Goal: Transaction & Acquisition: Purchase product/service

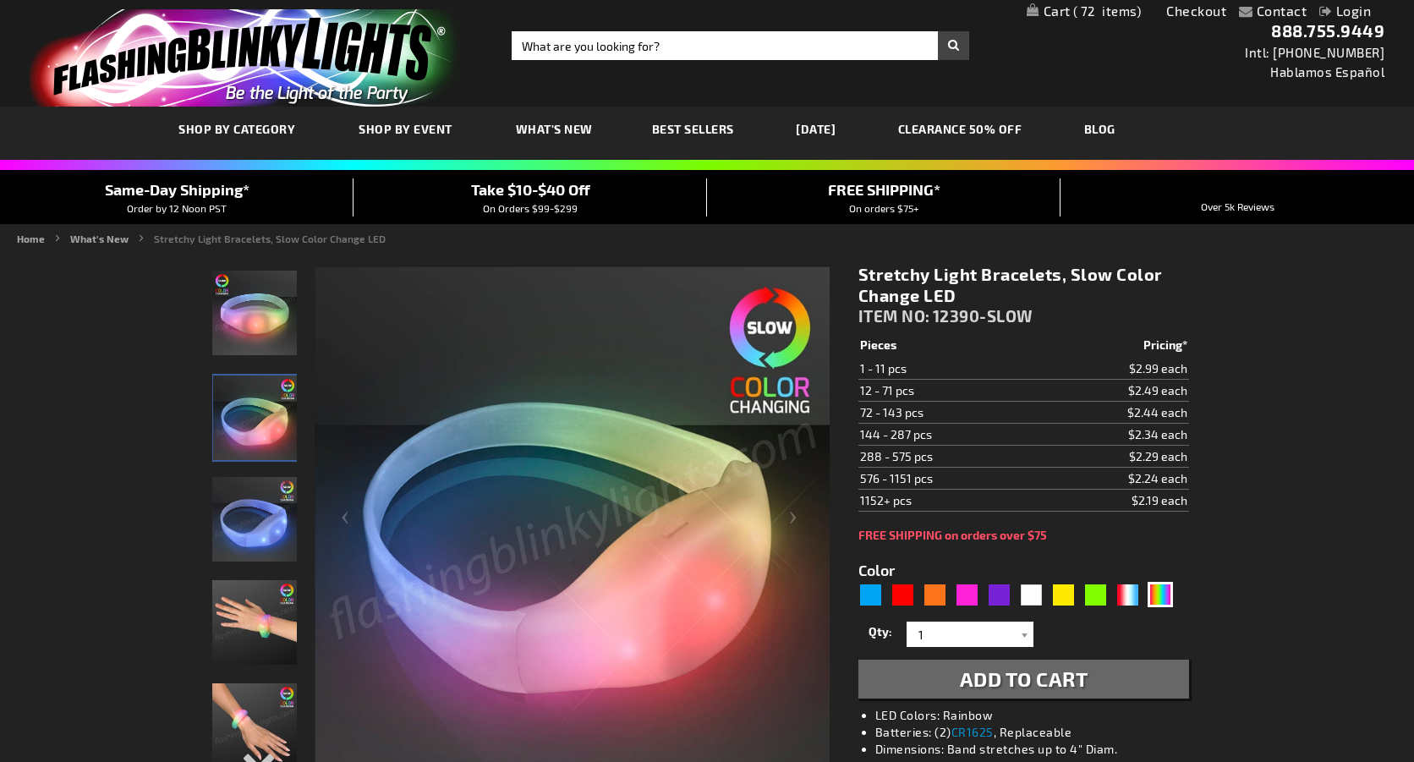
click at [1091, 11] on span "72" at bounding box center [1107, 10] width 68 height 15
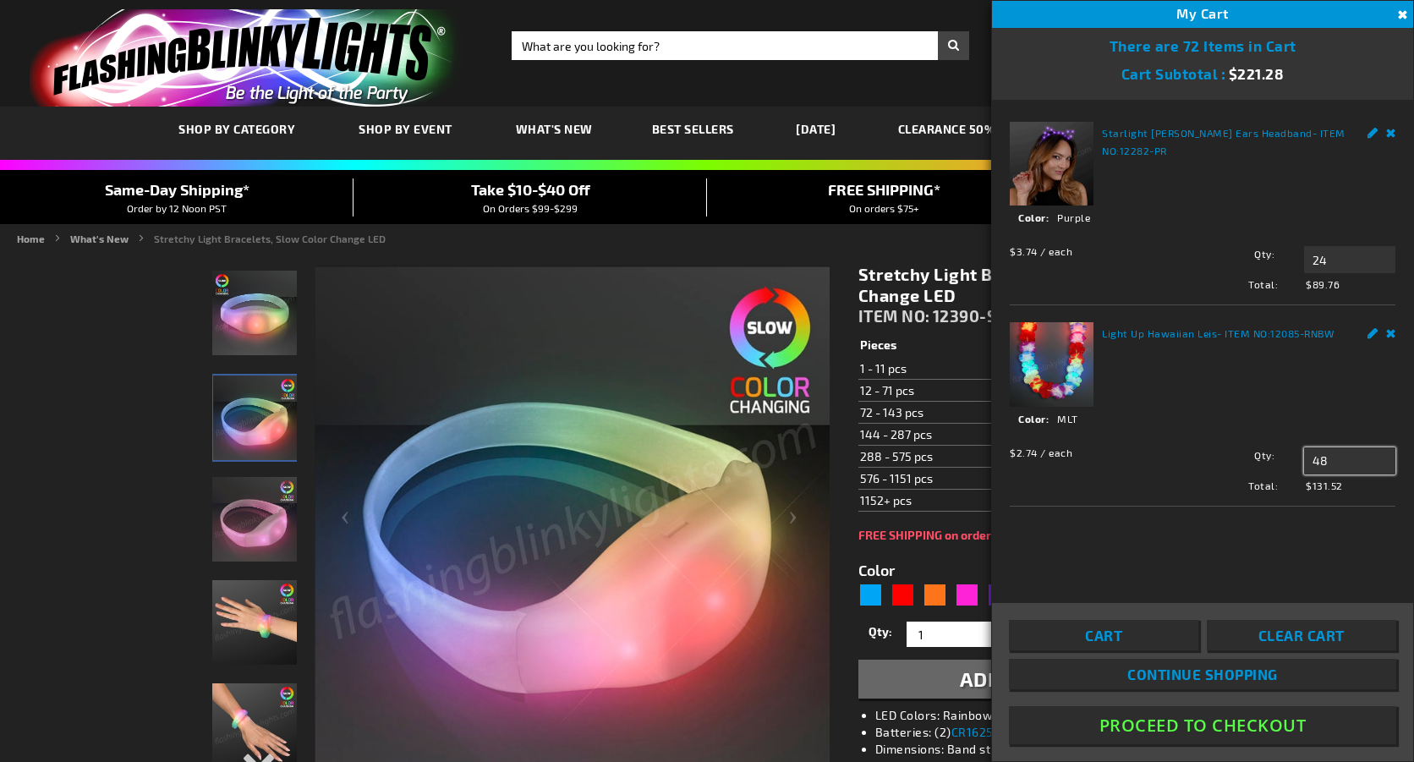
drag, startPoint x: 1345, startPoint y: 462, endPoint x: 1256, endPoint y: 461, distance: 89.6
click at [1256, 461] on div "Qty 48 Update" at bounding box center [1289, 460] width 212 height 27
type input "96"
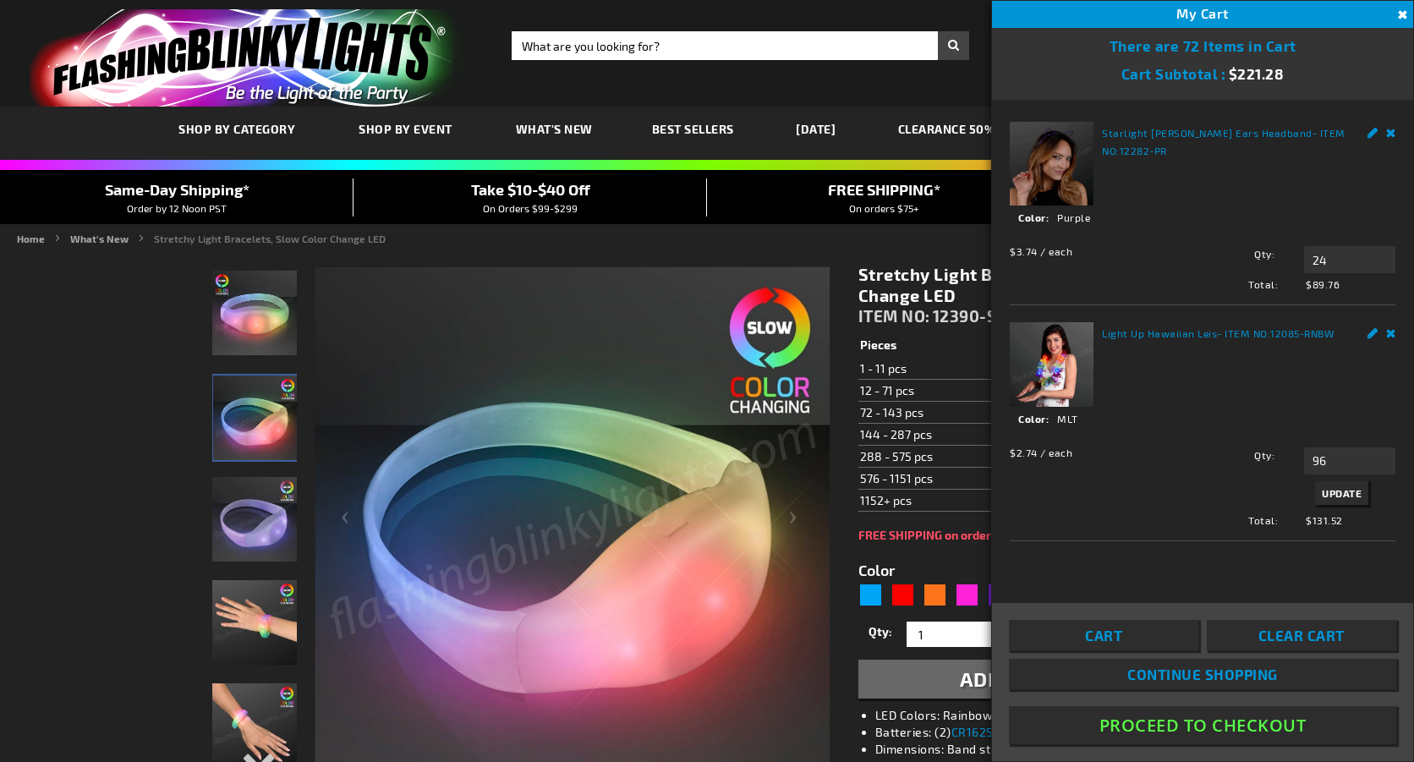
click at [1333, 492] on span "Update" at bounding box center [1342, 493] width 40 height 12
click at [1390, 130] on link "Remove" at bounding box center [1391, 131] width 10 height 18
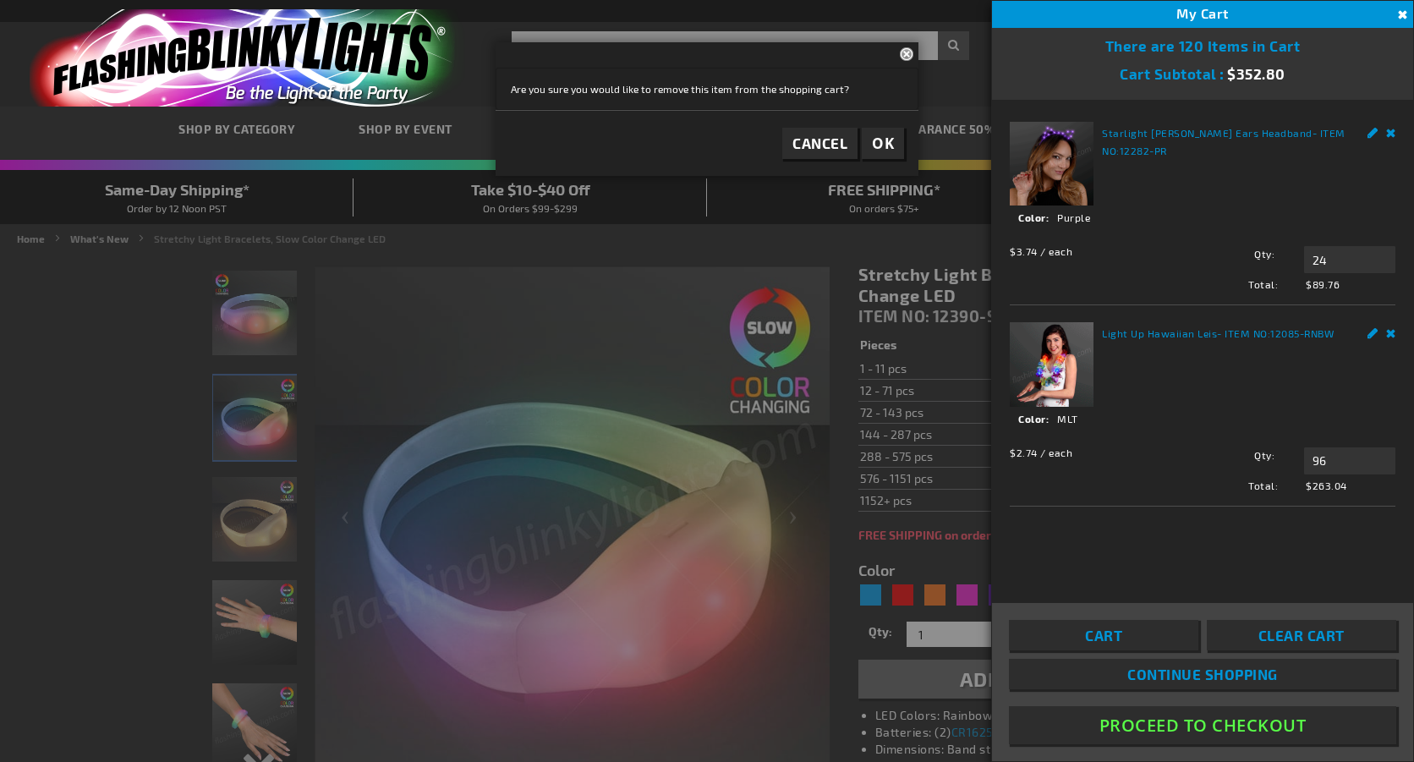
click at [886, 143] on span "OK" at bounding box center [883, 143] width 22 height 19
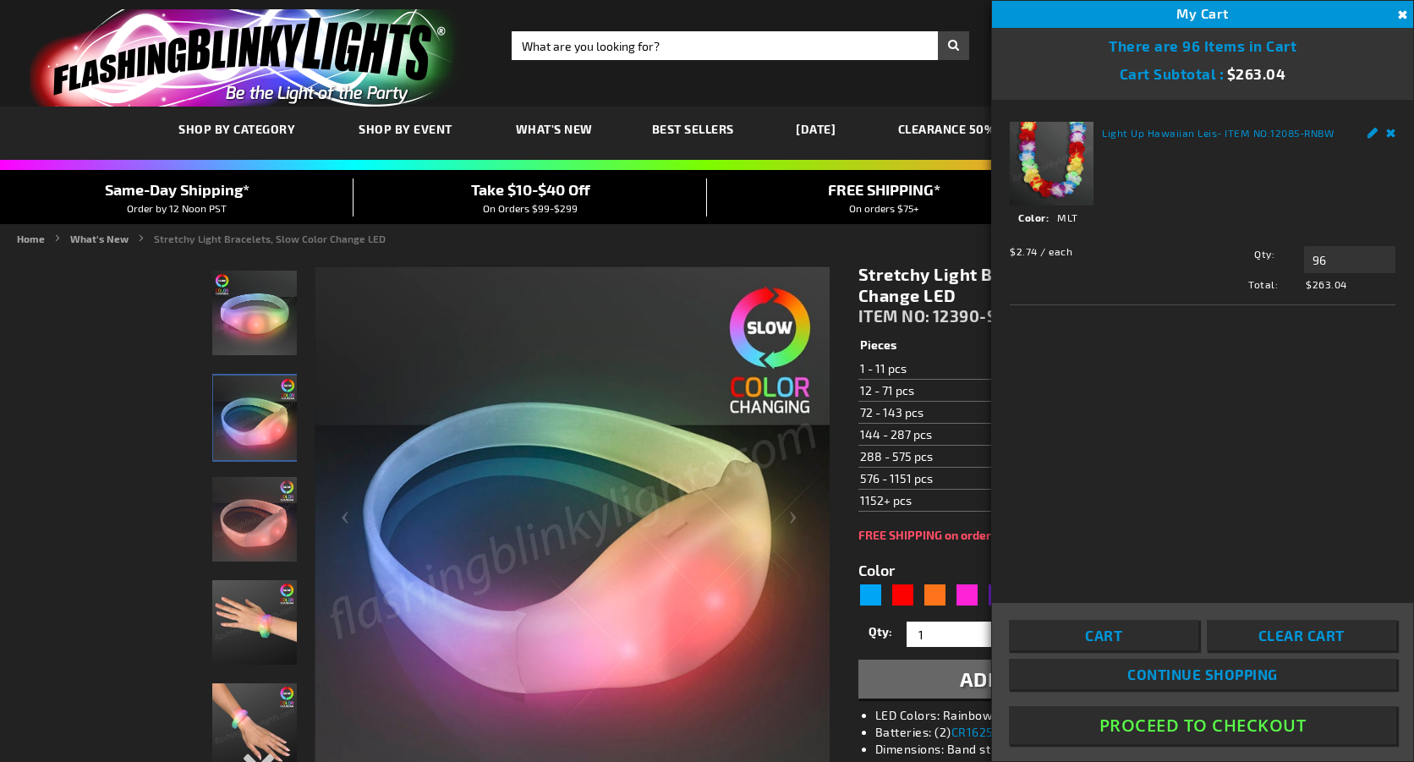
click at [715, 241] on ul "Home What's New Stretchy Light Bracelets, Slow Color Change LED" at bounding box center [707, 238] width 1380 height 15
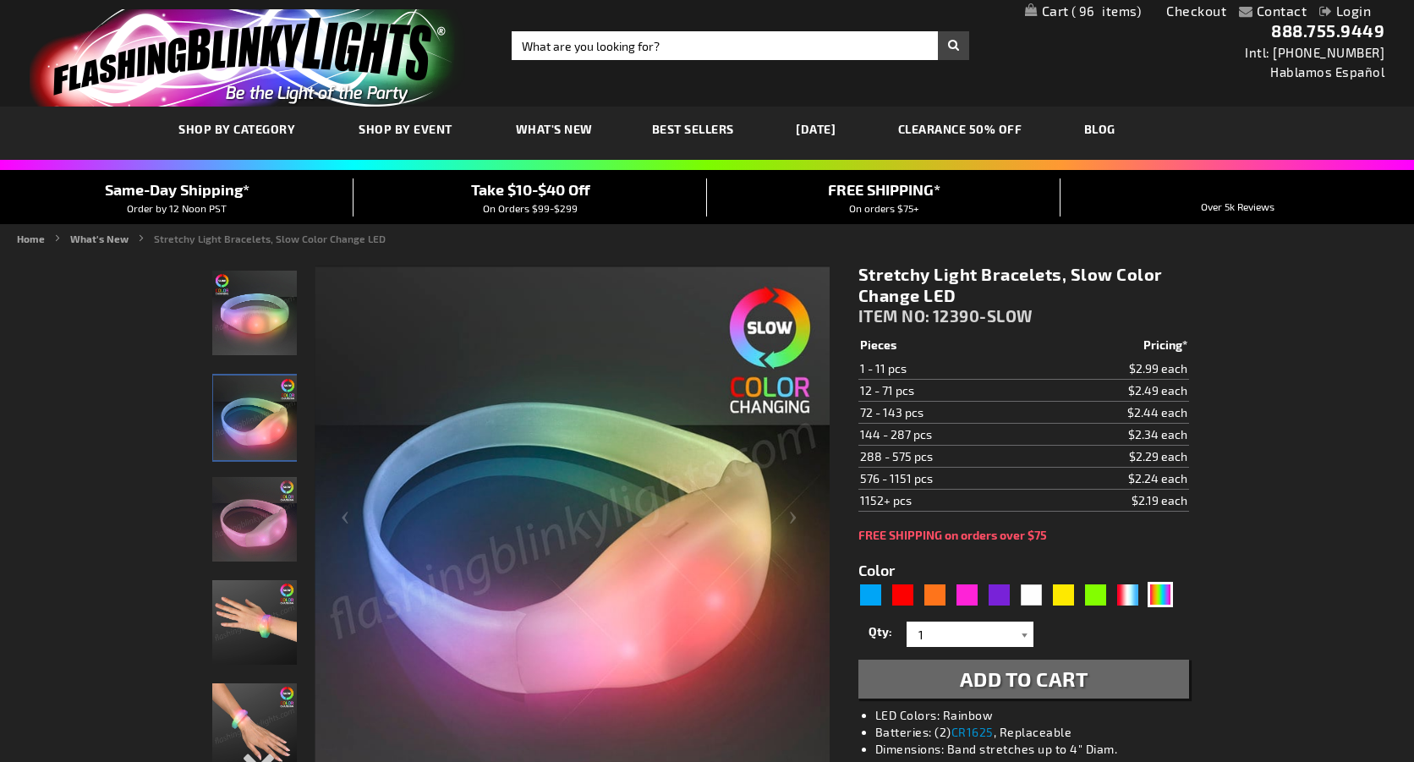
click at [1022, 633] on div at bounding box center [1024, 634] width 17 height 25
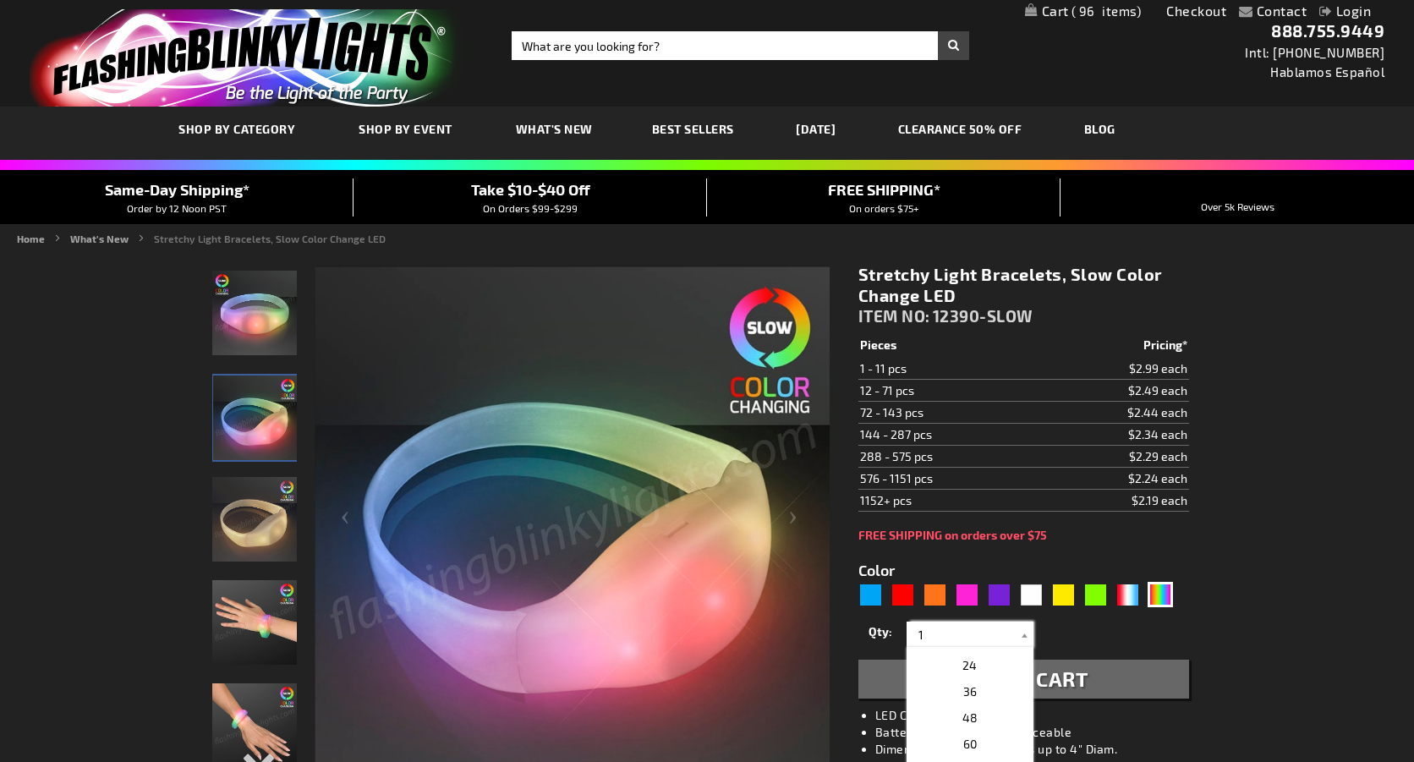
scroll to position [312, 0]
click at [978, 671] on p "24" at bounding box center [969, 662] width 127 height 26
type input "24"
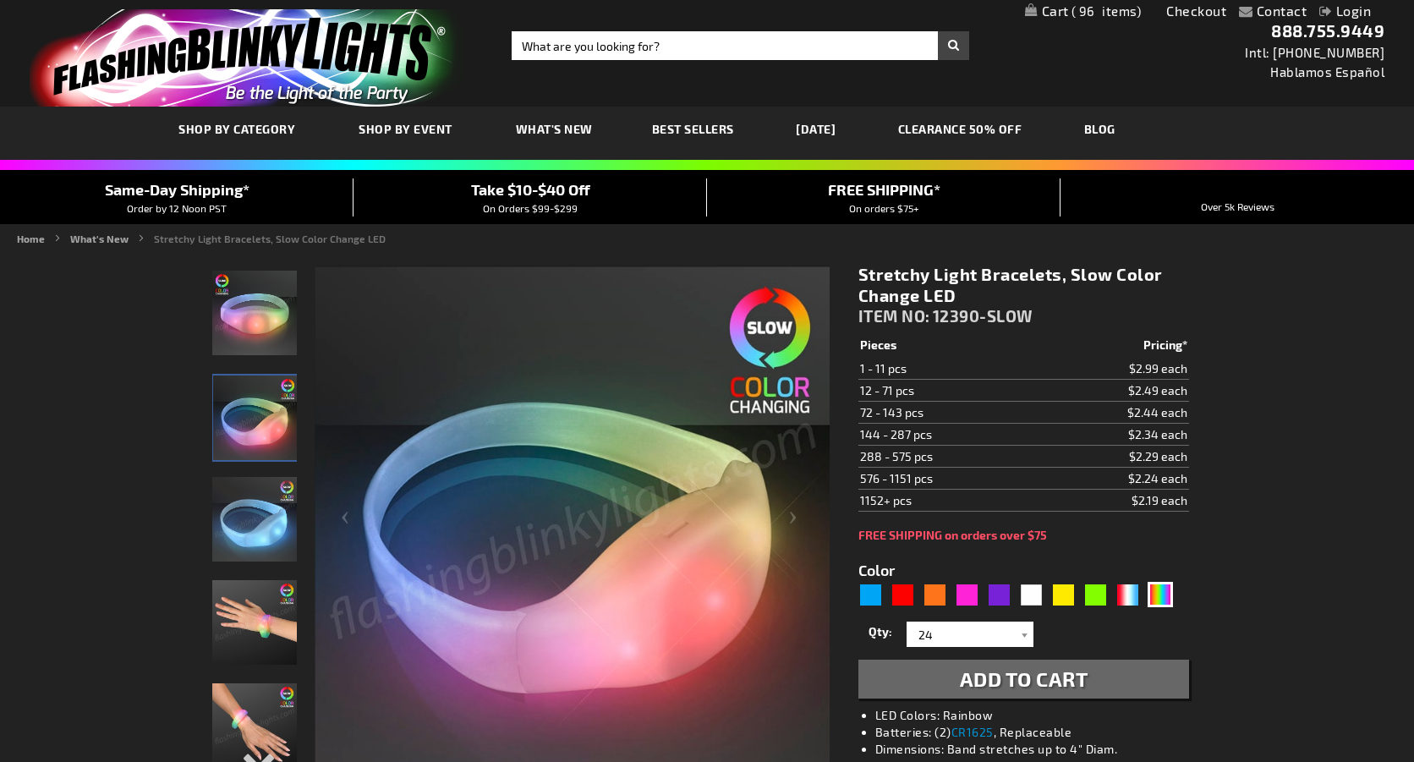
click at [988, 676] on span "Add to Cart" at bounding box center [1024, 678] width 129 height 25
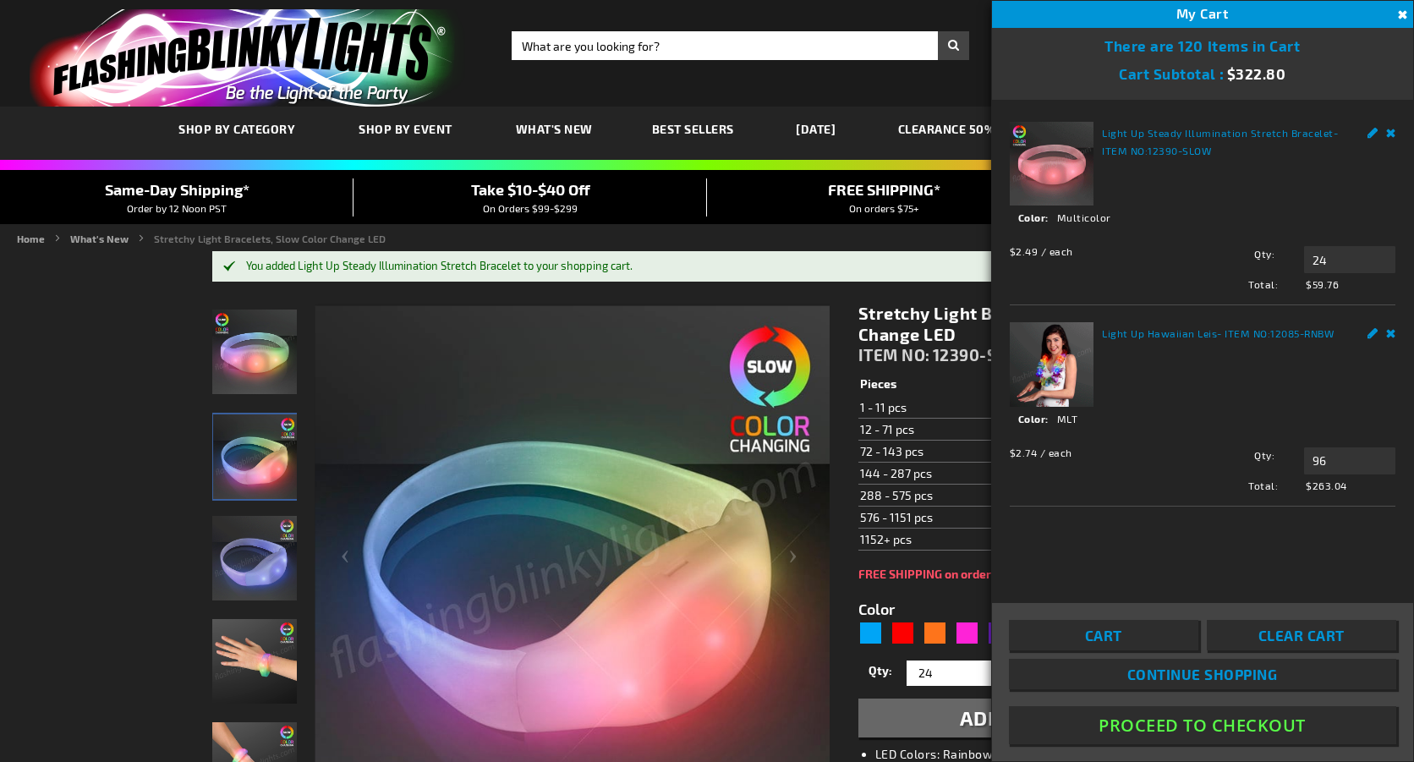
click at [1165, 726] on button "Proceed To Checkout" at bounding box center [1202, 725] width 387 height 38
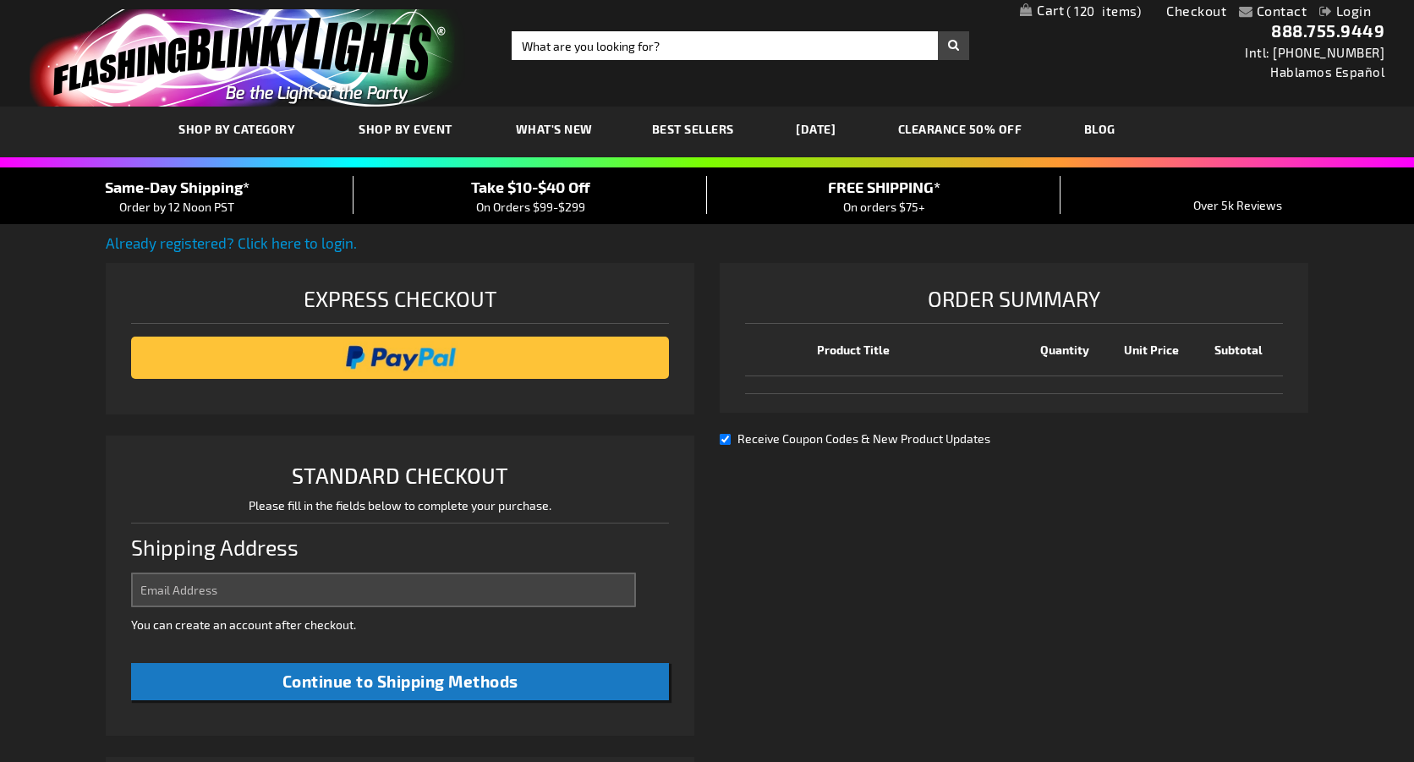
select select "US"
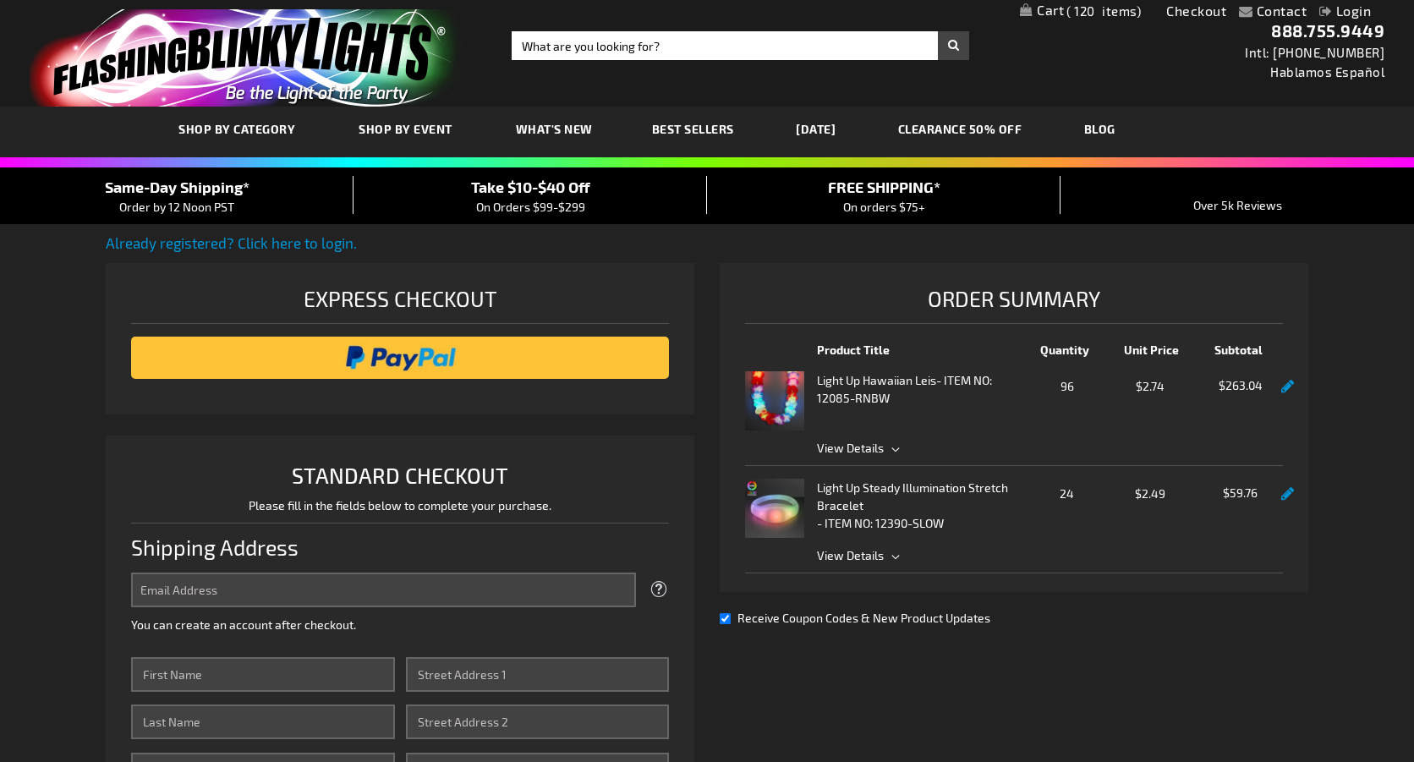
click at [1344, 8] on link "Login" at bounding box center [1345, 11] width 52 height 16
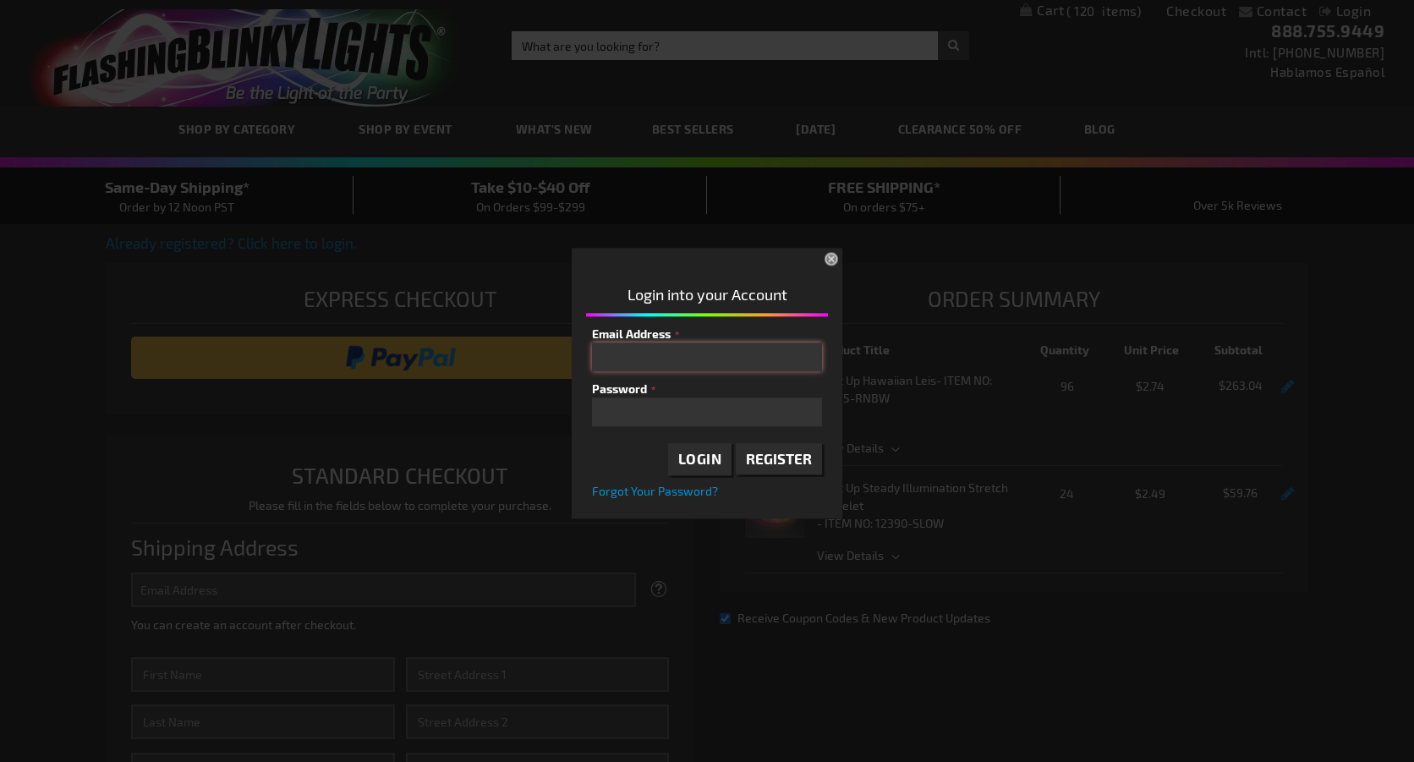
type input "MCNickyB@gmail.com"
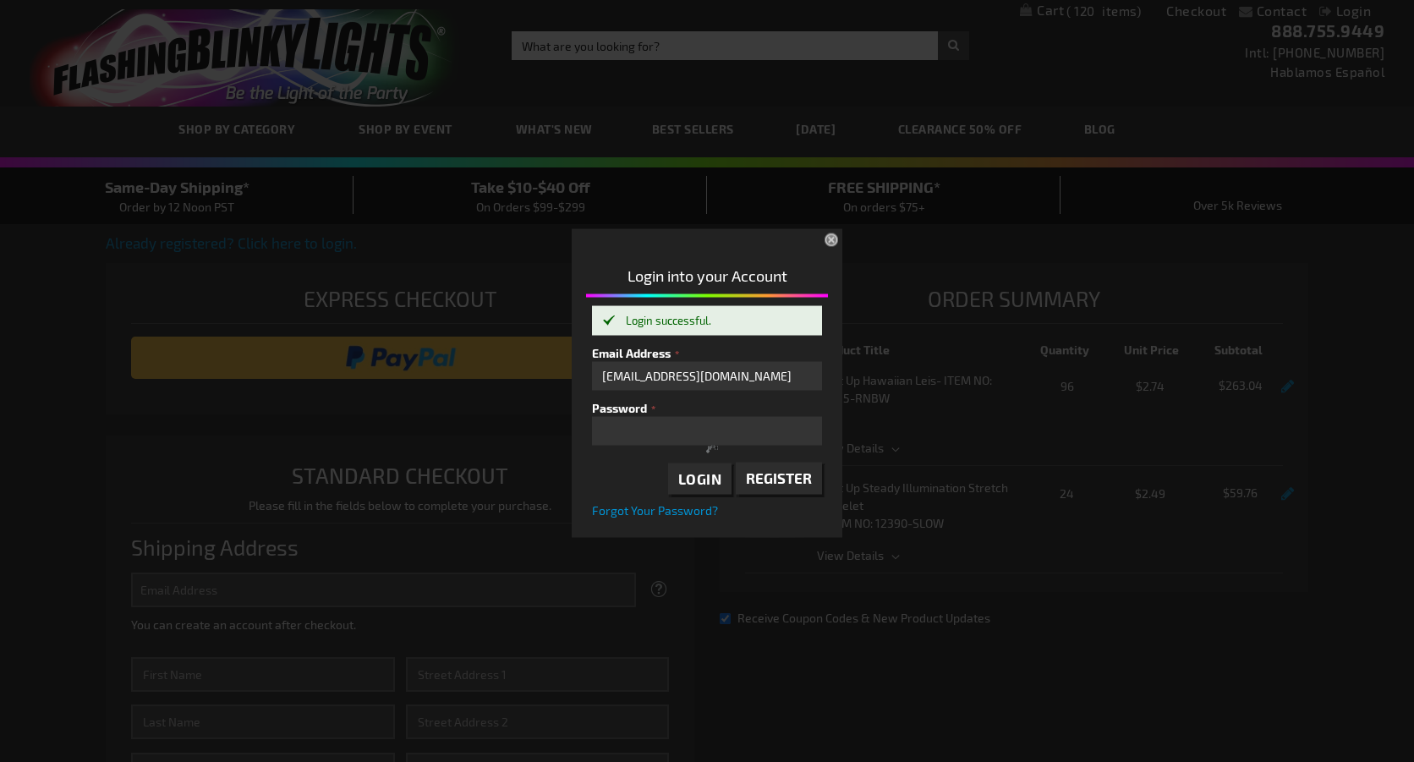
click at [704, 489] on div at bounding box center [713, 451] width 242 height 214
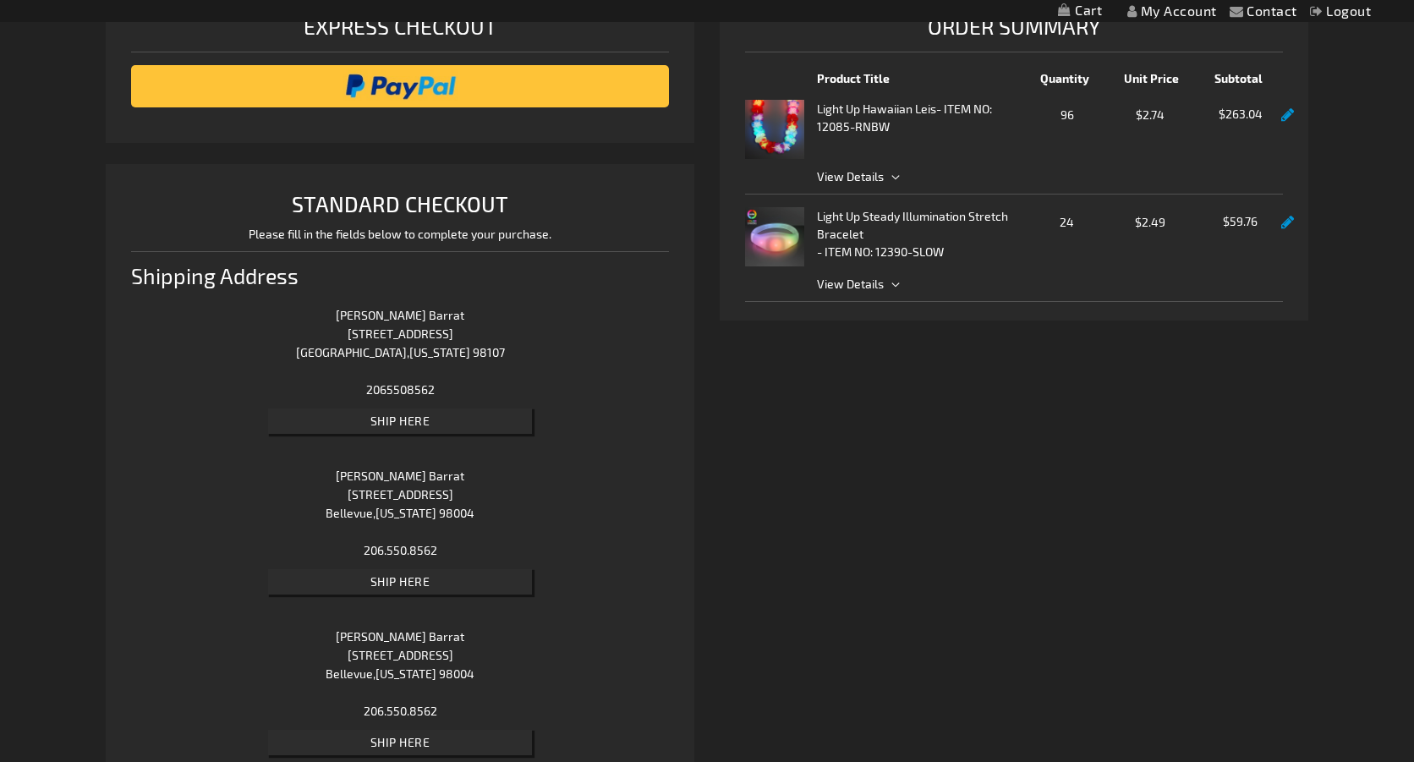
scroll to position [276, 0]
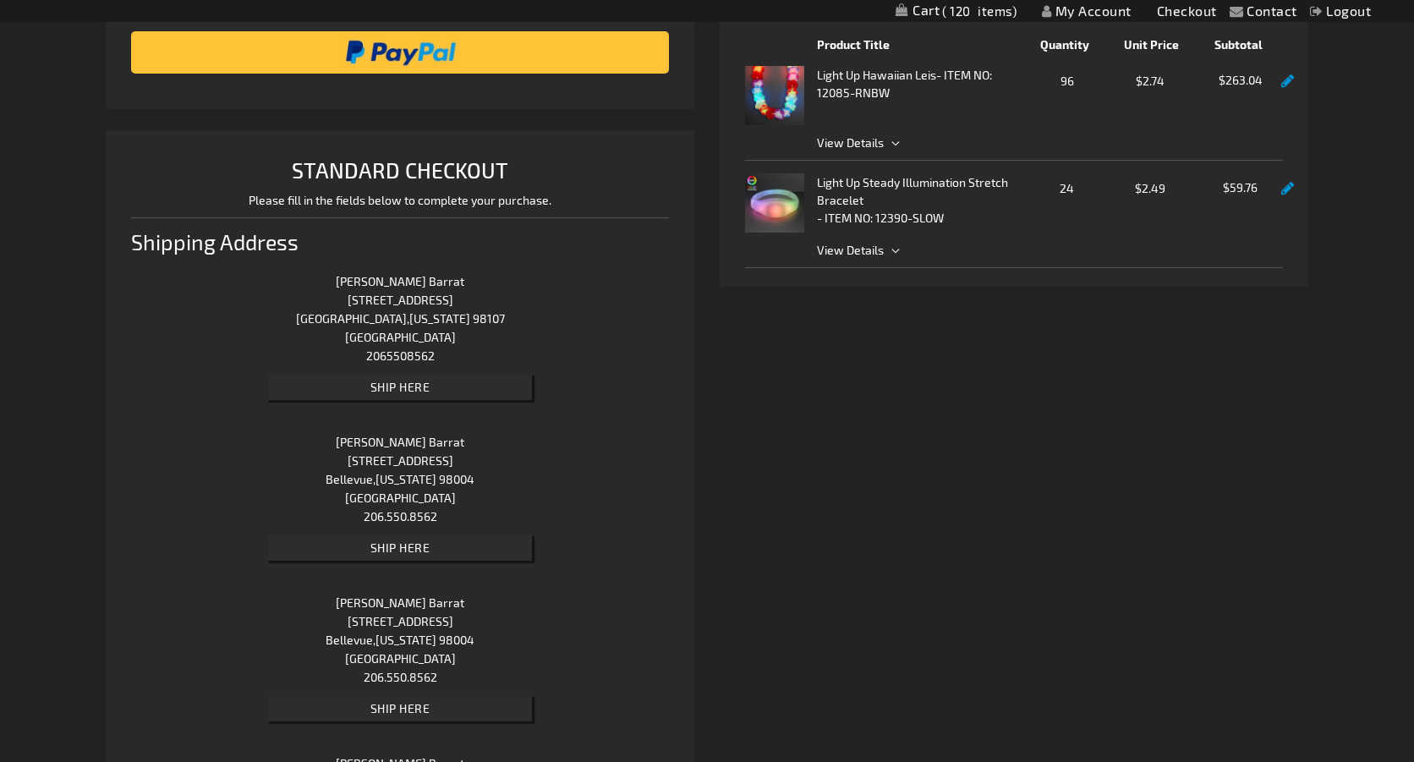
click at [386, 389] on span "Ship Here" at bounding box center [400, 387] width 60 height 14
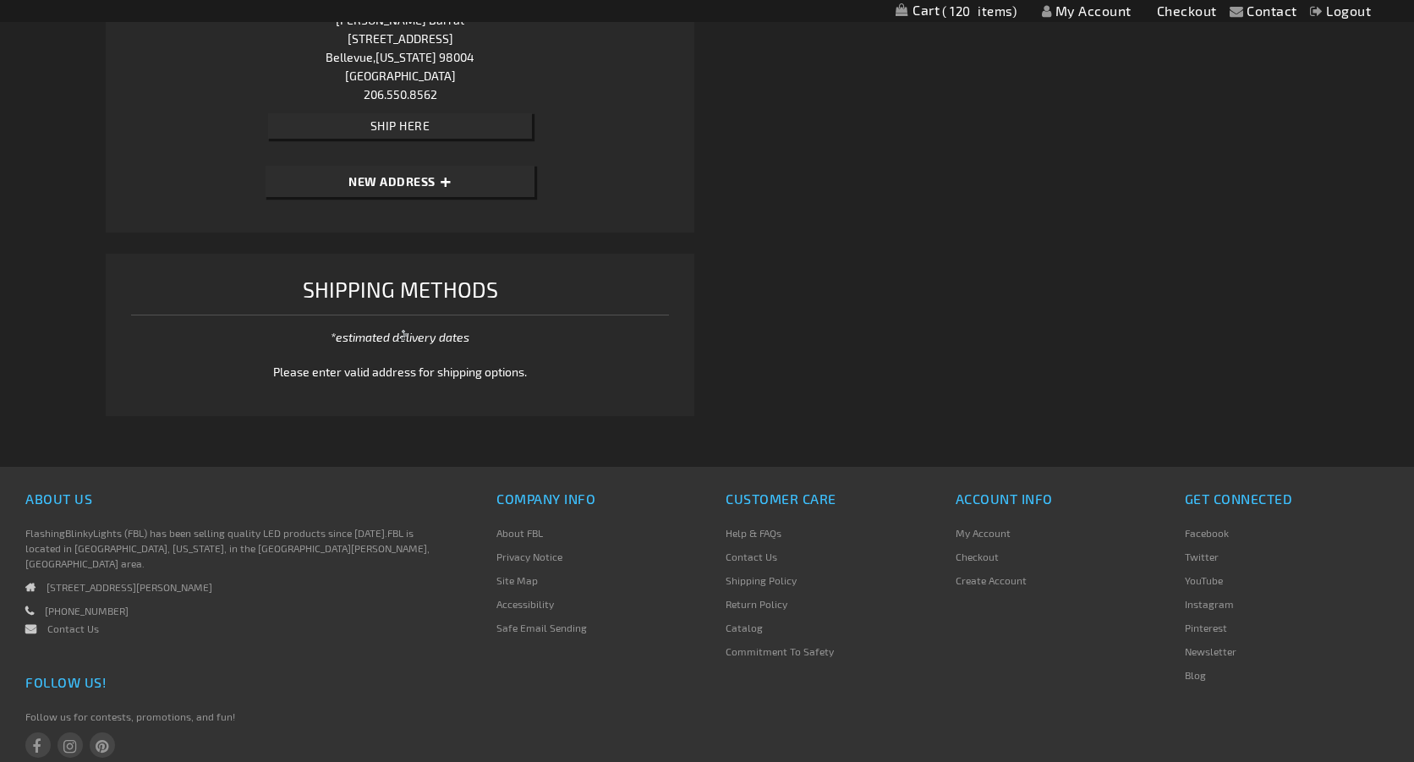
scroll to position [982, 0]
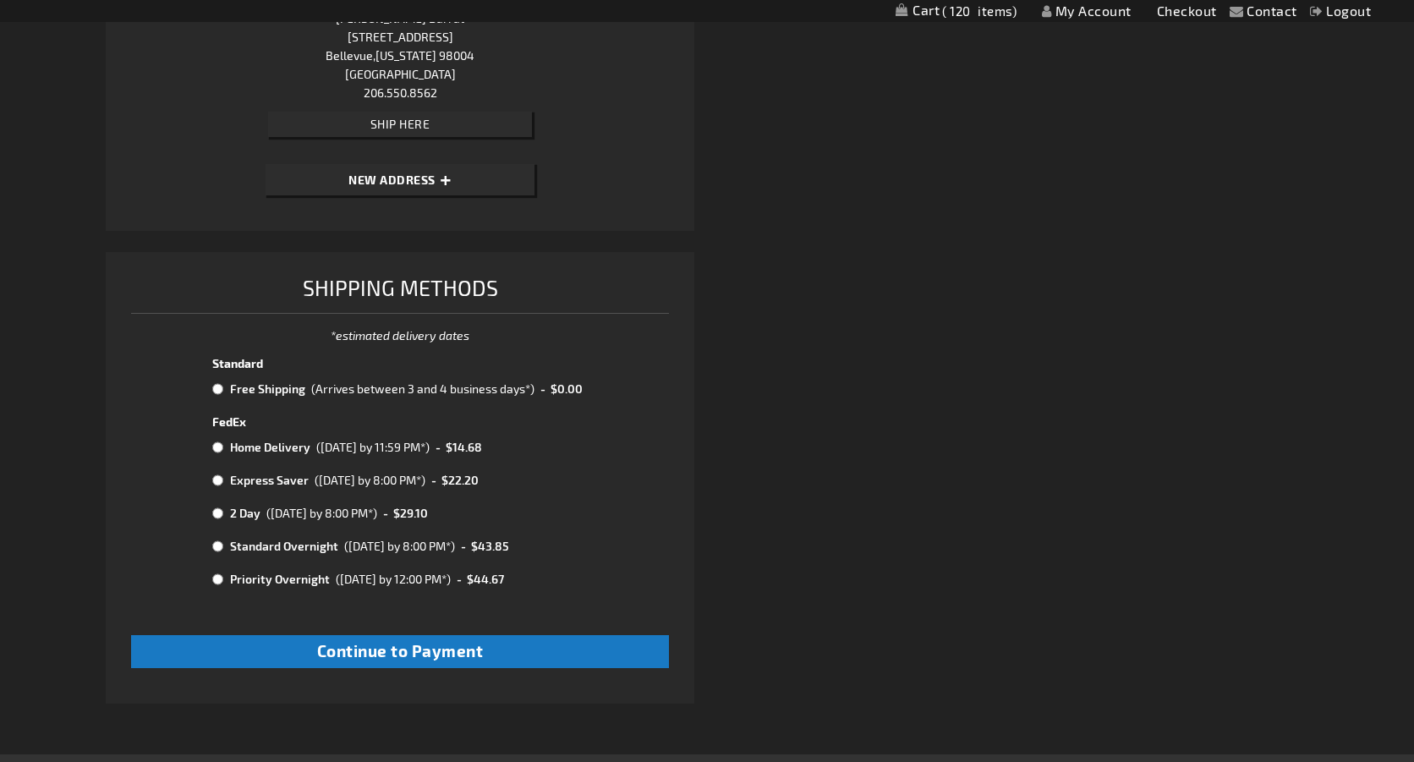
click at [215, 386] on input "radio" at bounding box center [217, 389] width 11 height 14
radio input "true"
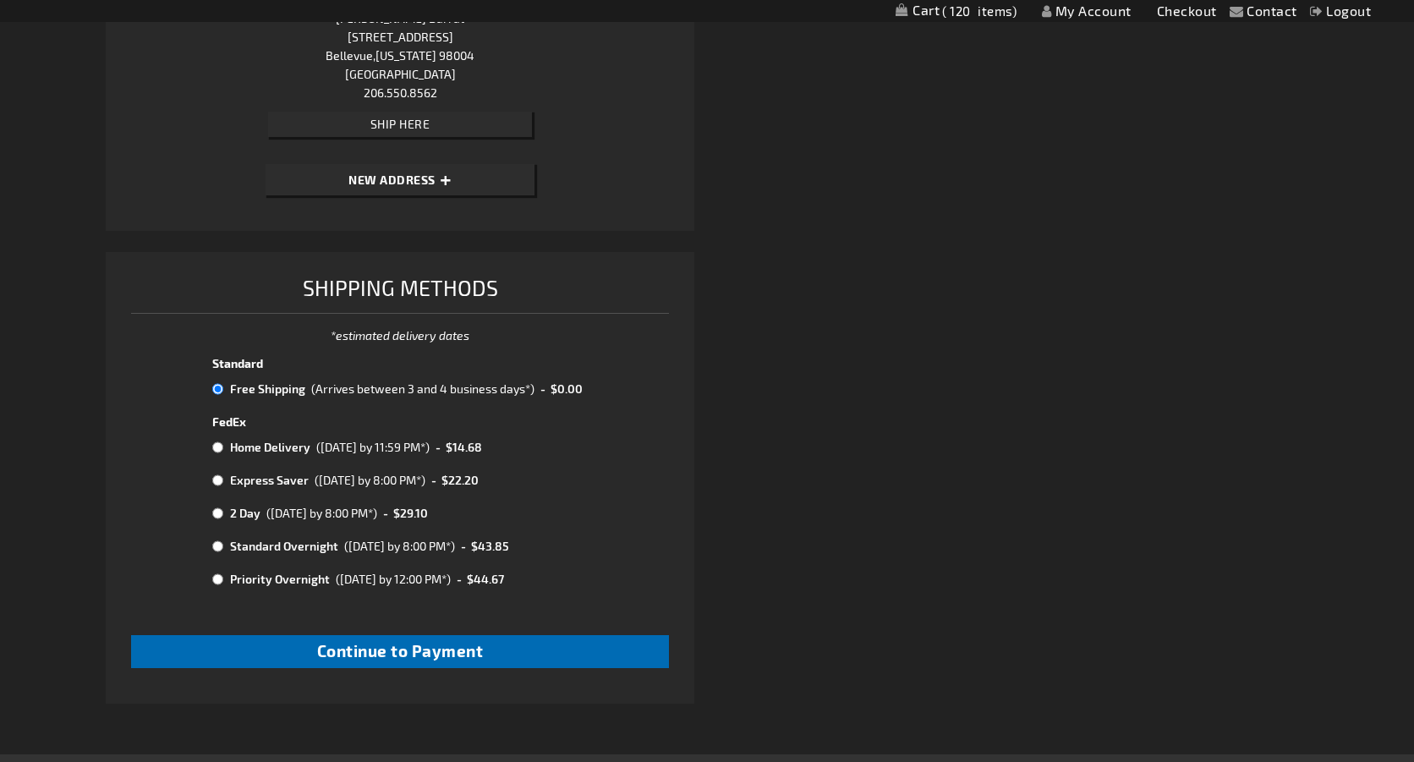
click at [375, 645] on span "Continue to Payment" at bounding box center [400, 650] width 167 height 19
checkbox input "true"
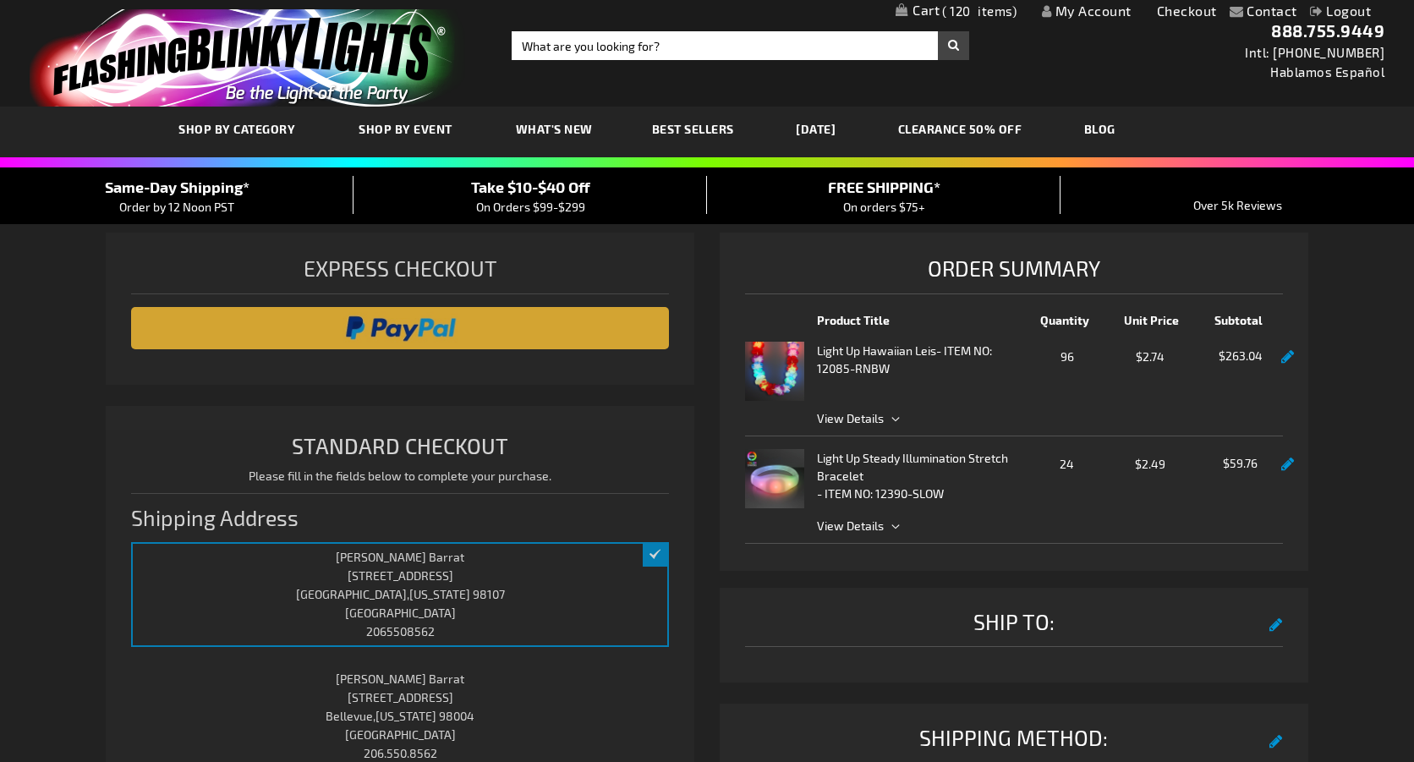
select select "cdbbf8c3d90c2ed915ee9e03ce55c1afcb941ed6"
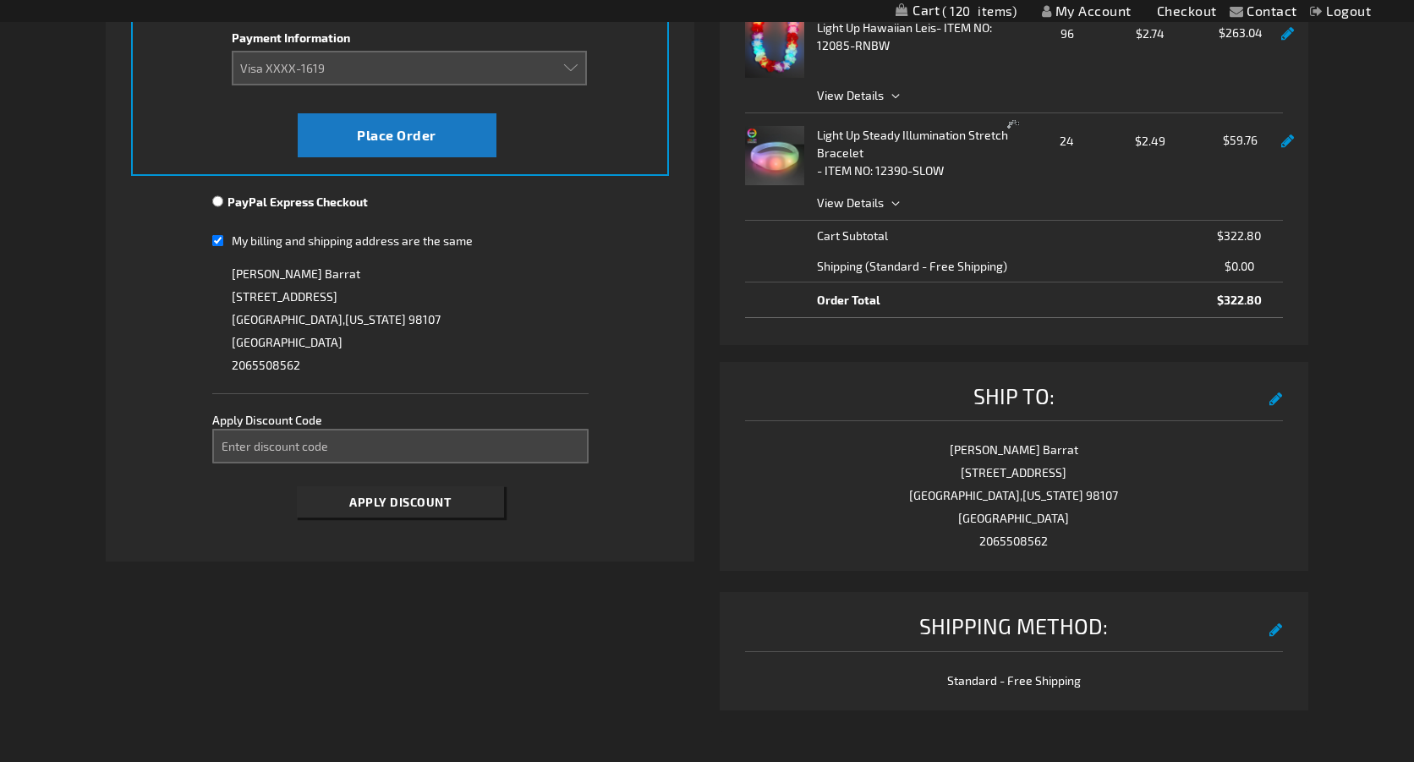
scroll to position [323, 0]
click at [343, 455] on input "Enter discount code" at bounding box center [400, 446] width 376 height 35
type input "TAKE40"
click at [397, 503] on span "Apply Discount" at bounding box center [399, 502] width 101 height 14
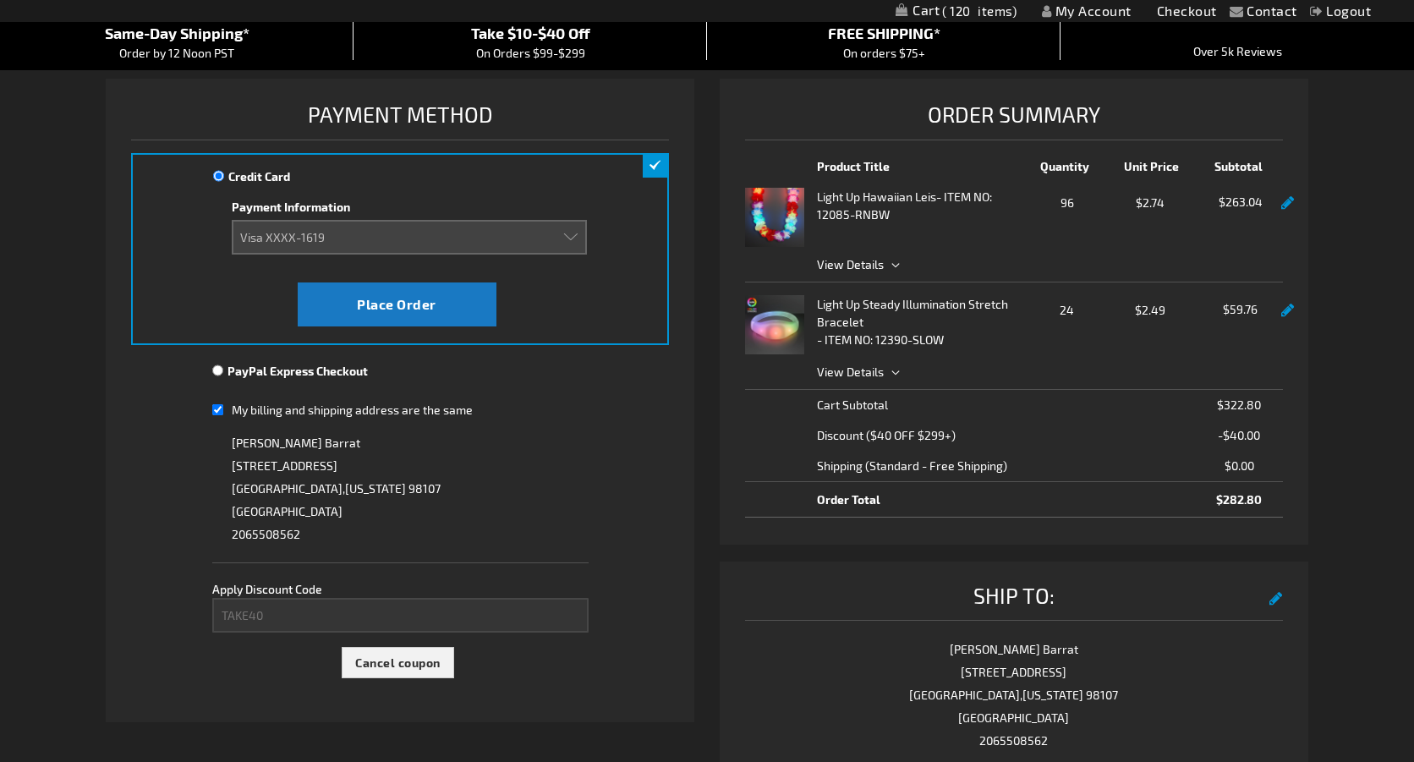
scroll to position [146, 0]
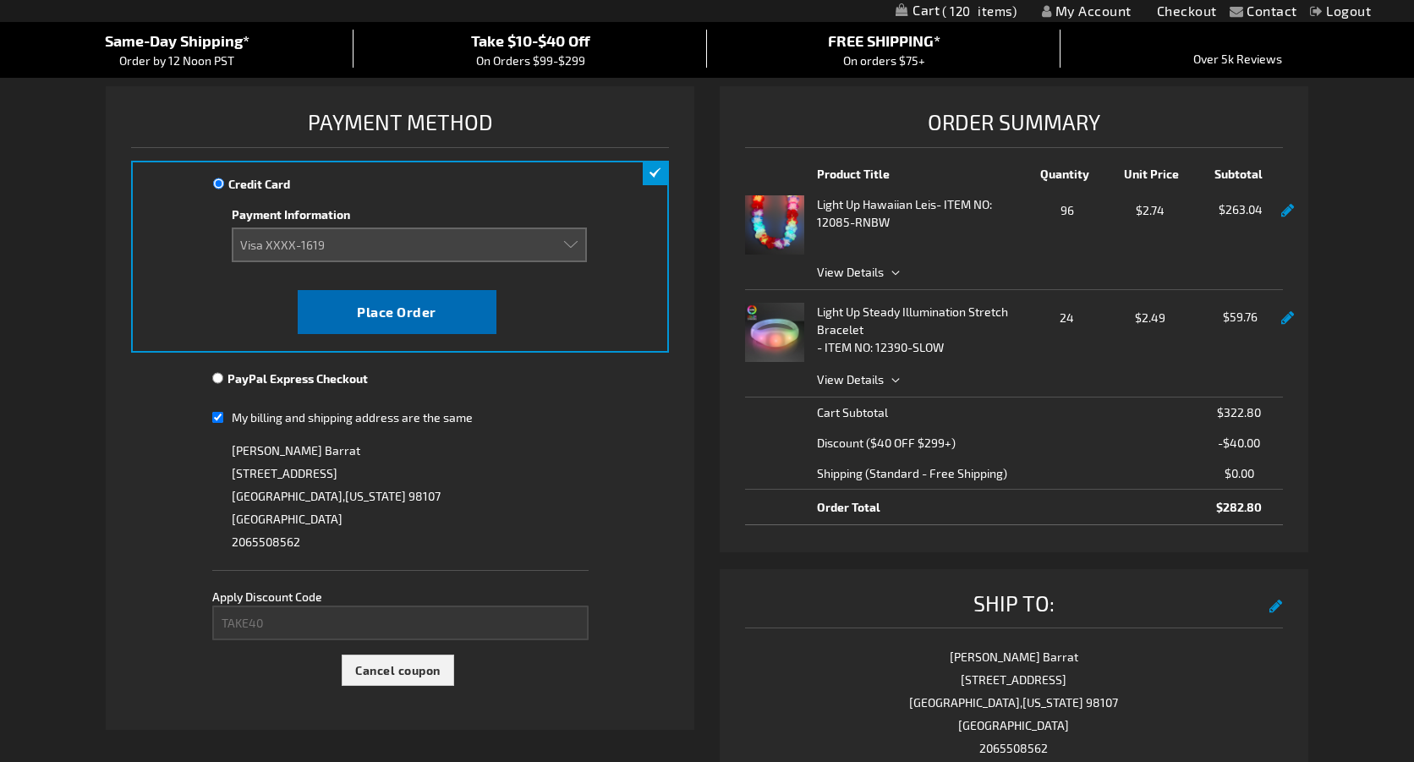
click at [401, 309] on span "Place Order" at bounding box center [396, 312] width 79 height 16
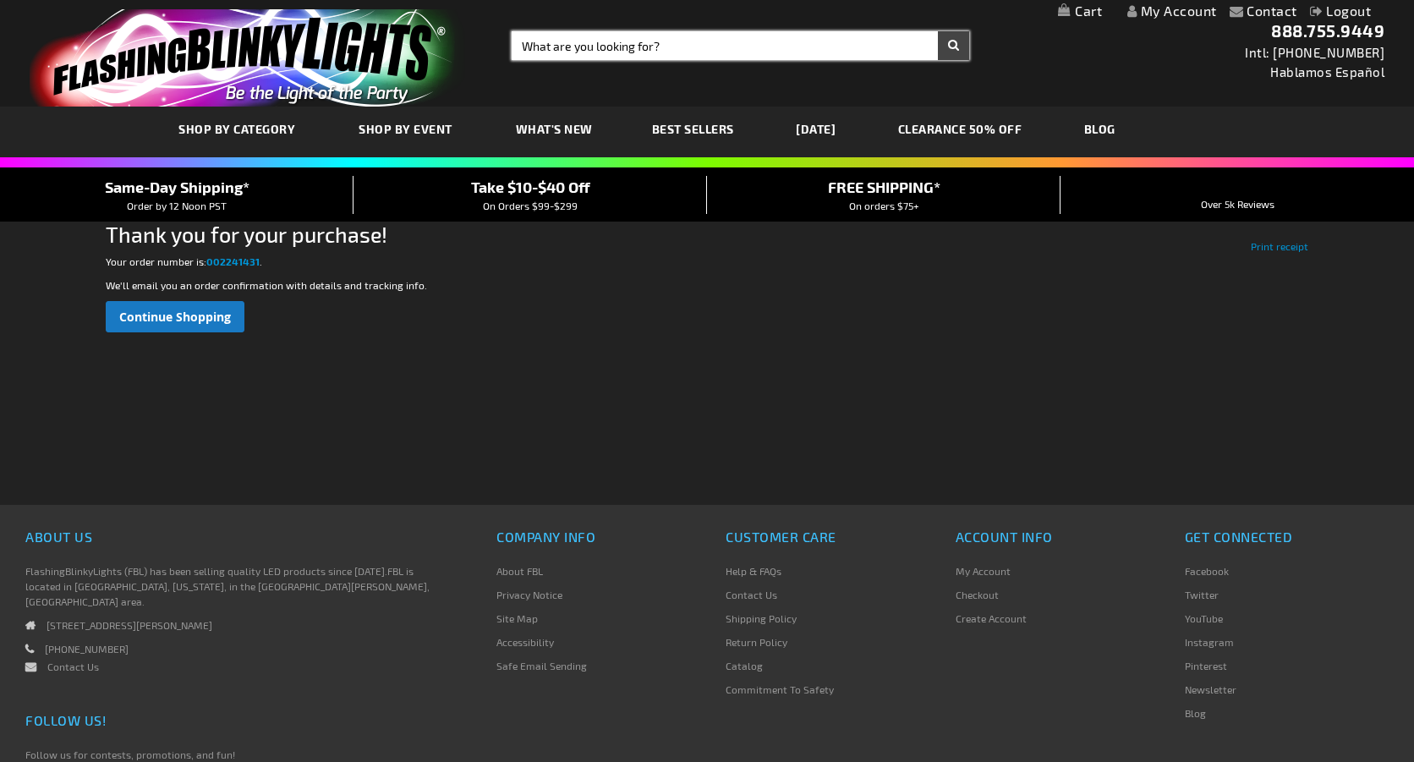
click at [555, 48] on input "Search" at bounding box center [741, 45] width 458 height 29
type input "flower crown"
click at [953, 46] on button "Search" at bounding box center [953, 45] width 31 height 29
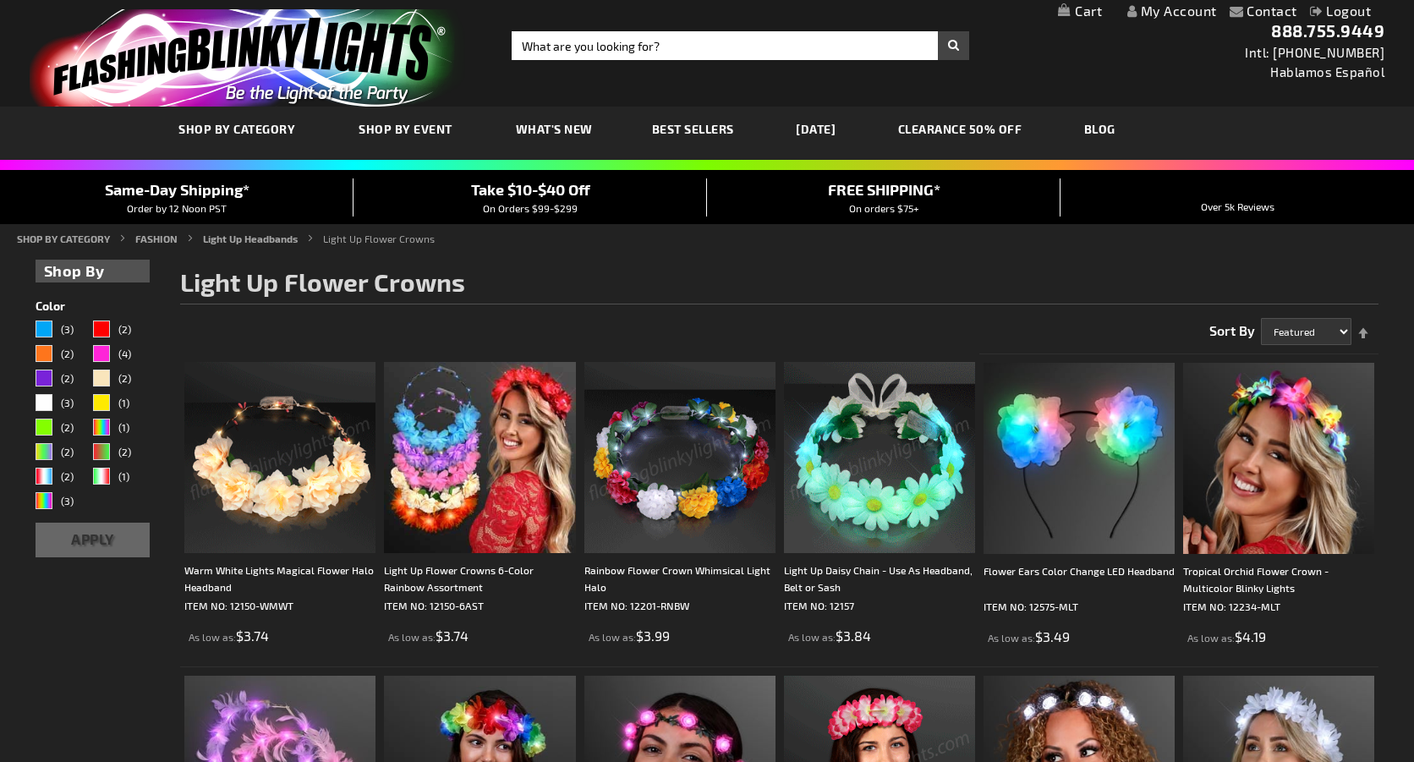
click at [863, 475] on img at bounding box center [879, 457] width 191 height 191
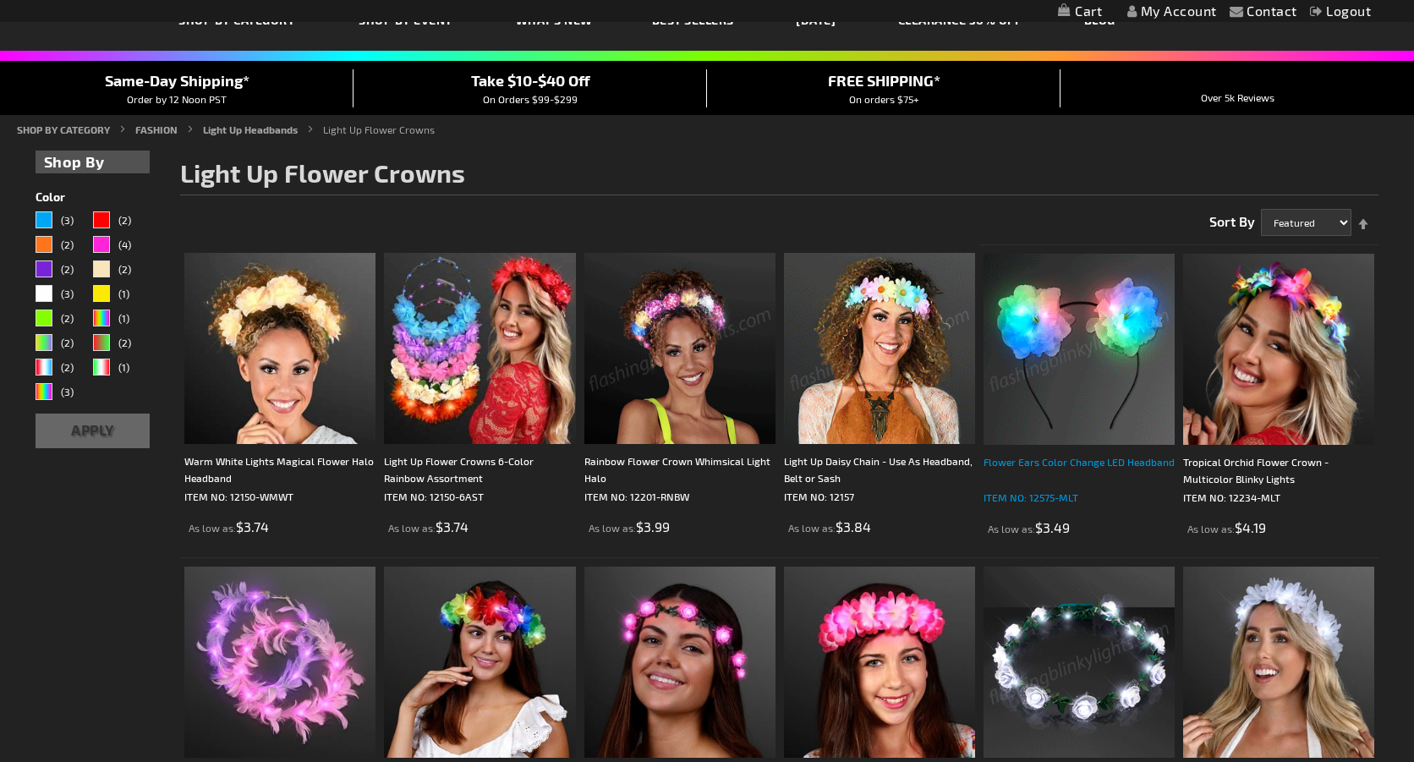
scroll to position [96, 0]
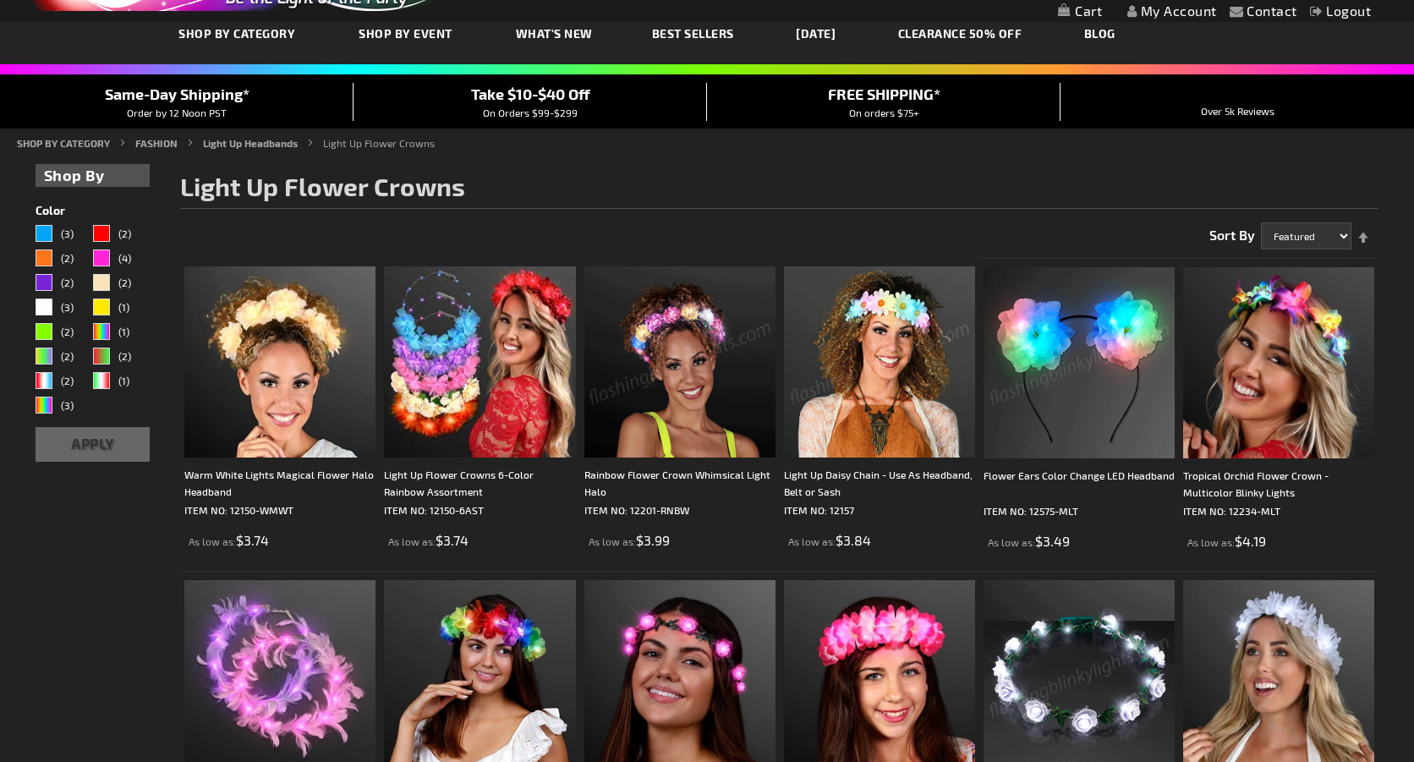
click at [907, 356] on img at bounding box center [879, 361] width 191 height 191
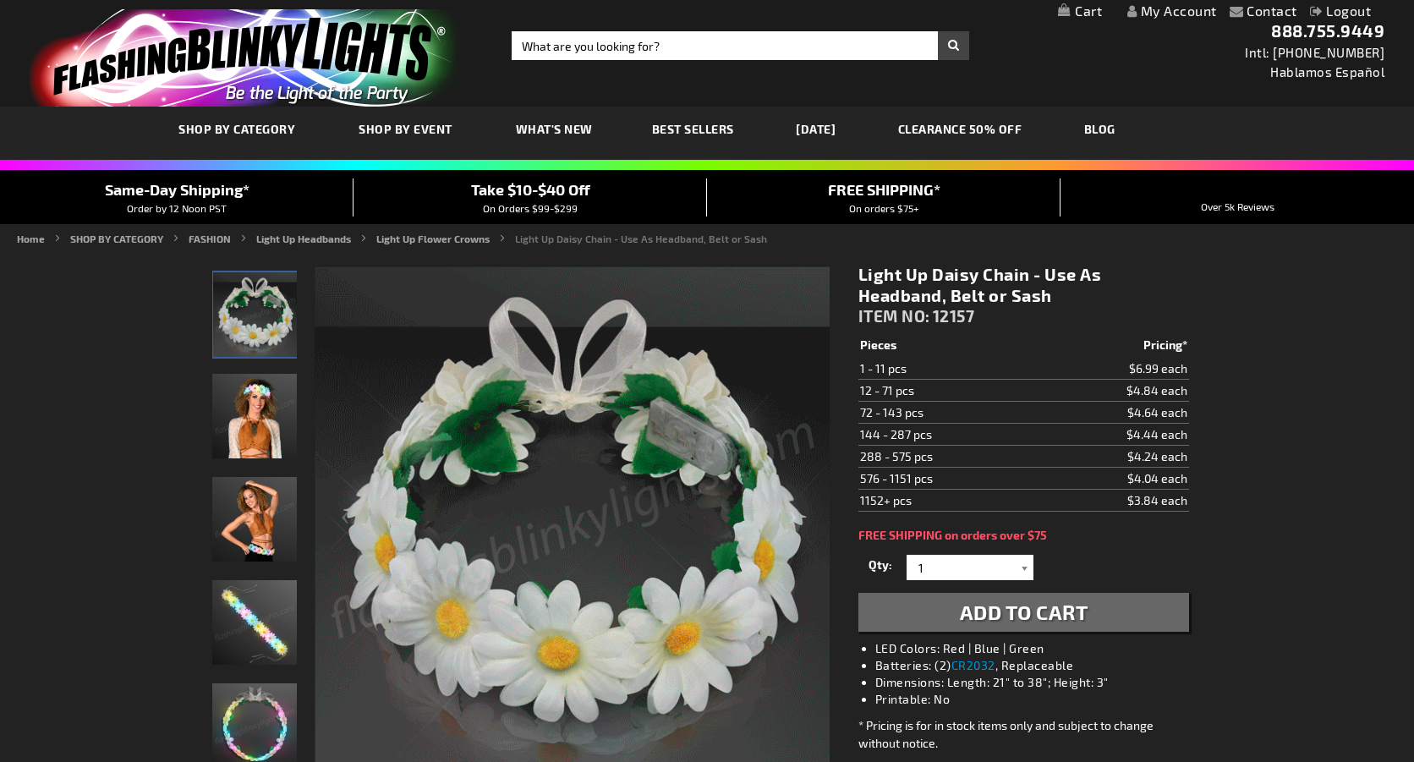
click at [1023, 574] on div at bounding box center [1024, 567] width 17 height 25
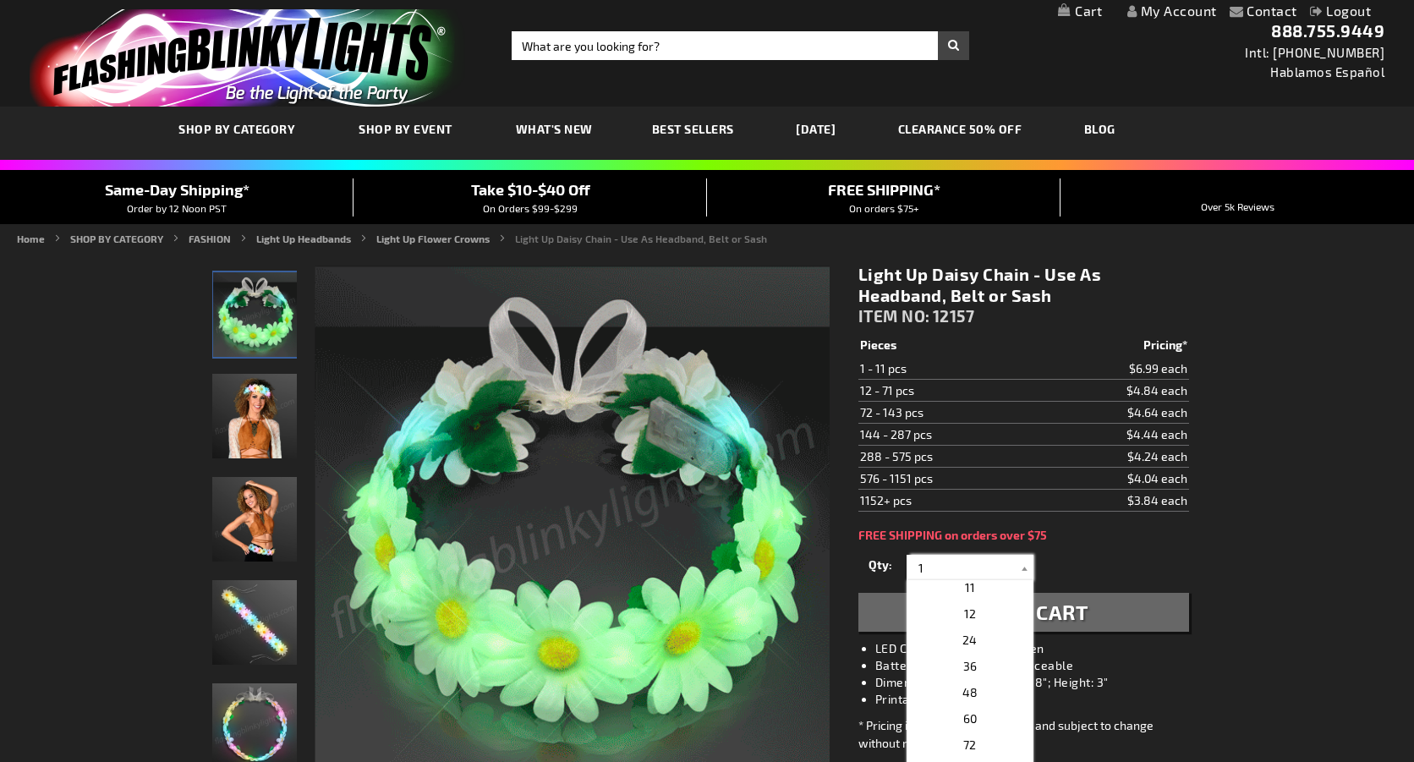
scroll to position [307, 0]
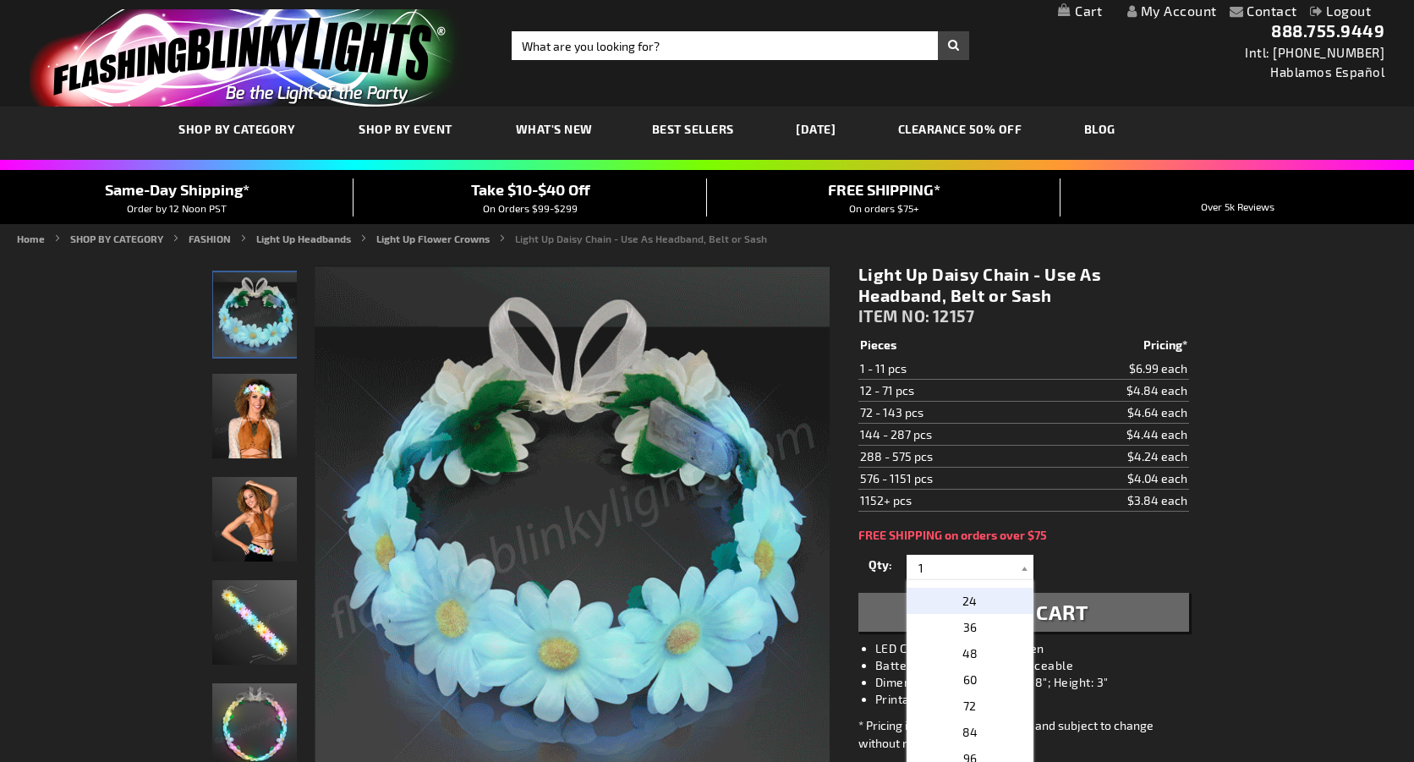
click at [975, 602] on span "24" at bounding box center [969, 601] width 14 height 14
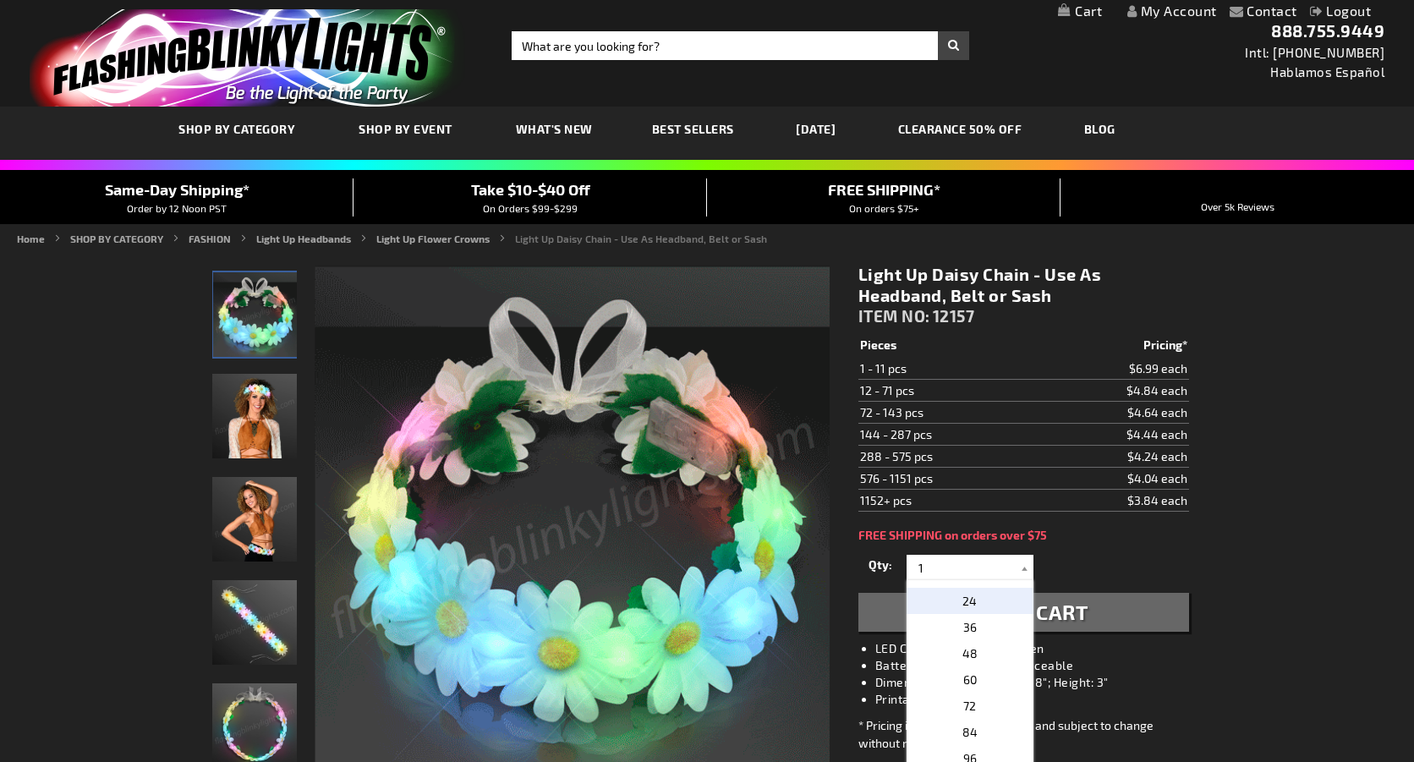
type input "24"
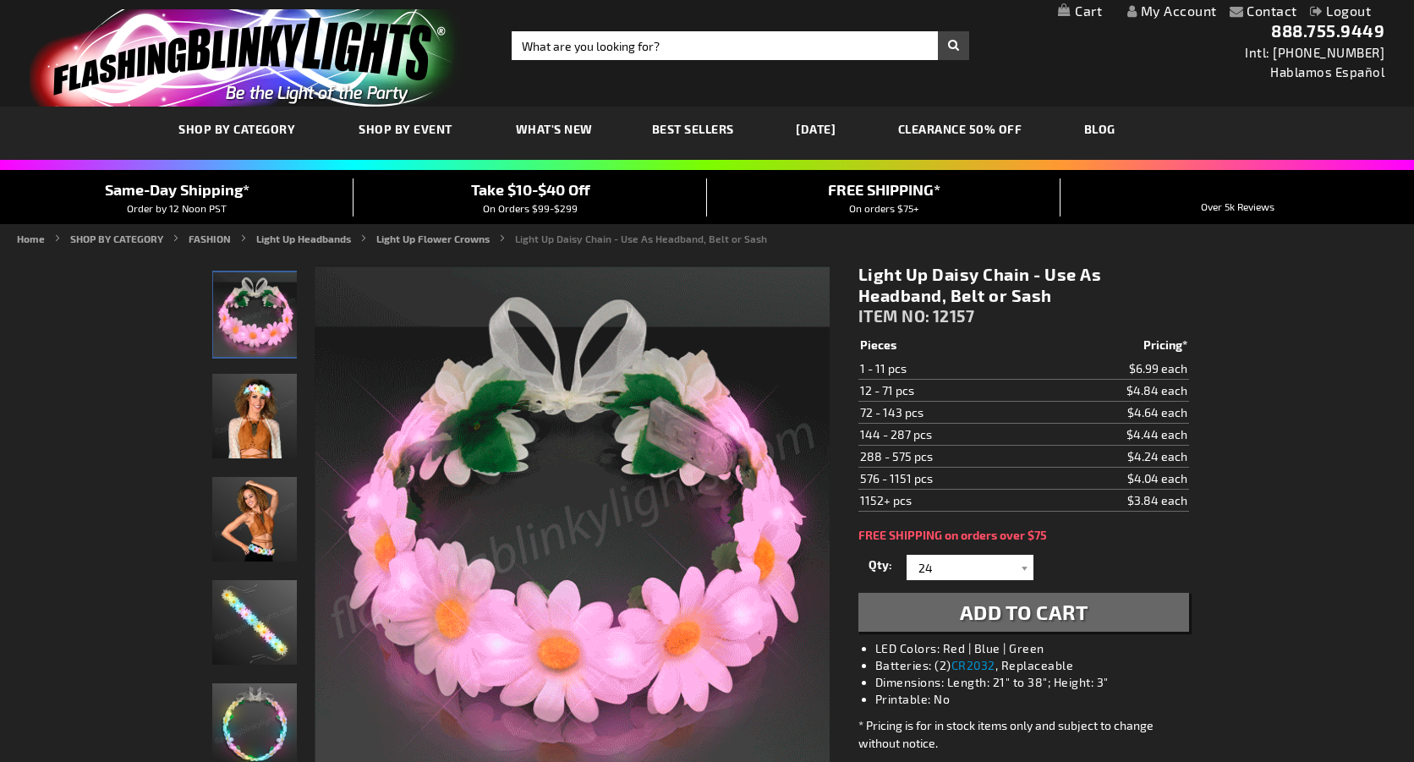
click at [990, 619] on span "Add to Cart" at bounding box center [1024, 612] width 129 height 25
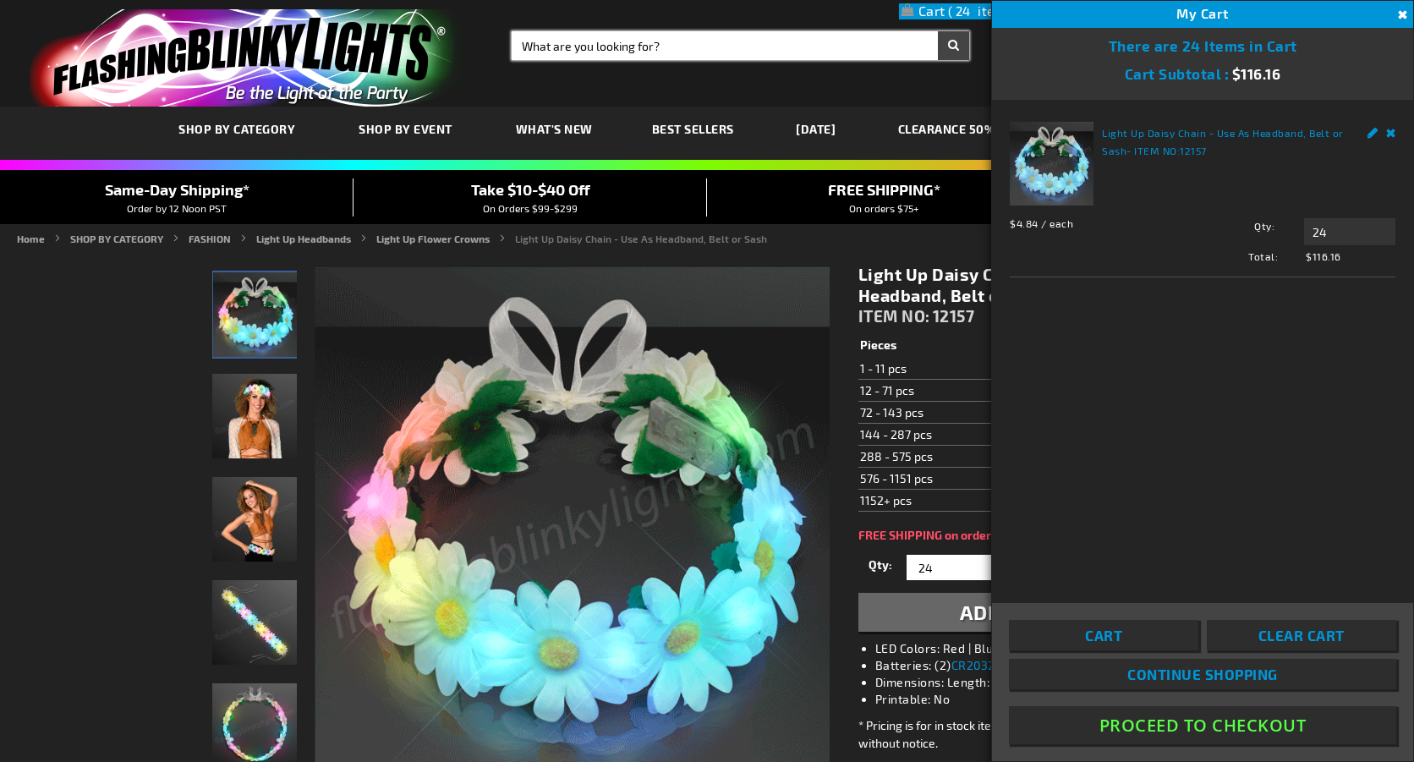
click at [671, 49] on input "Search" at bounding box center [741, 45] width 458 height 29
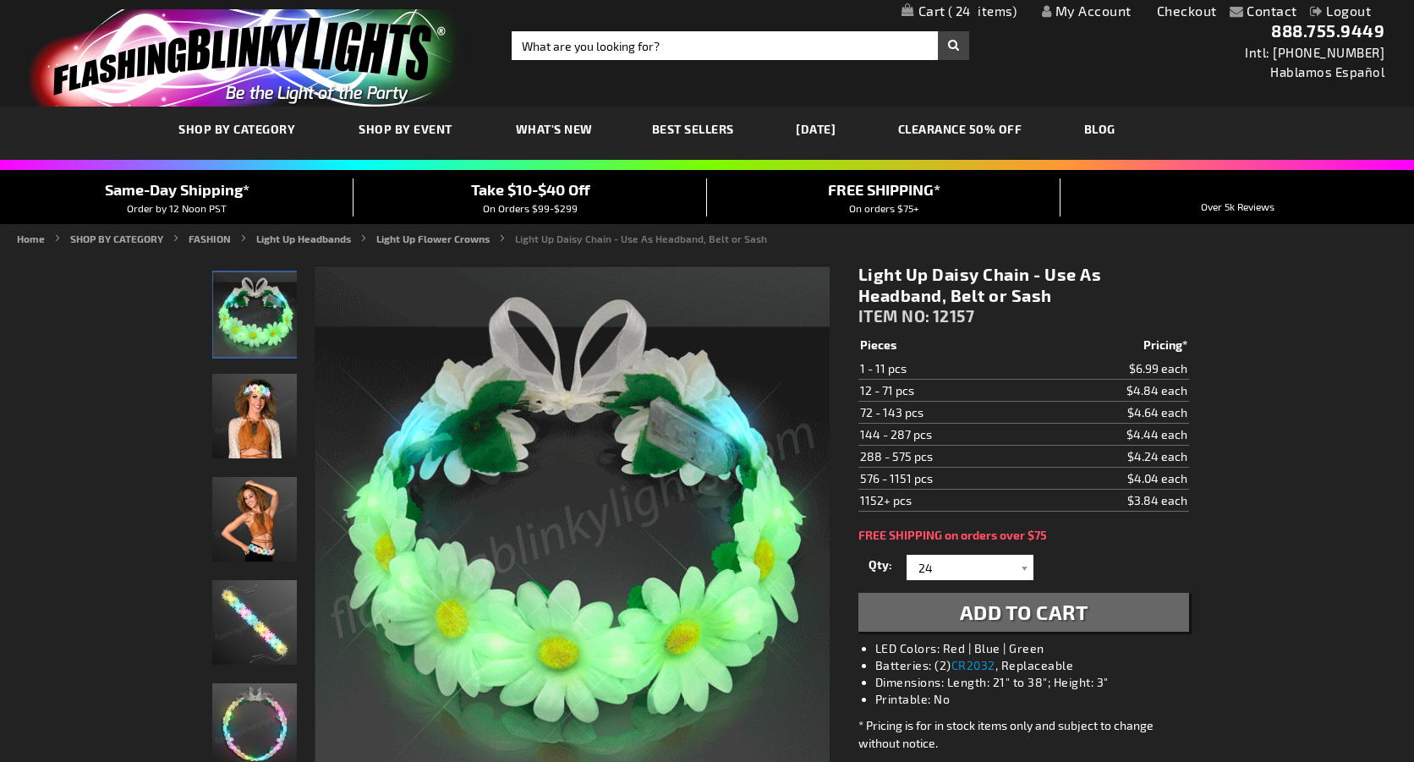
scroll to position [0, 0]
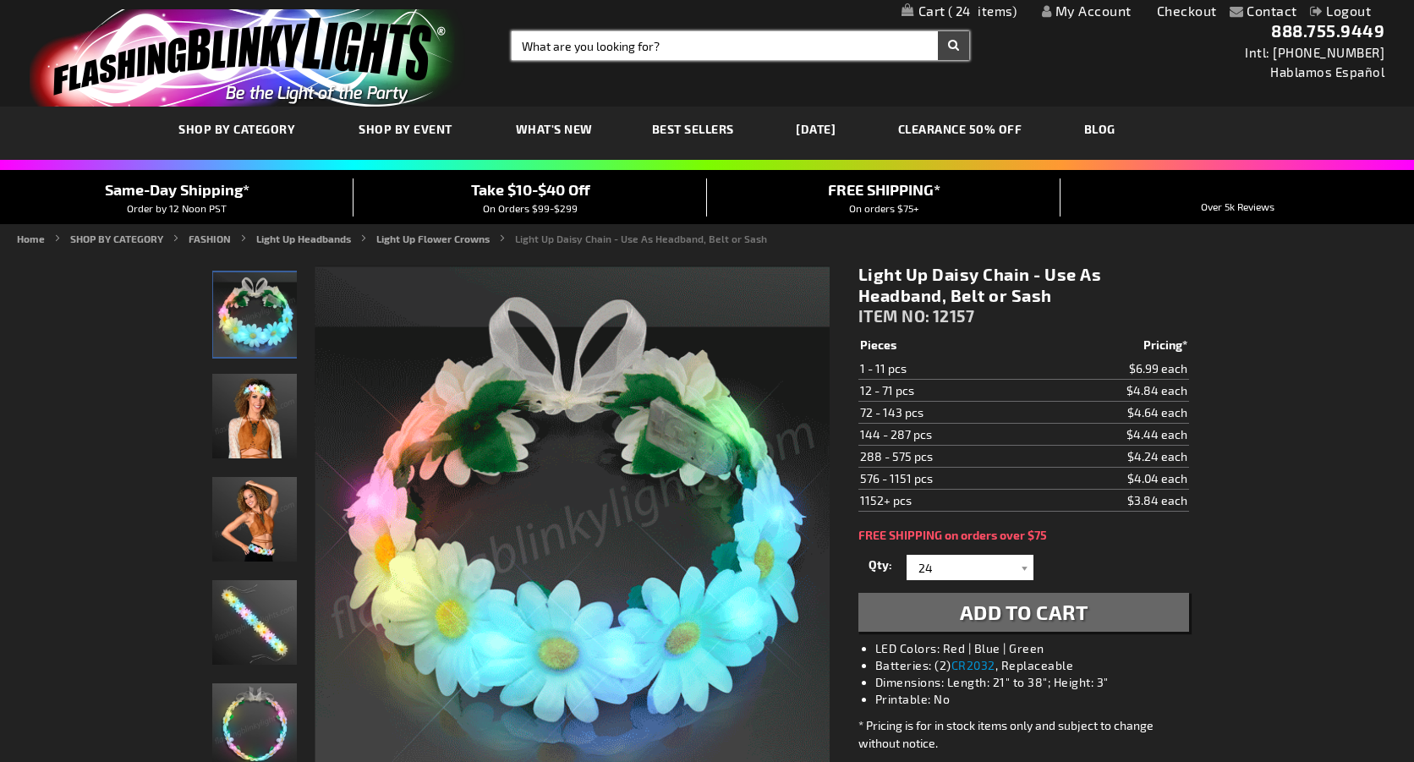
click at [548, 40] on input "Search" at bounding box center [741, 45] width 458 height 29
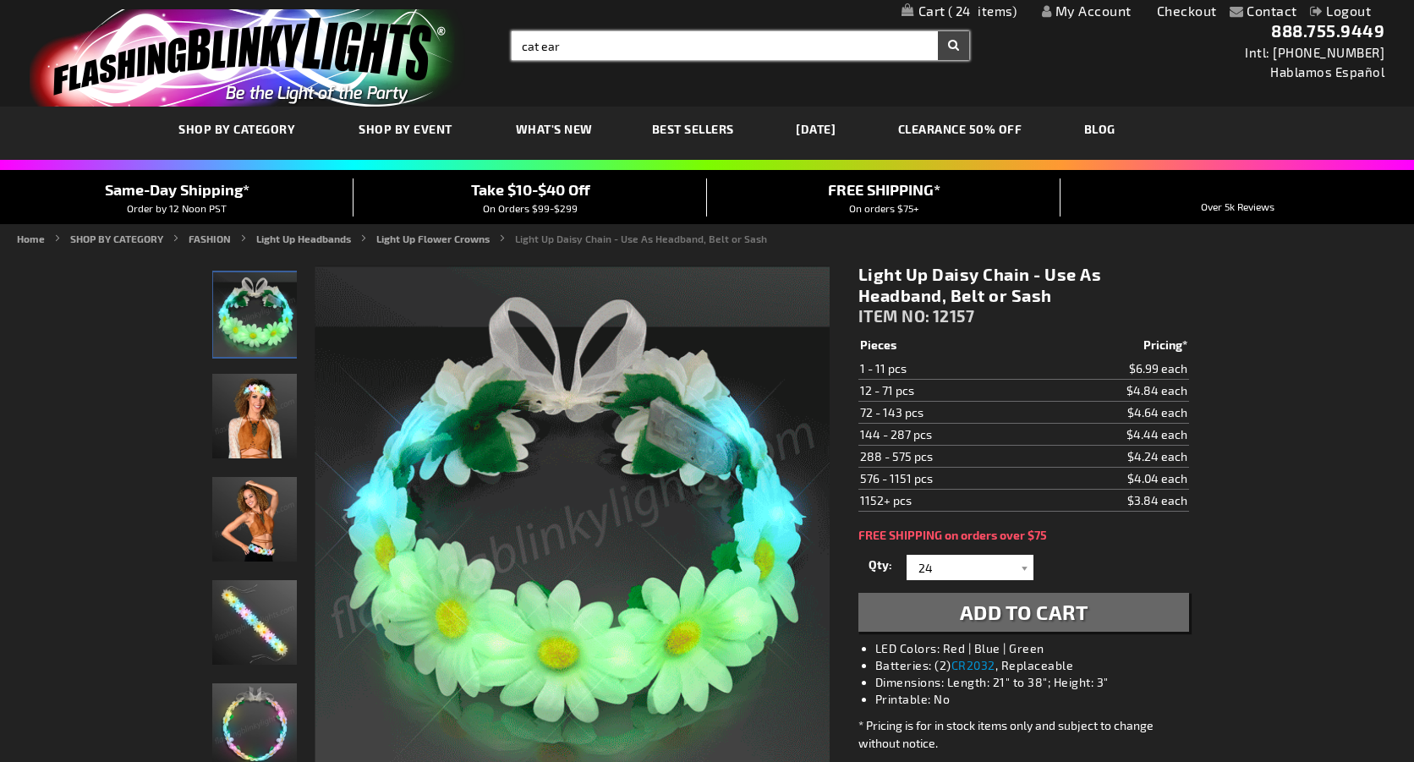
type input "cat ear"
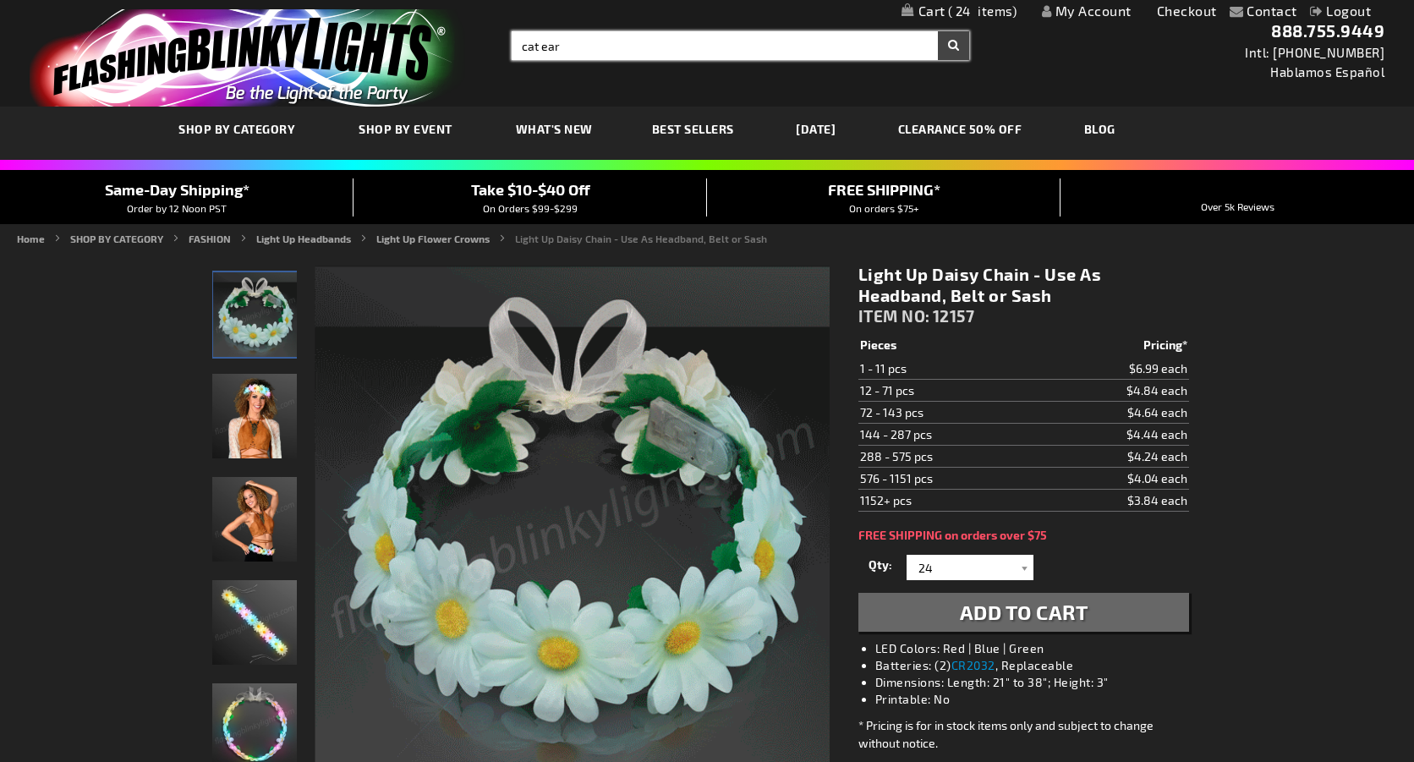
click at [953, 46] on button "Search" at bounding box center [953, 45] width 31 height 29
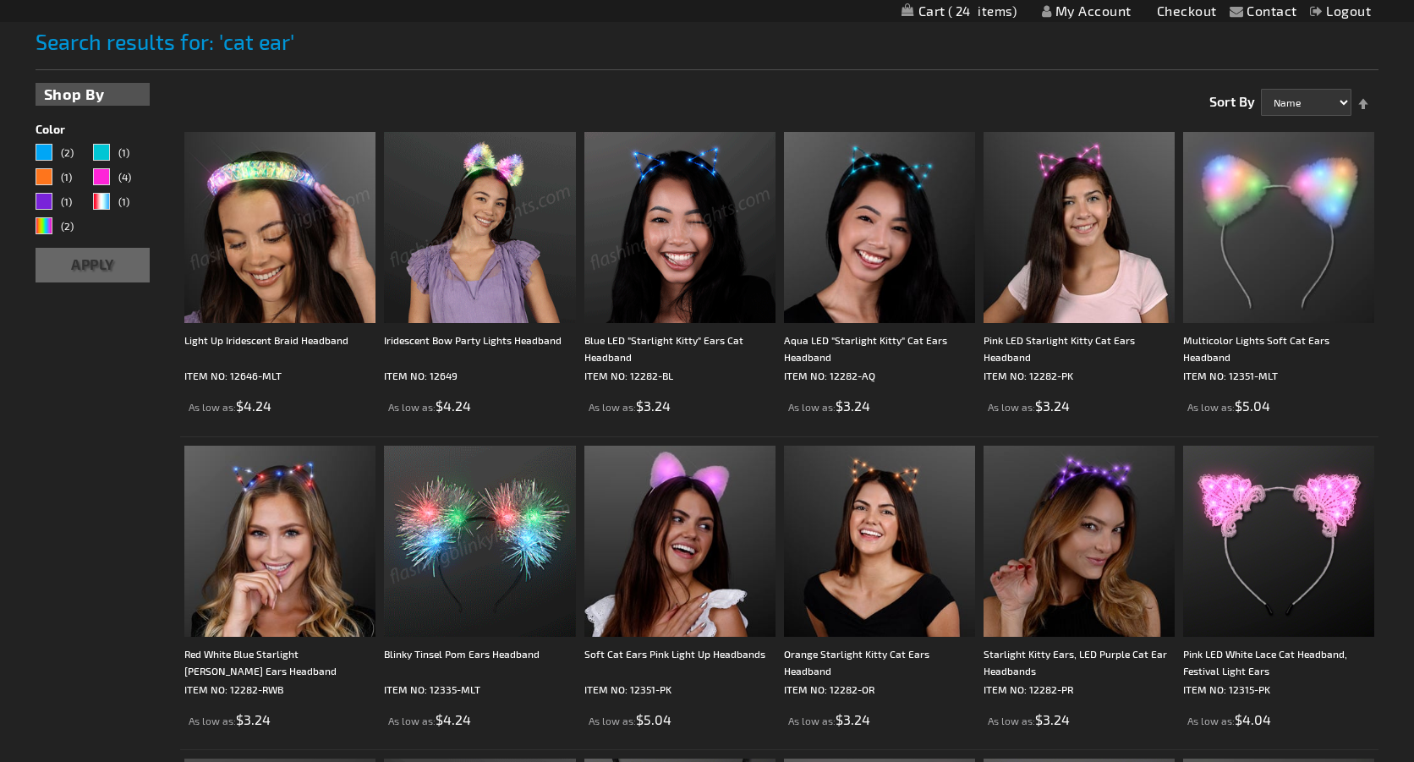
scroll to position [237, 0]
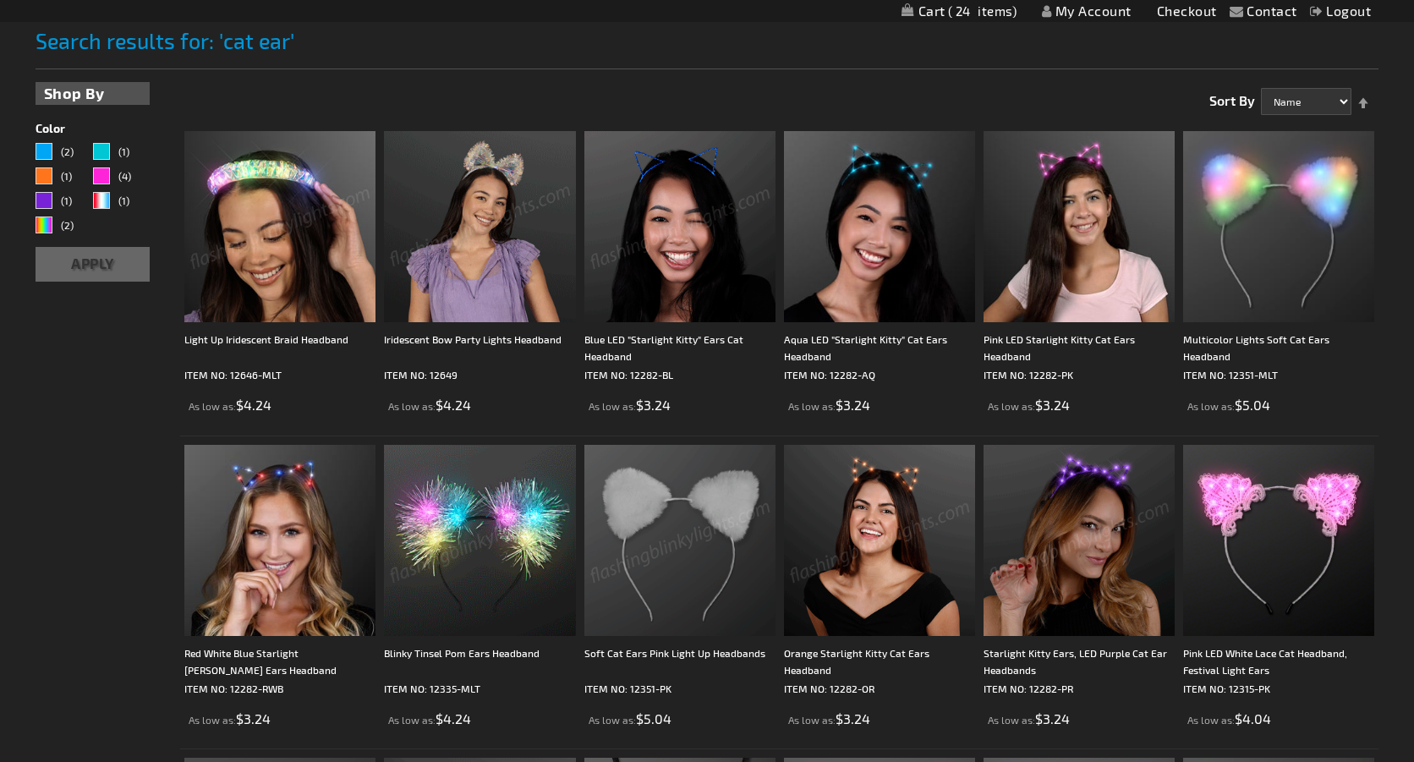
click at [1082, 571] on img at bounding box center [1078, 540] width 191 height 191
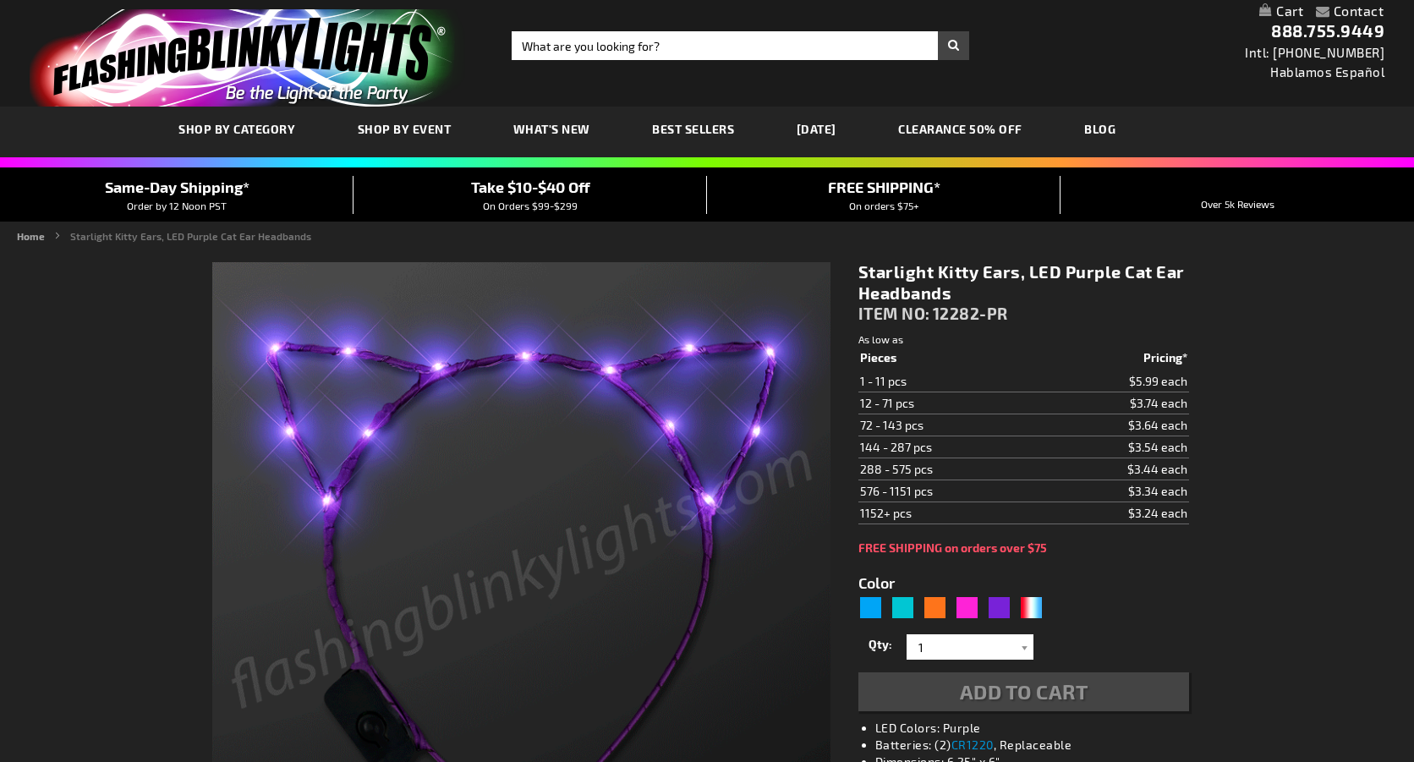
type input "5640"
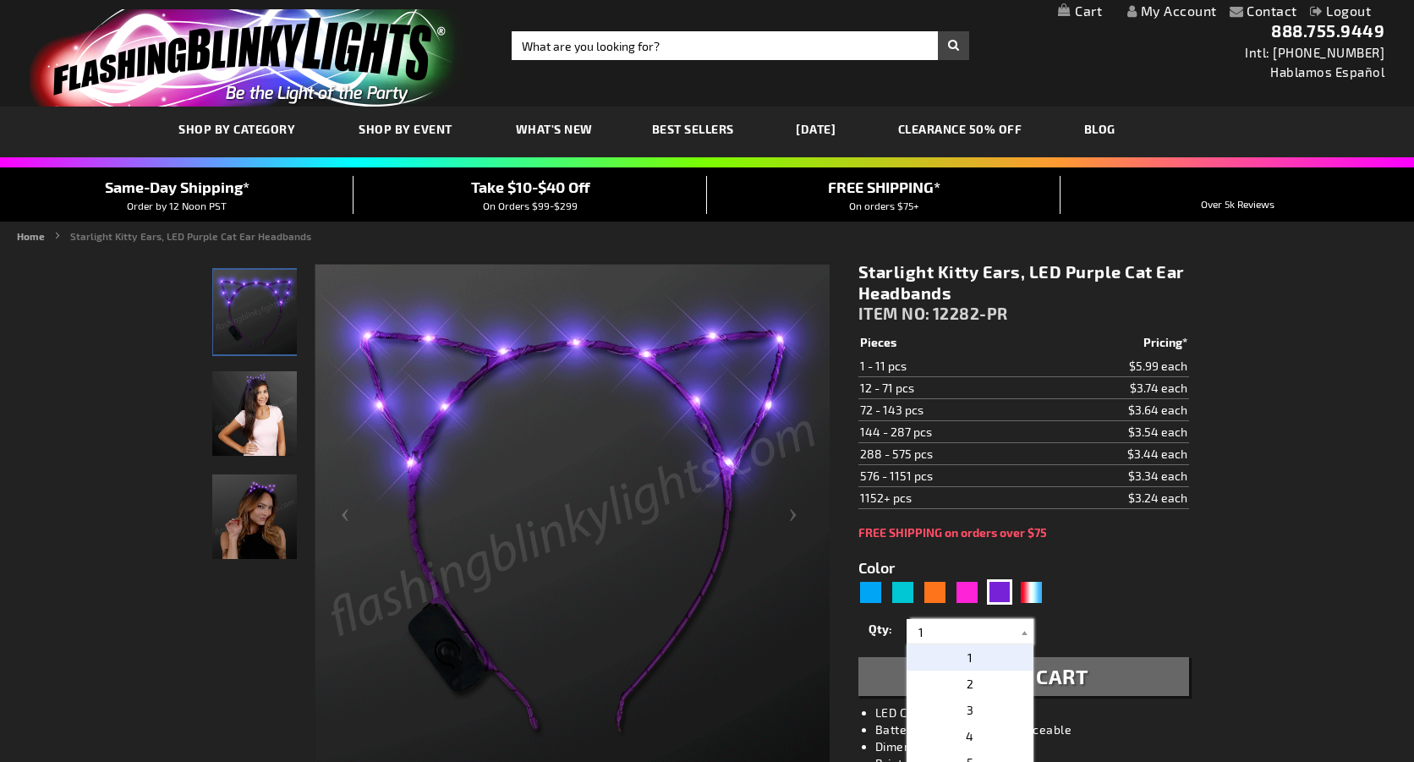
click at [962, 636] on input "1" at bounding box center [972, 631] width 123 height 25
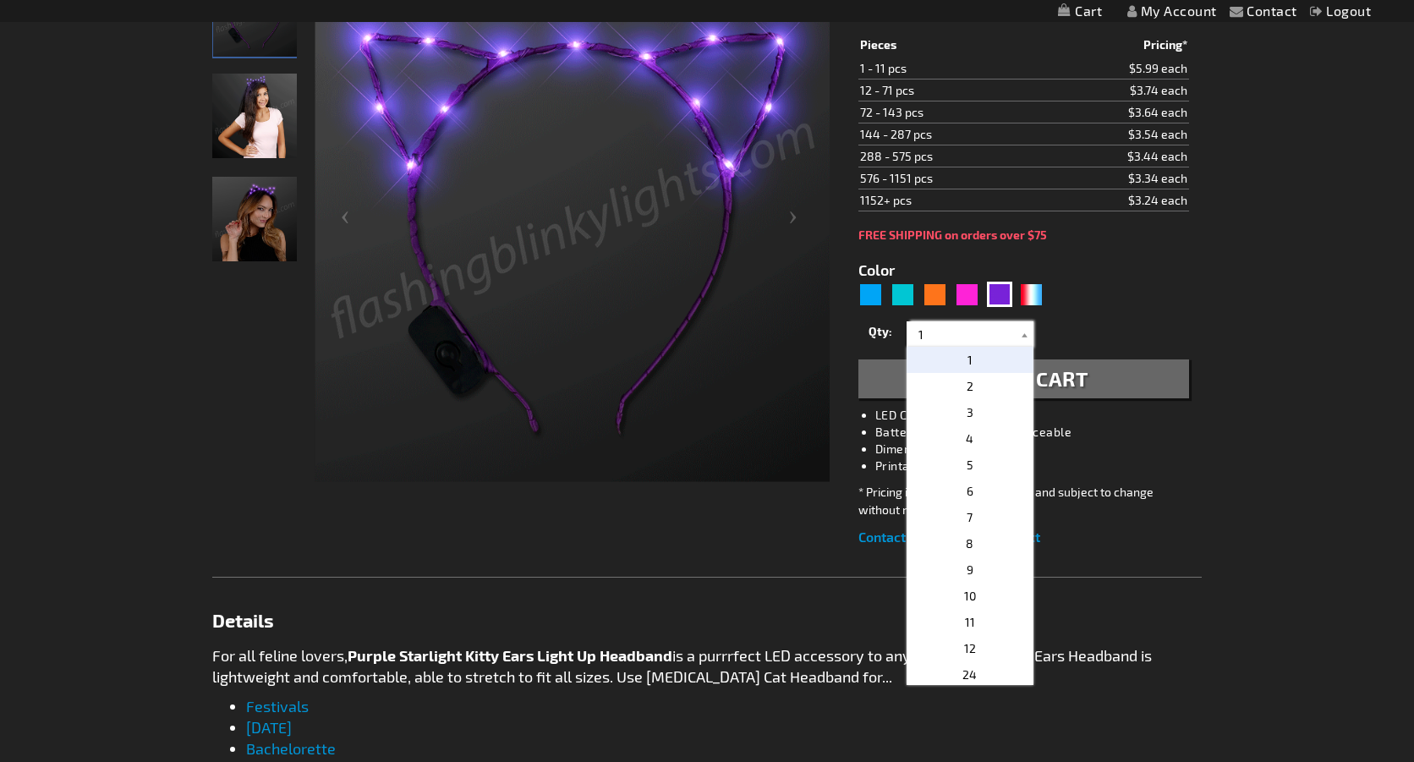
scroll to position [297, 0]
click at [967, 671] on span "24" at bounding box center [969, 675] width 14 height 14
type input "24"
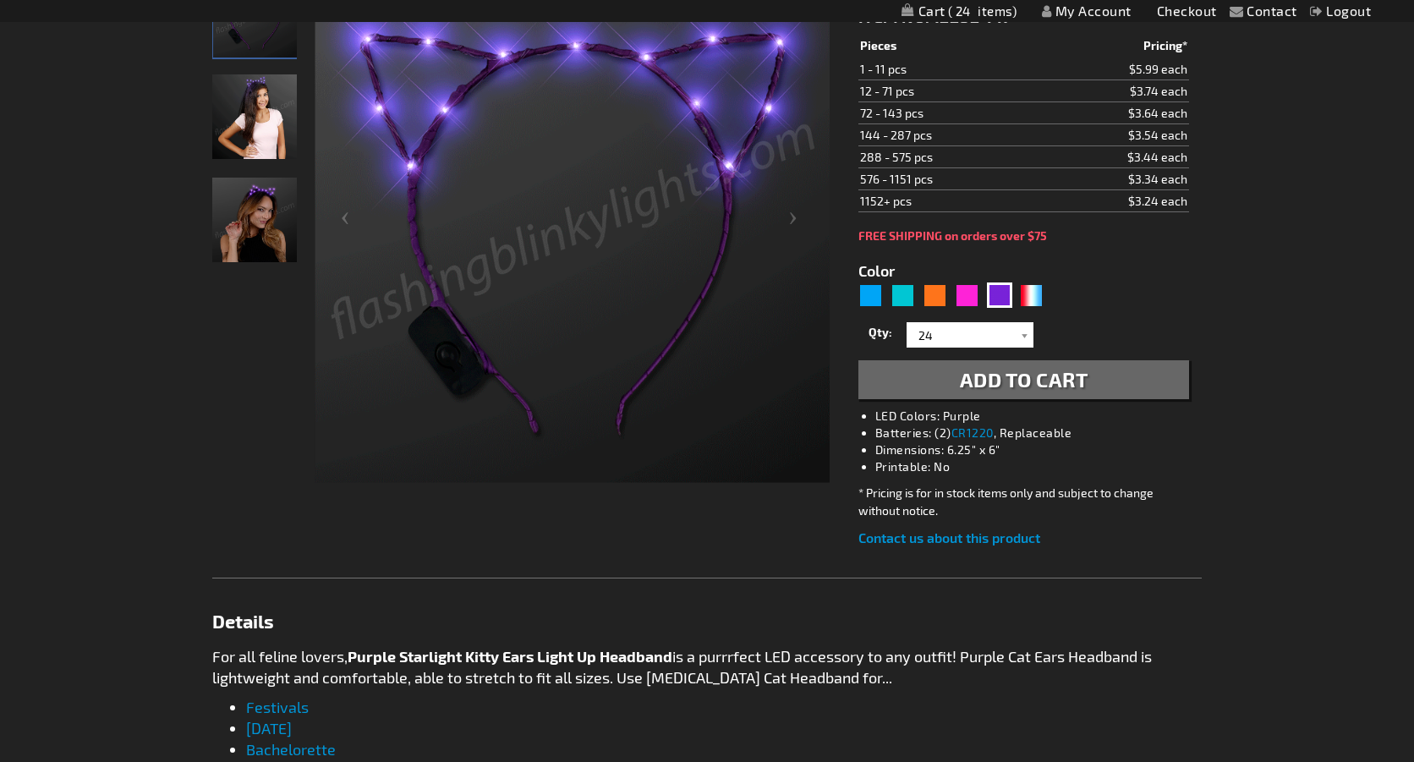
click at [1006, 378] on span "Add to Cart" at bounding box center [1024, 379] width 129 height 25
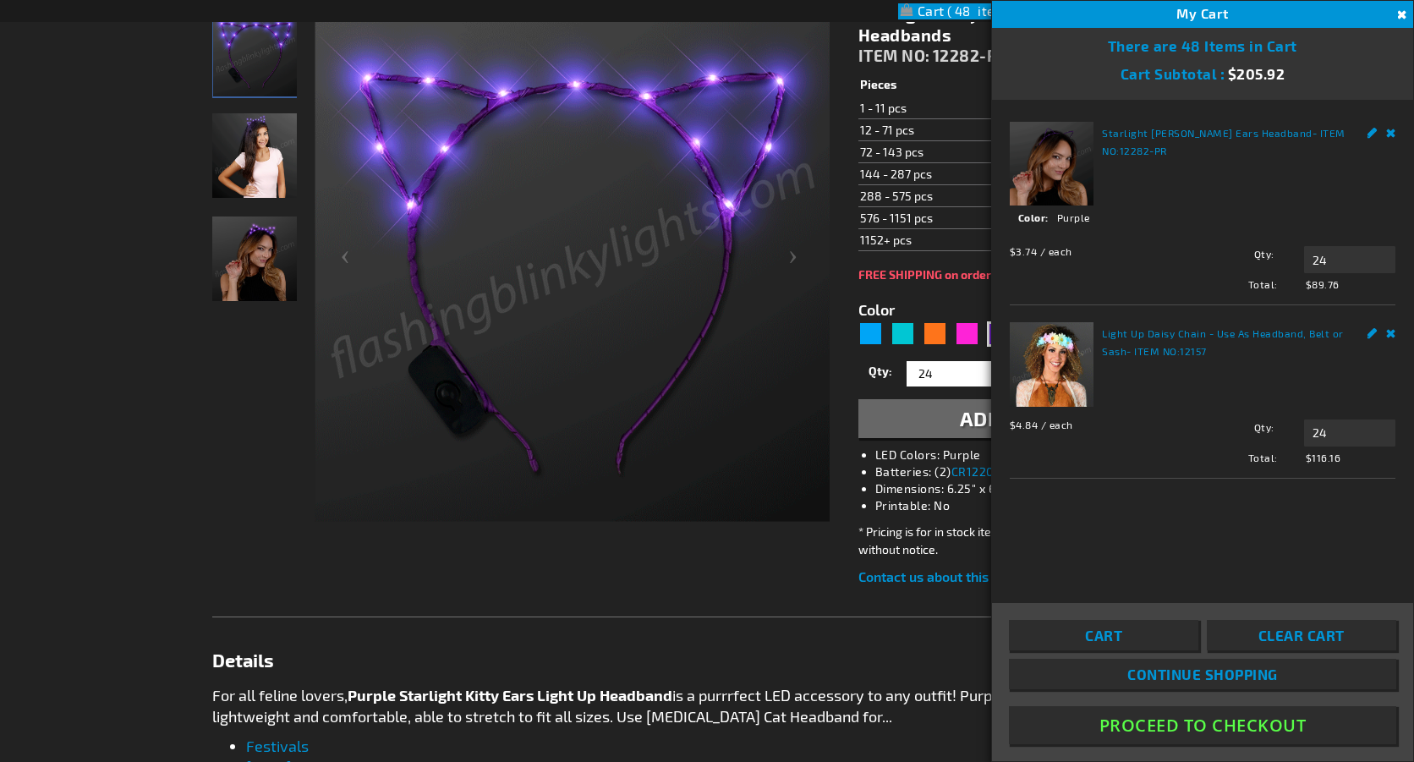
click at [916, 295] on form "Color 5640 1" at bounding box center [1023, 360] width 331 height 156
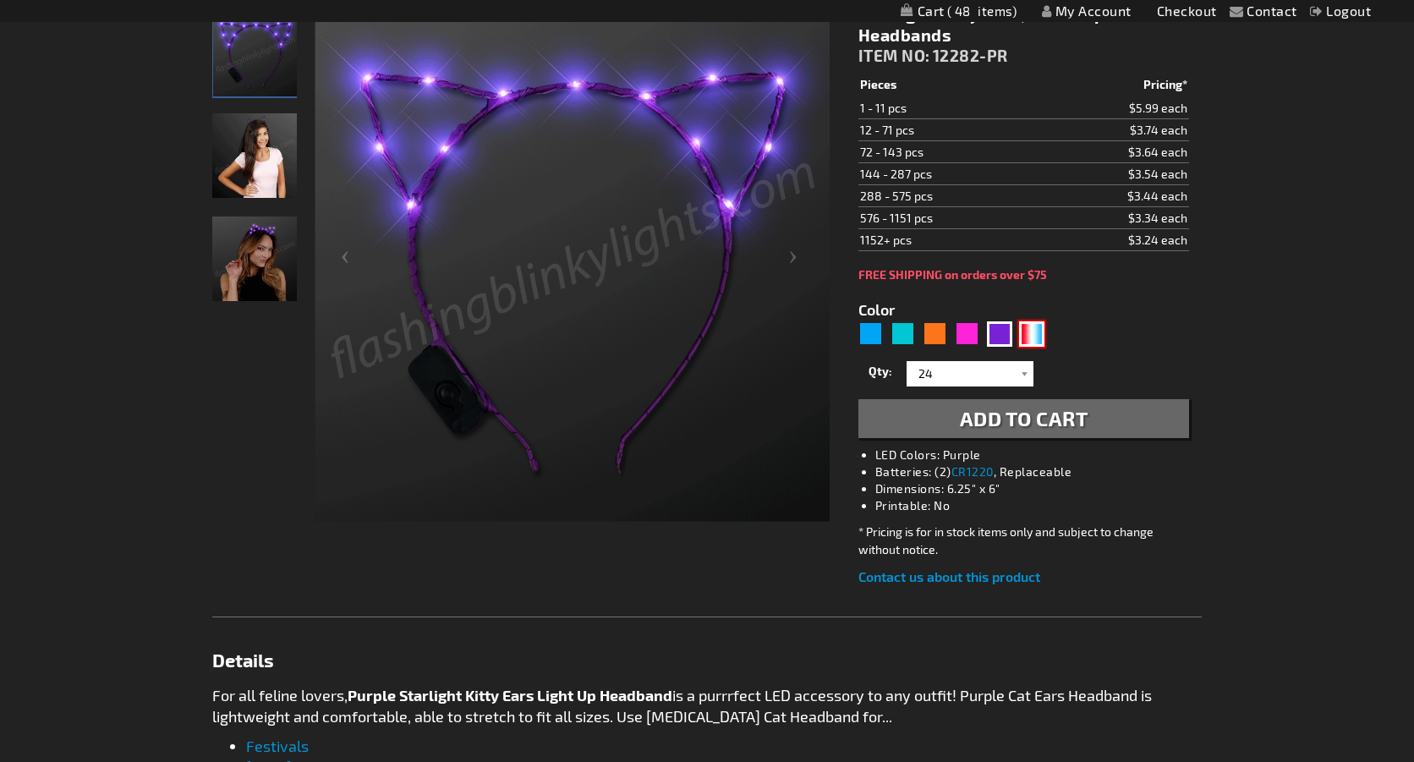
click at [1031, 326] on div "RWB" at bounding box center [1031, 333] width 25 height 25
type input "5643"
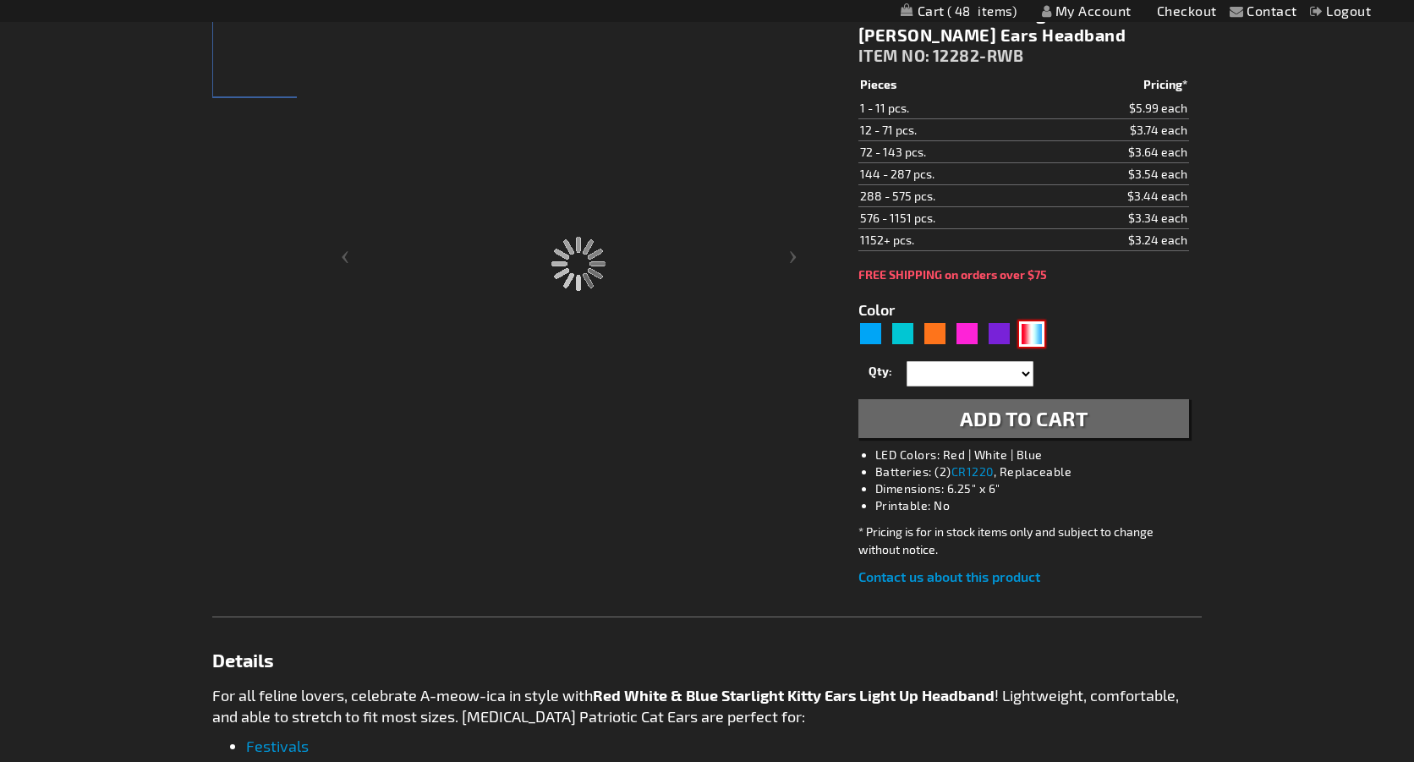
type input "12282-RWB"
type input "Customize - Red White Blue Starlight Kitty Cat Ears Headband - ITEM NO: 12282-R…"
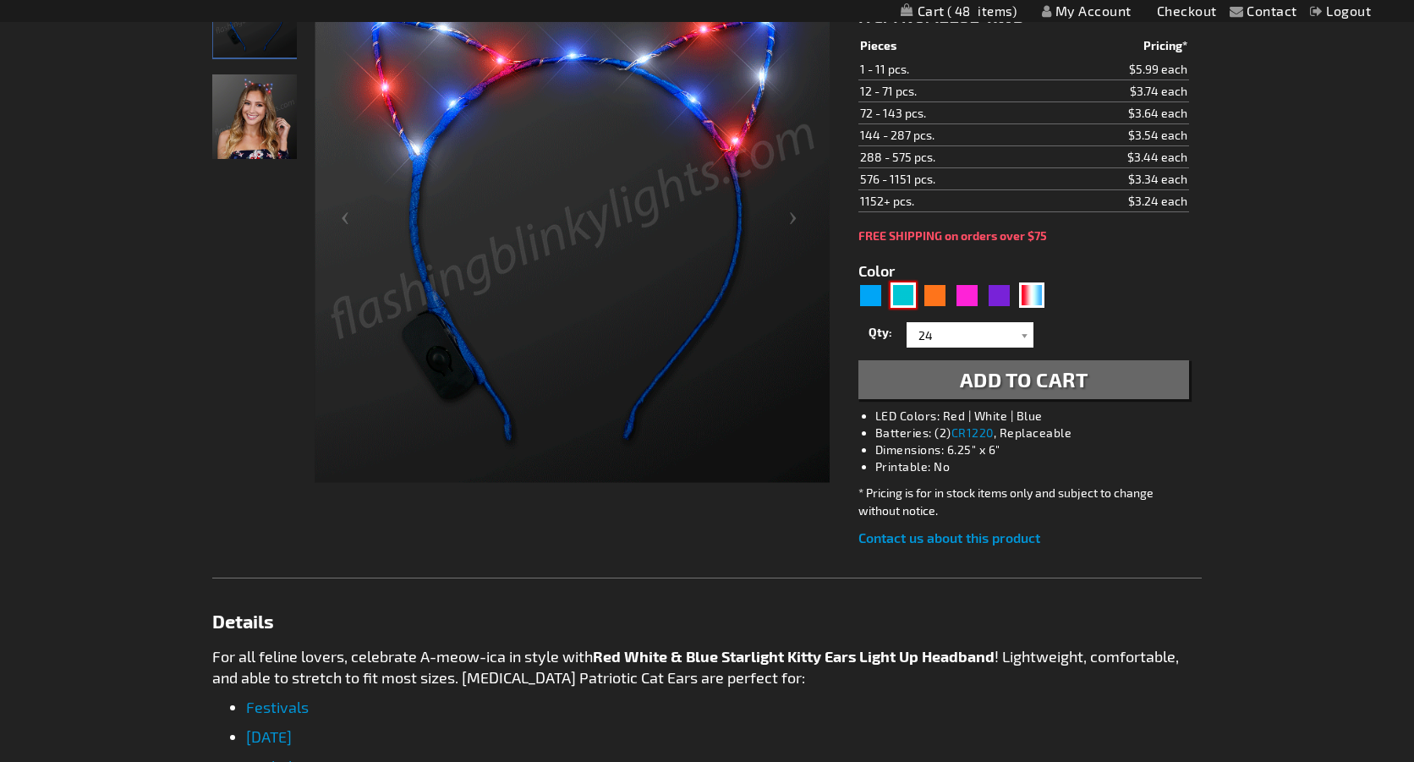
click at [897, 298] on div "Turquoise" at bounding box center [902, 294] width 25 height 25
type input "5653"
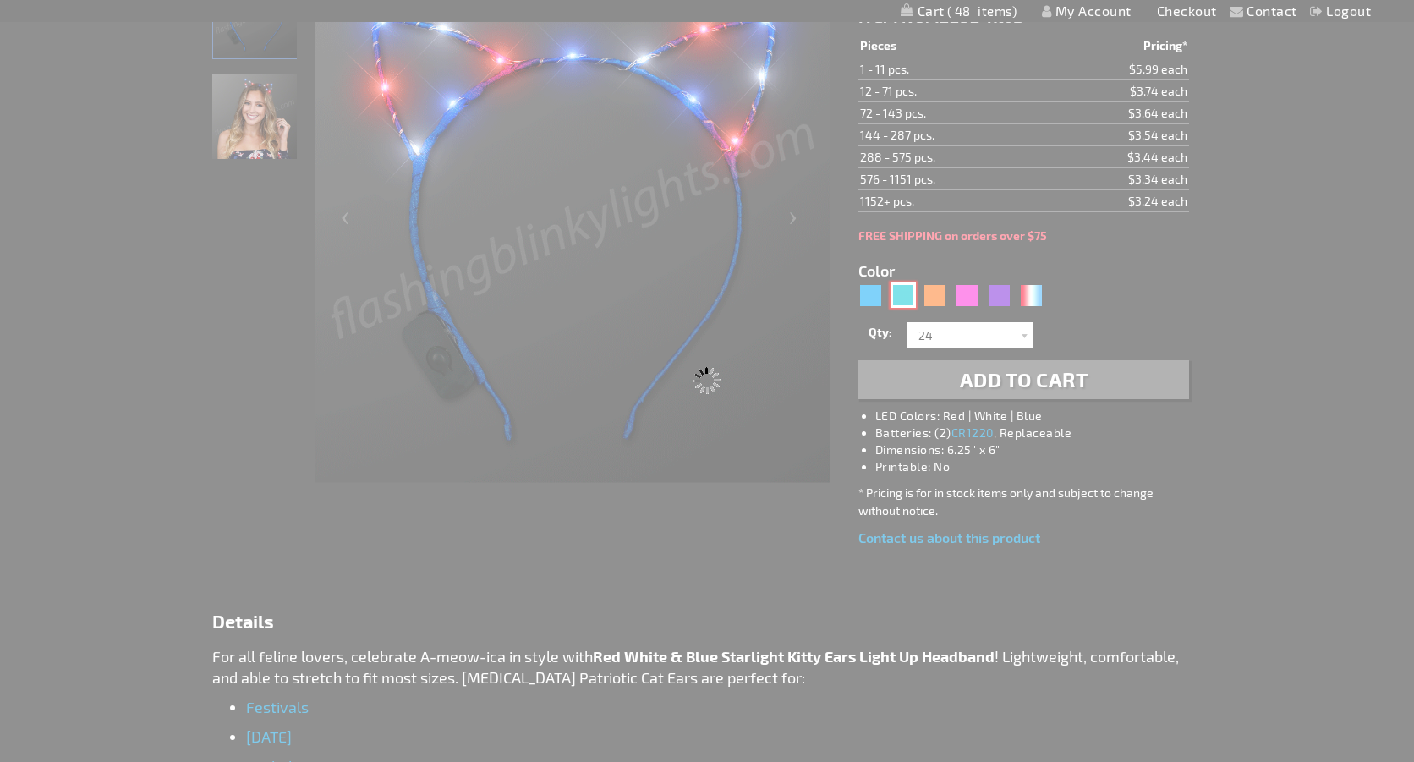
type input "12282-AQ"
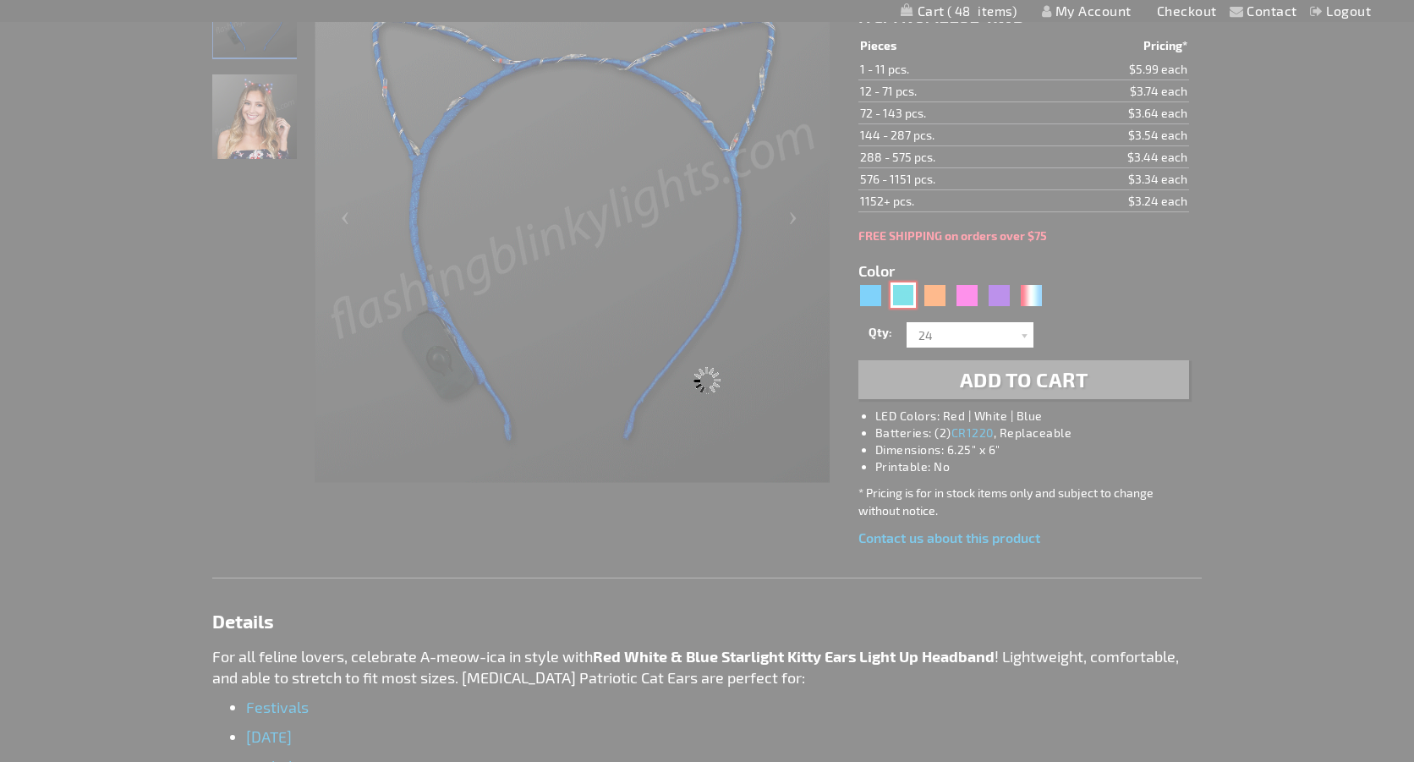
type input "Customize - Aqua LED &quot;Starlight Kitty&quot; Cat Ears Headband - ITEM NO: 1…"
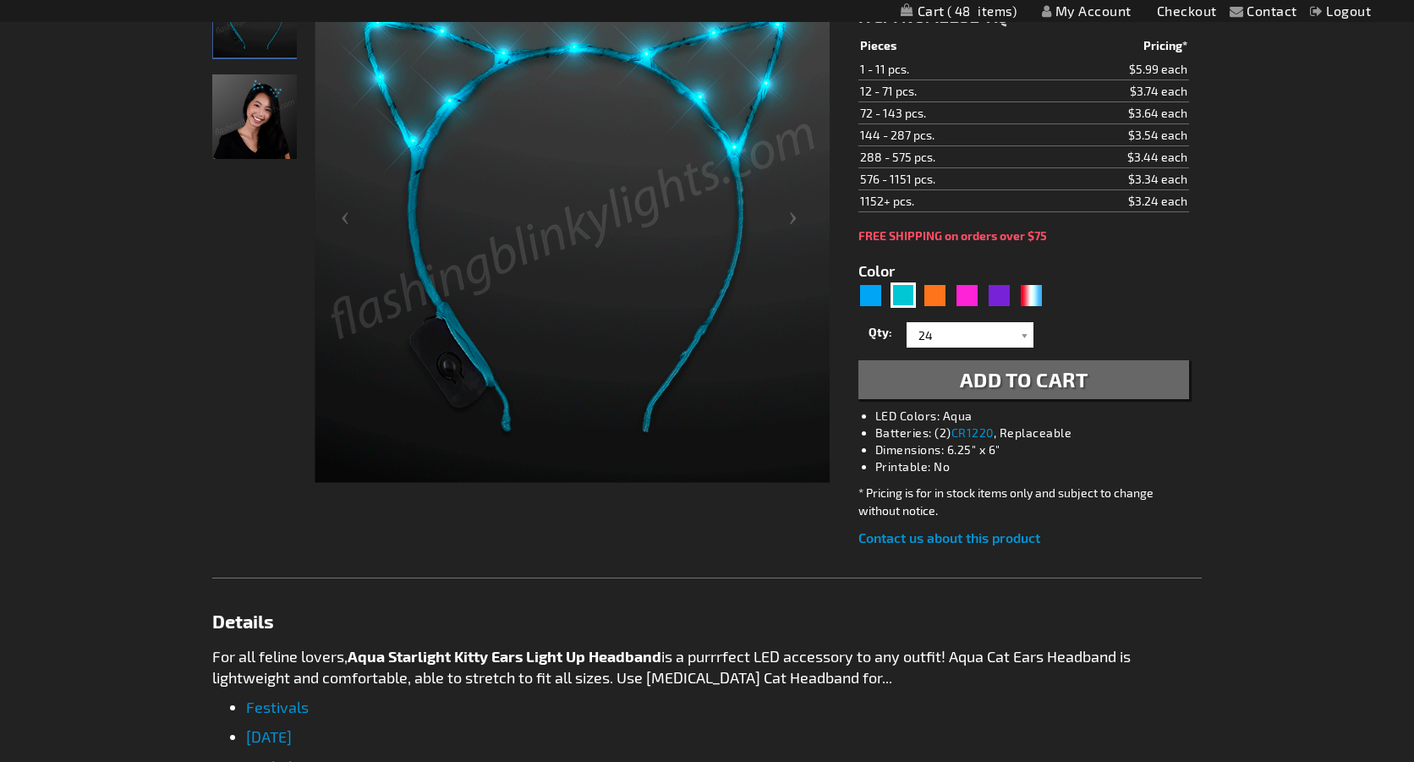
click at [1021, 377] on span "Add to Cart" at bounding box center [1024, 379] width 129 height 25
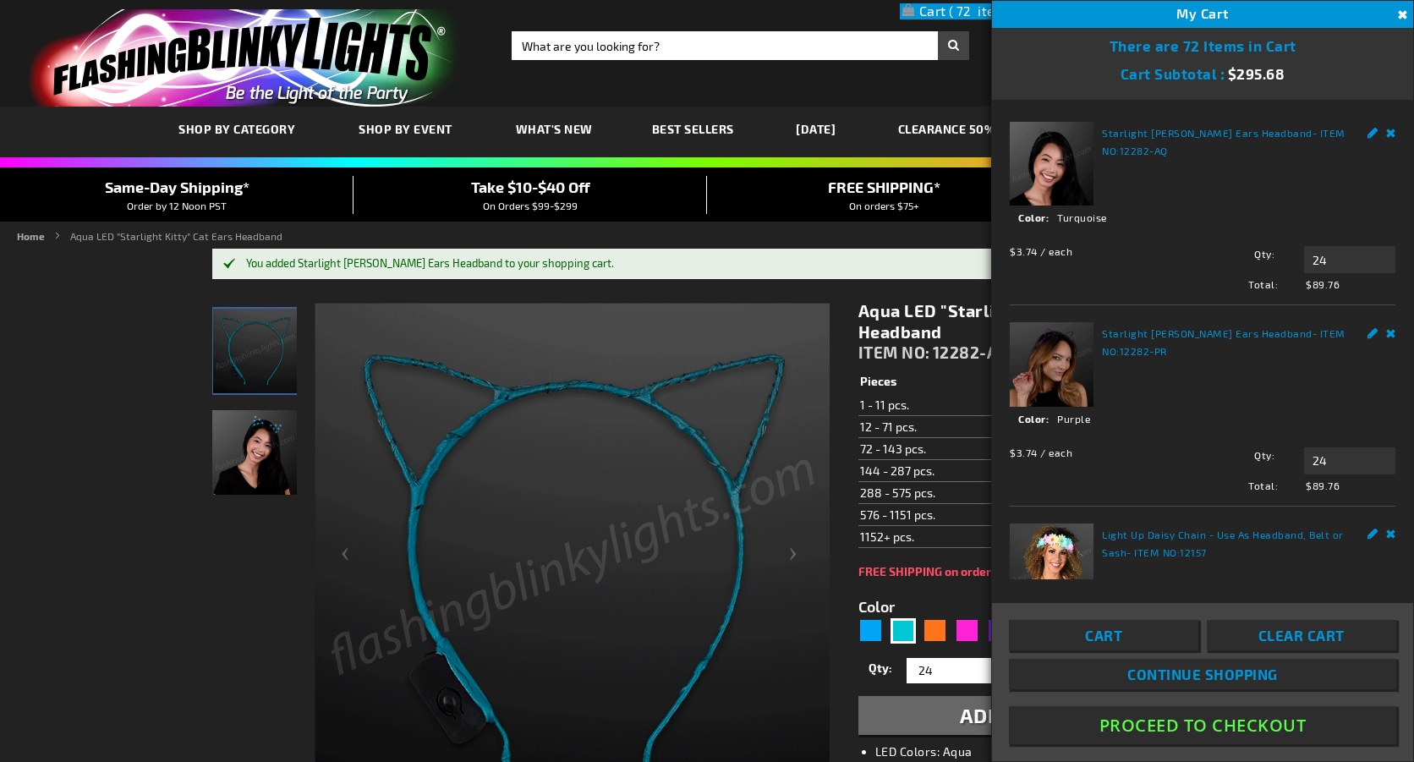
click at [925, 430] on td "12 - 71 pcs." at bounding box center [949, 426] width 183 height 22
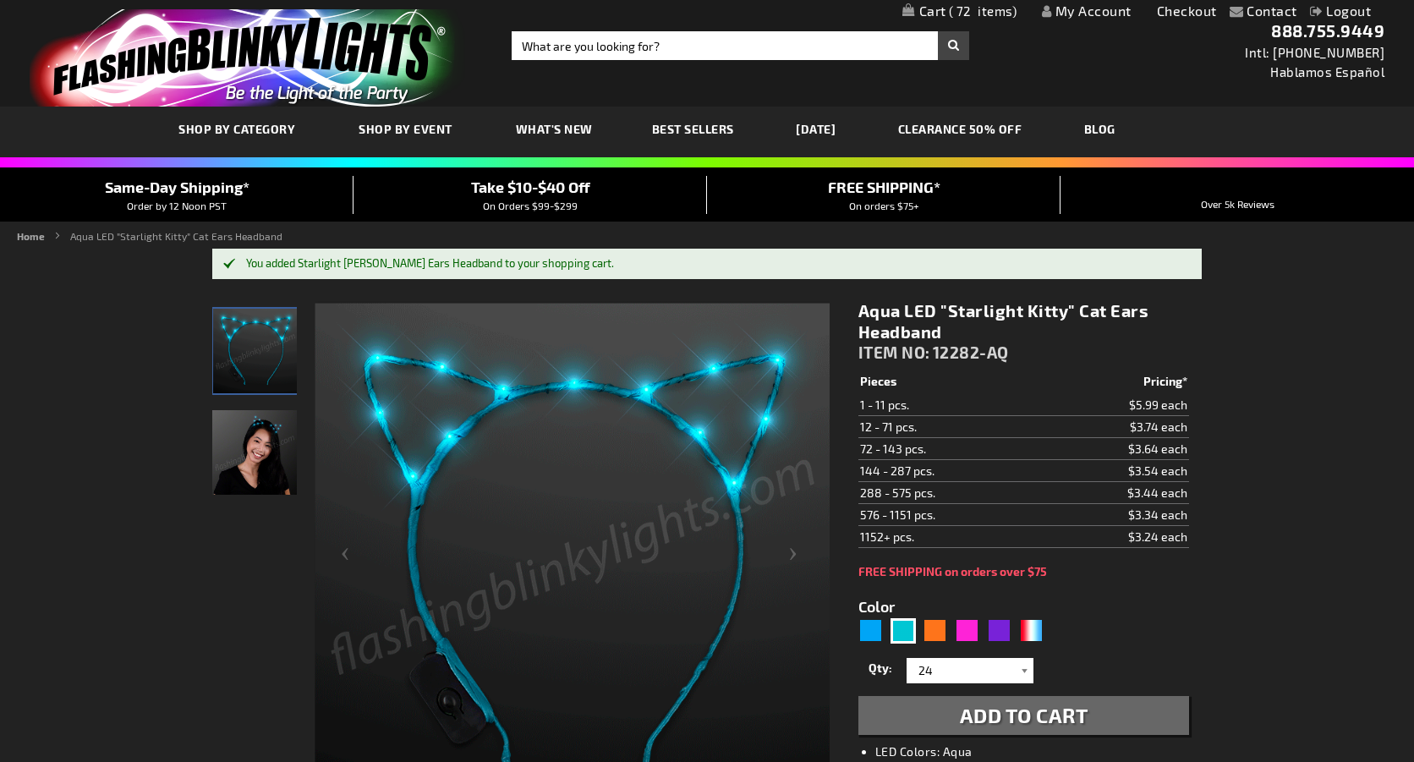
click at [1022, 675] on div at bounding box center [1024, 670] width 17 height 25
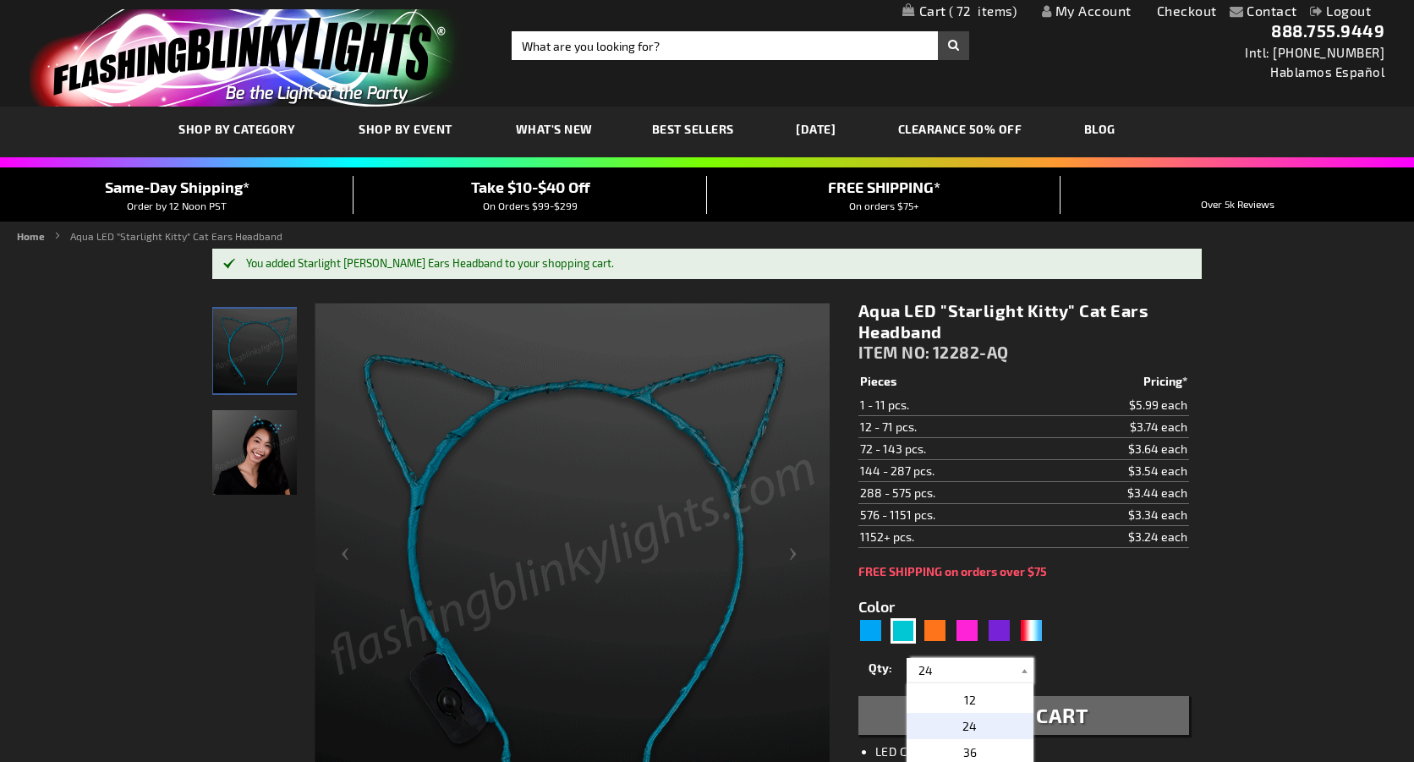
scroll to position [283, 0]
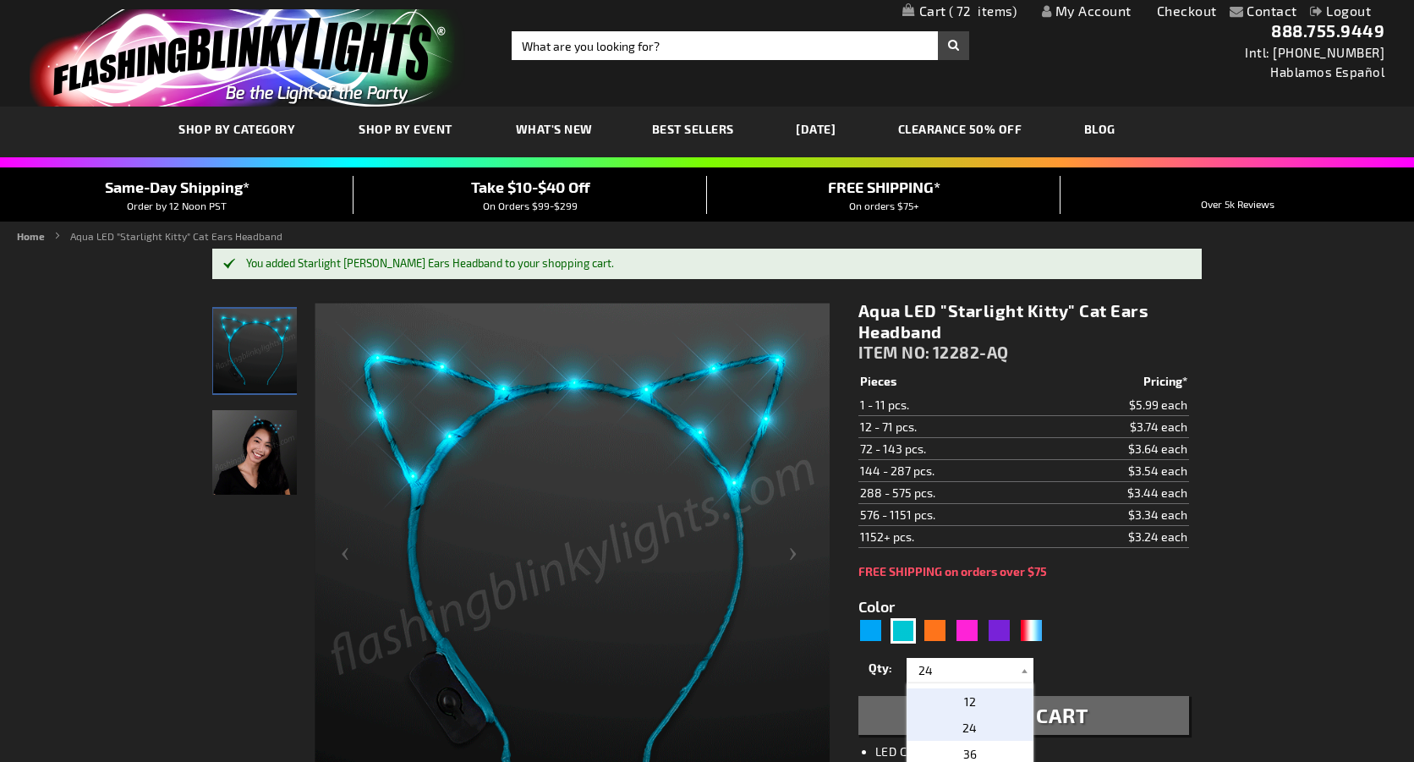
click at [994, 704] on p "12" at bounding box center [969, 701] width 127 height 26
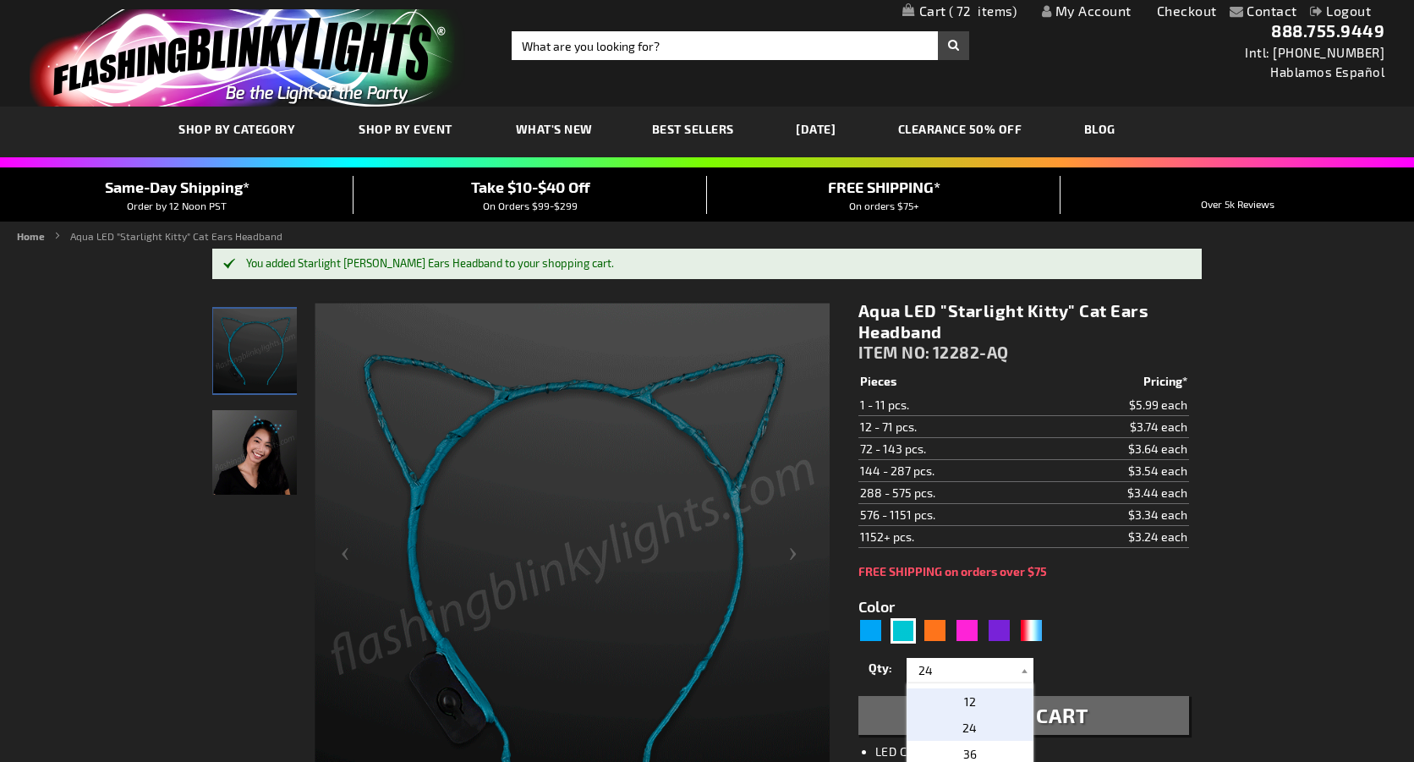
type input "12"
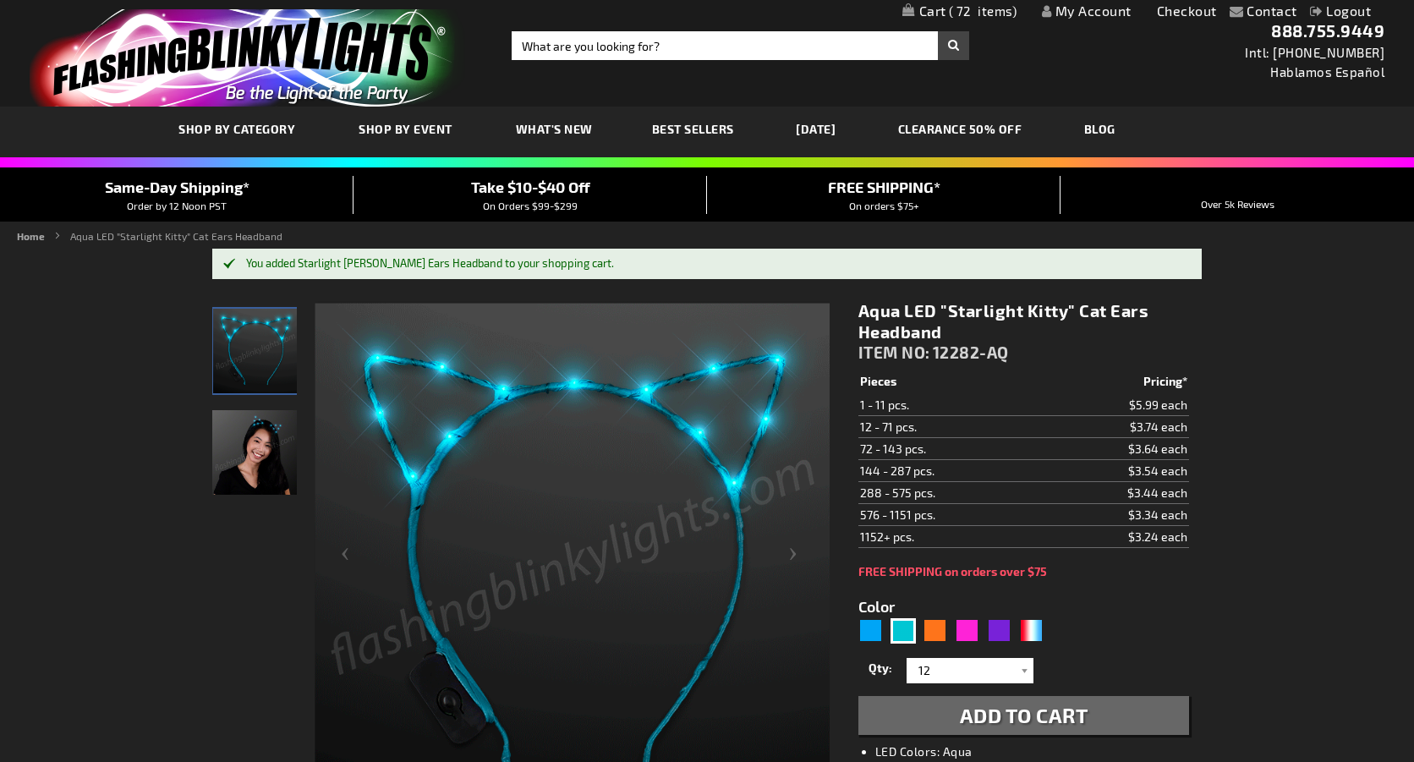
click at [998, 721] on span "Add to Cart" at bounding box center [1024, 715] width 129 height 25
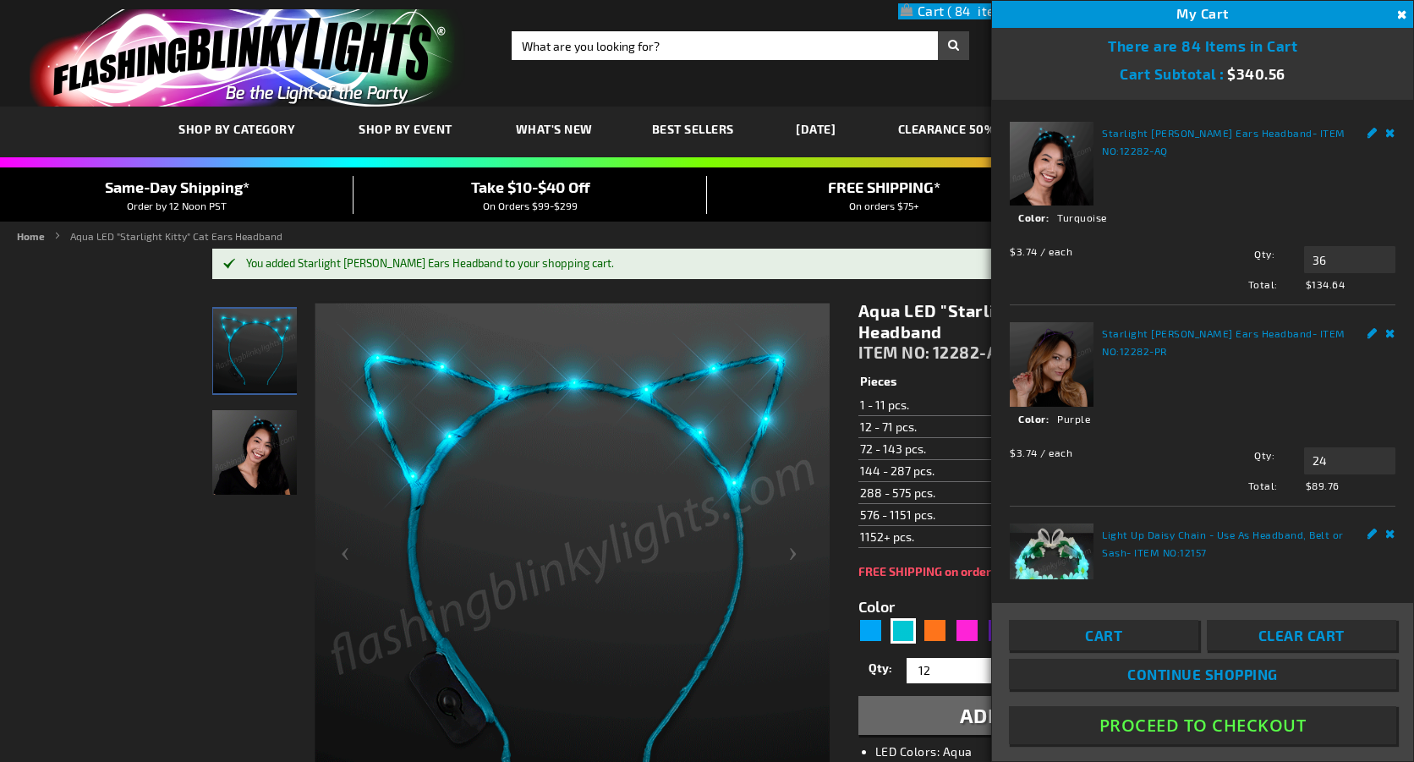
click at [1372, 130] on link "Edit" at bounding box center [1372, 131] width 11 height 18
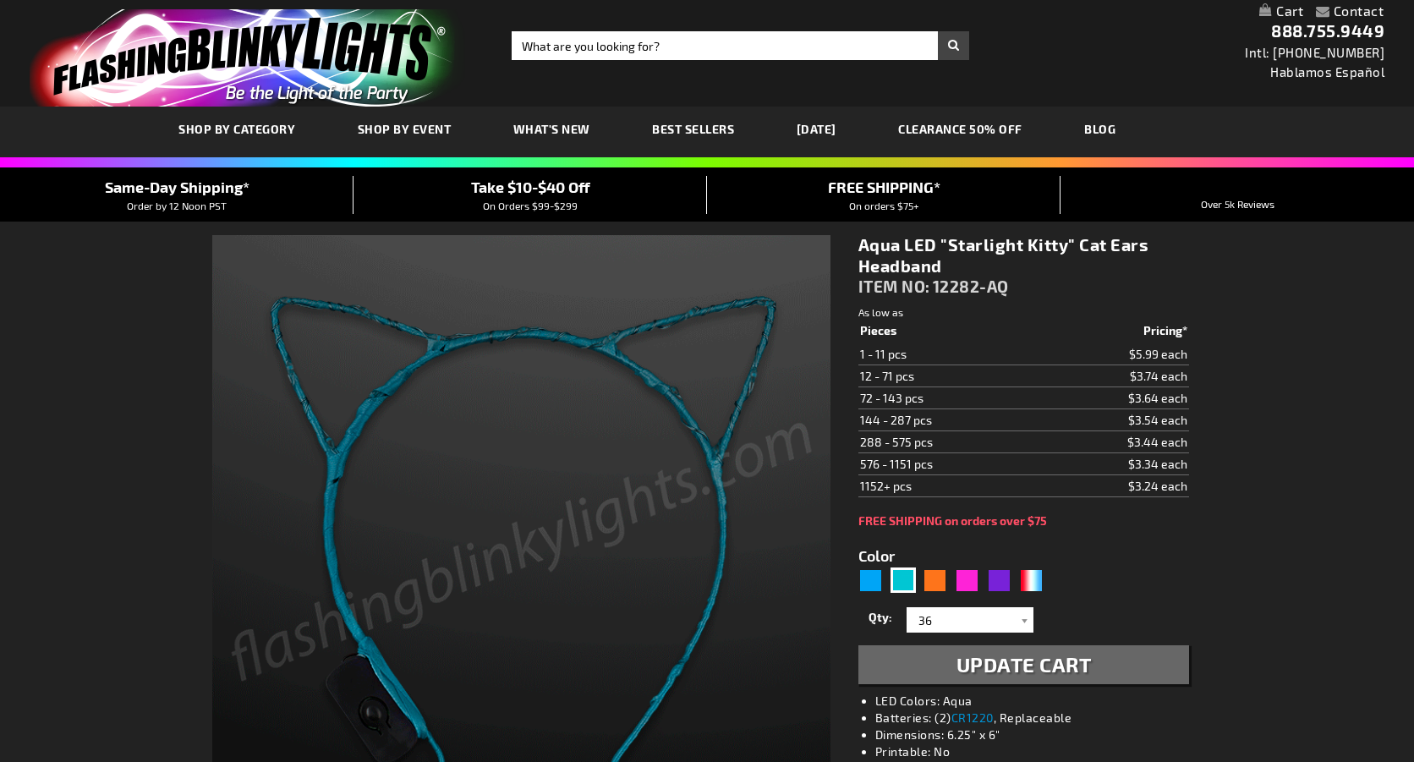
select select
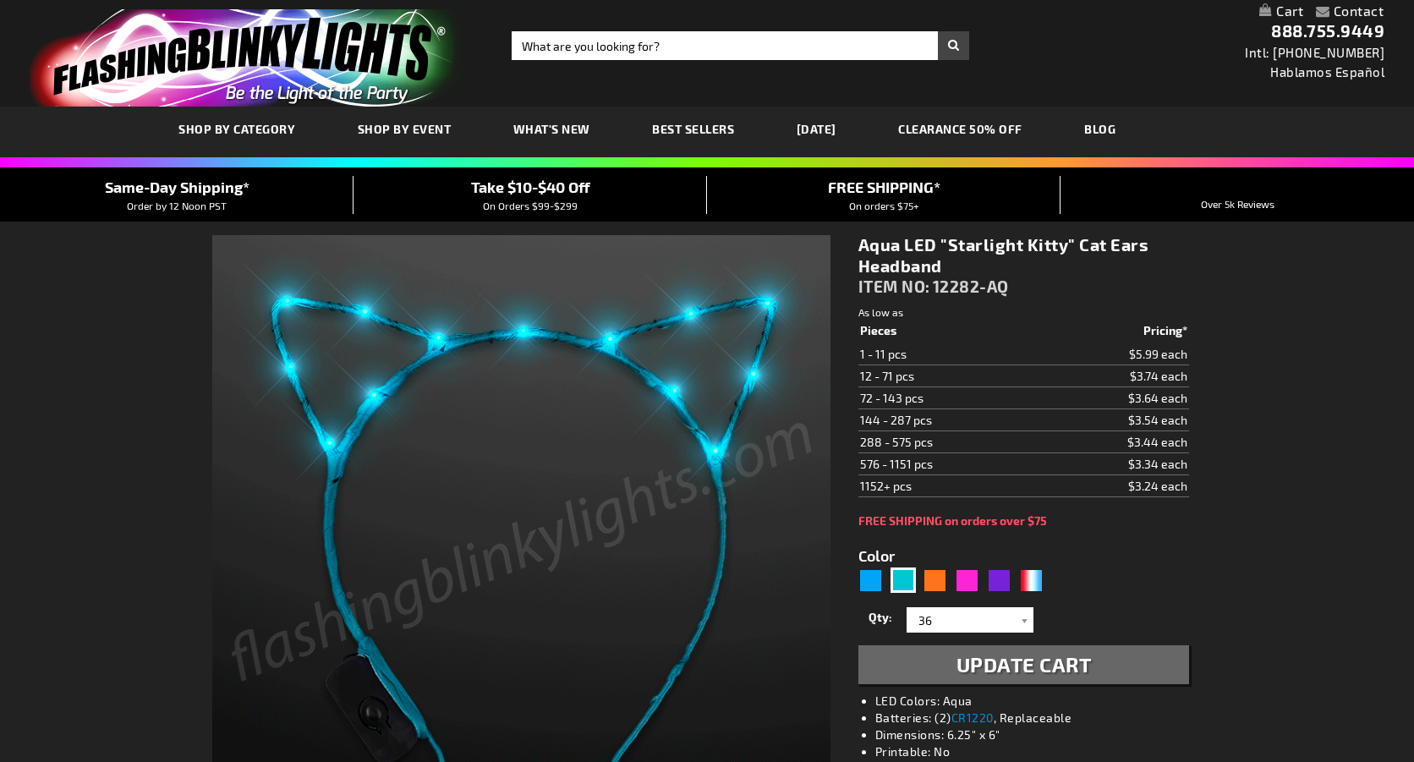
select select
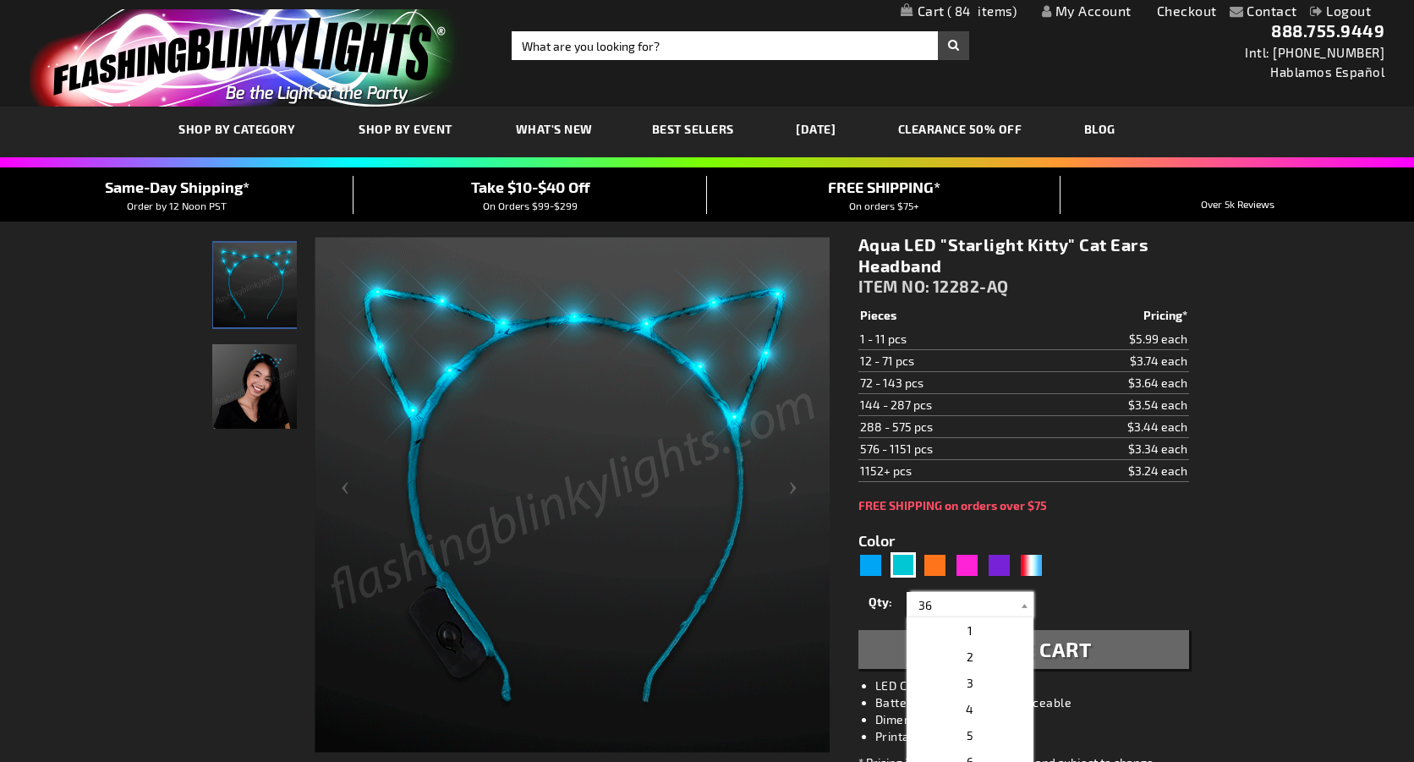
click at [975, 609] on input "36" at bounding box center [972, 604] width 123 height 25
click at [972, 665] on span "12" at bounding box center [970, 666] width 12 height 14
type input "12"
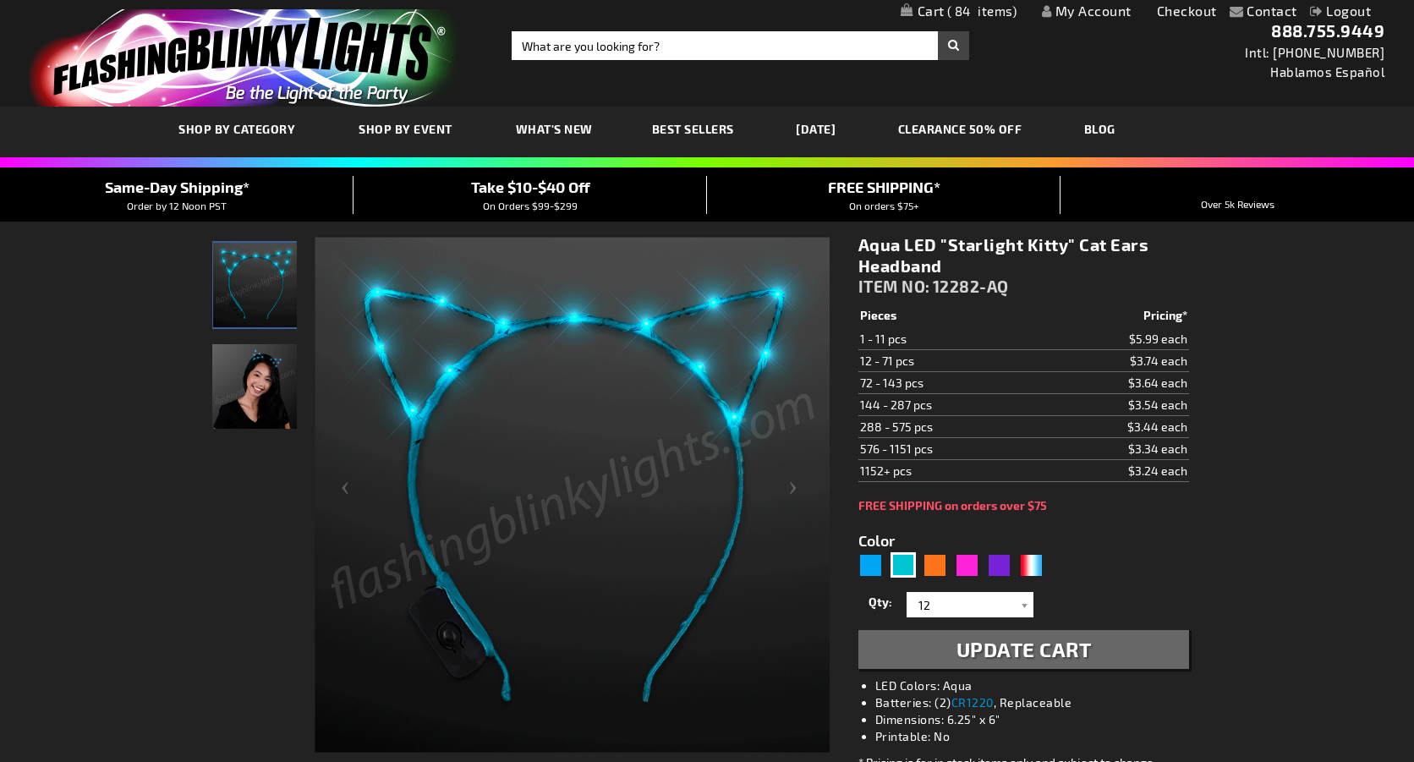
click at [969, 647] on span "Update Cart" at bounding box center [1023, 649] width 135 height 25
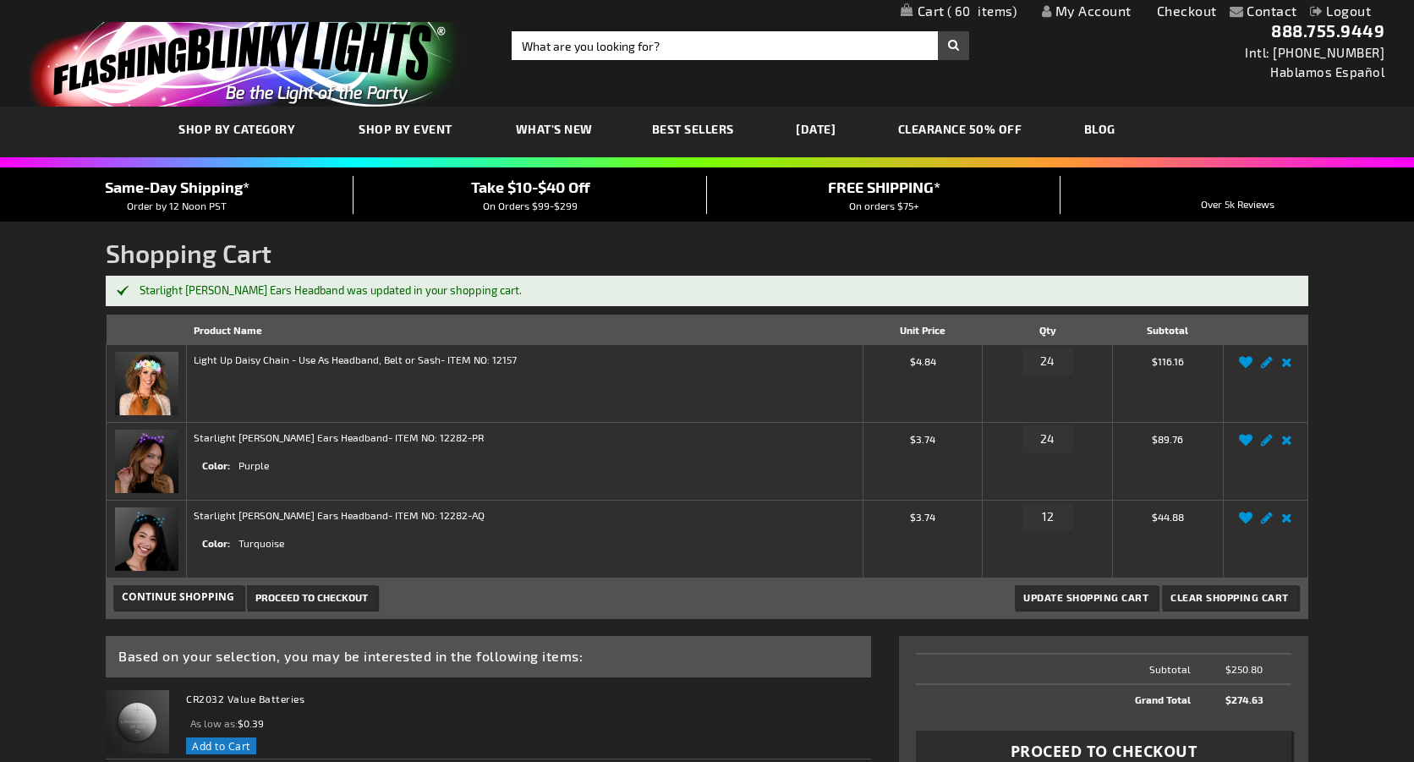
click at [575, 122] on span "What's New" at bounding box center [554, 129] width 77 height 14
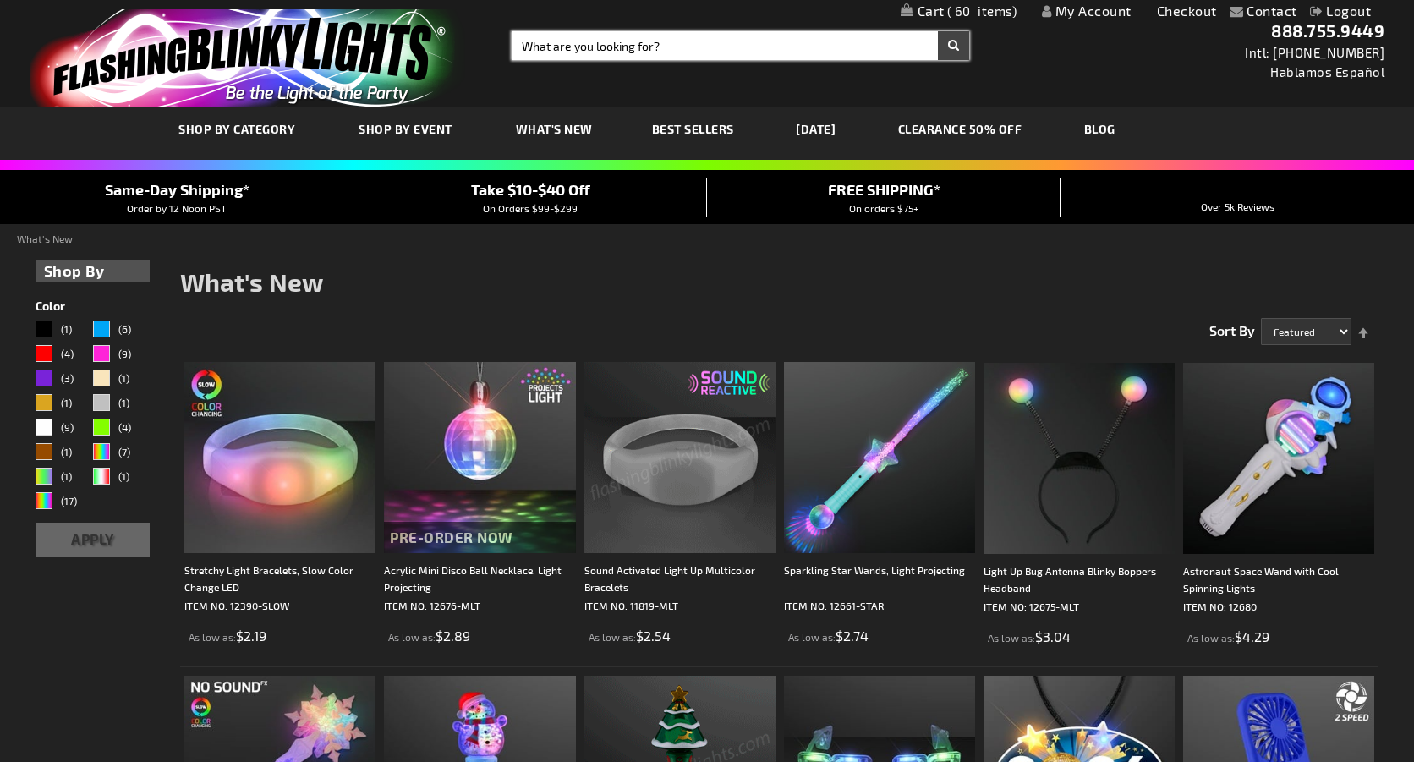
click at [562, 50] on input "Search" at bounding box center [741, 45] width 458 height 29
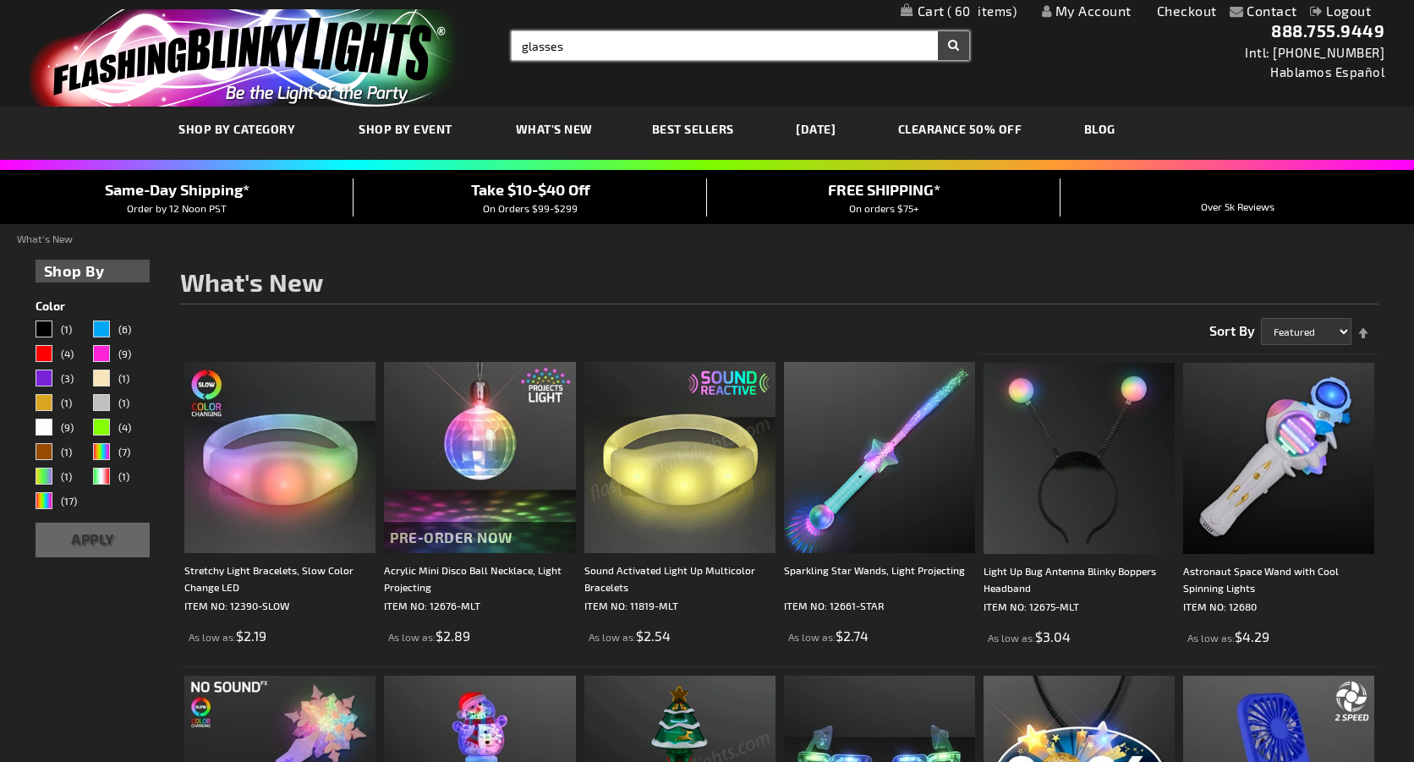
type input "glasses"
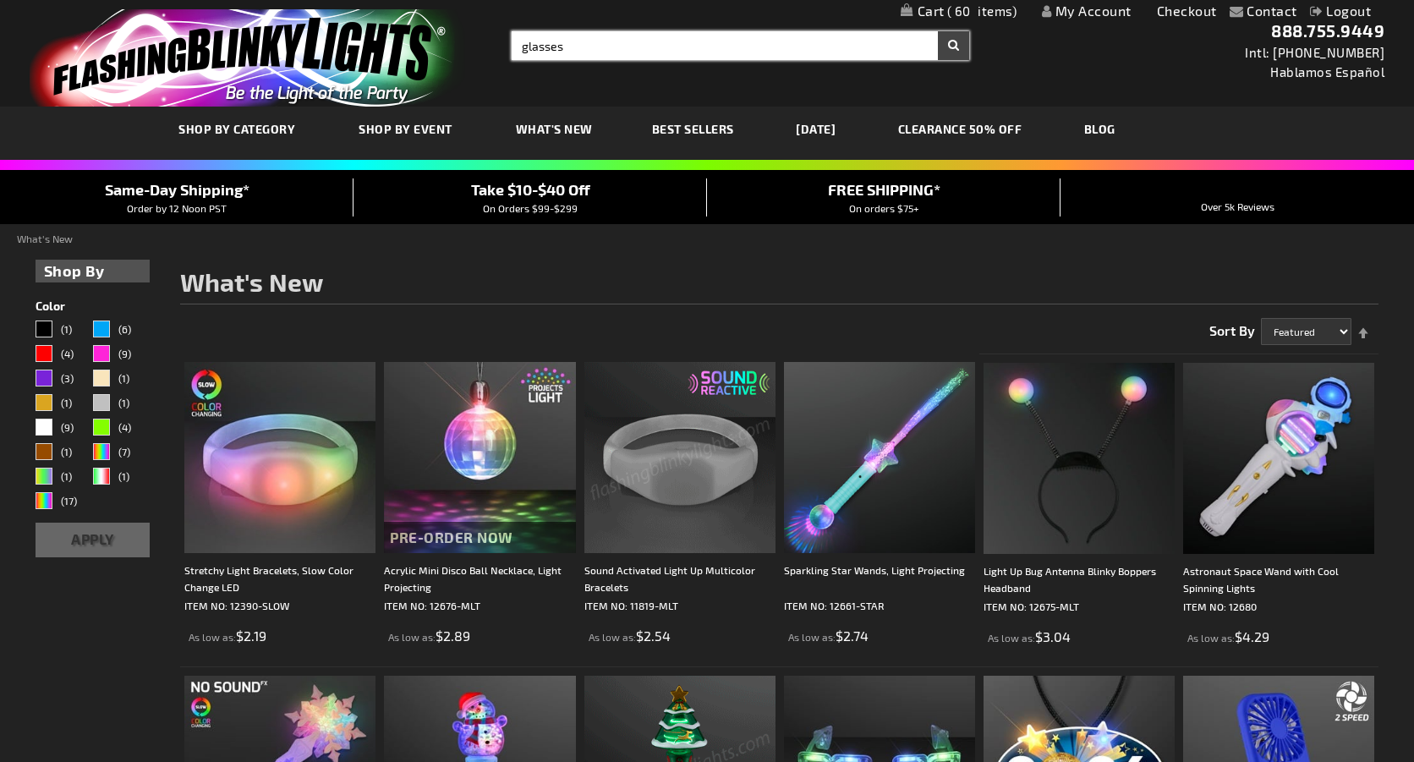
click at [953, 46] on button "Search" at bounding box center [953, 45] width 31 height 29
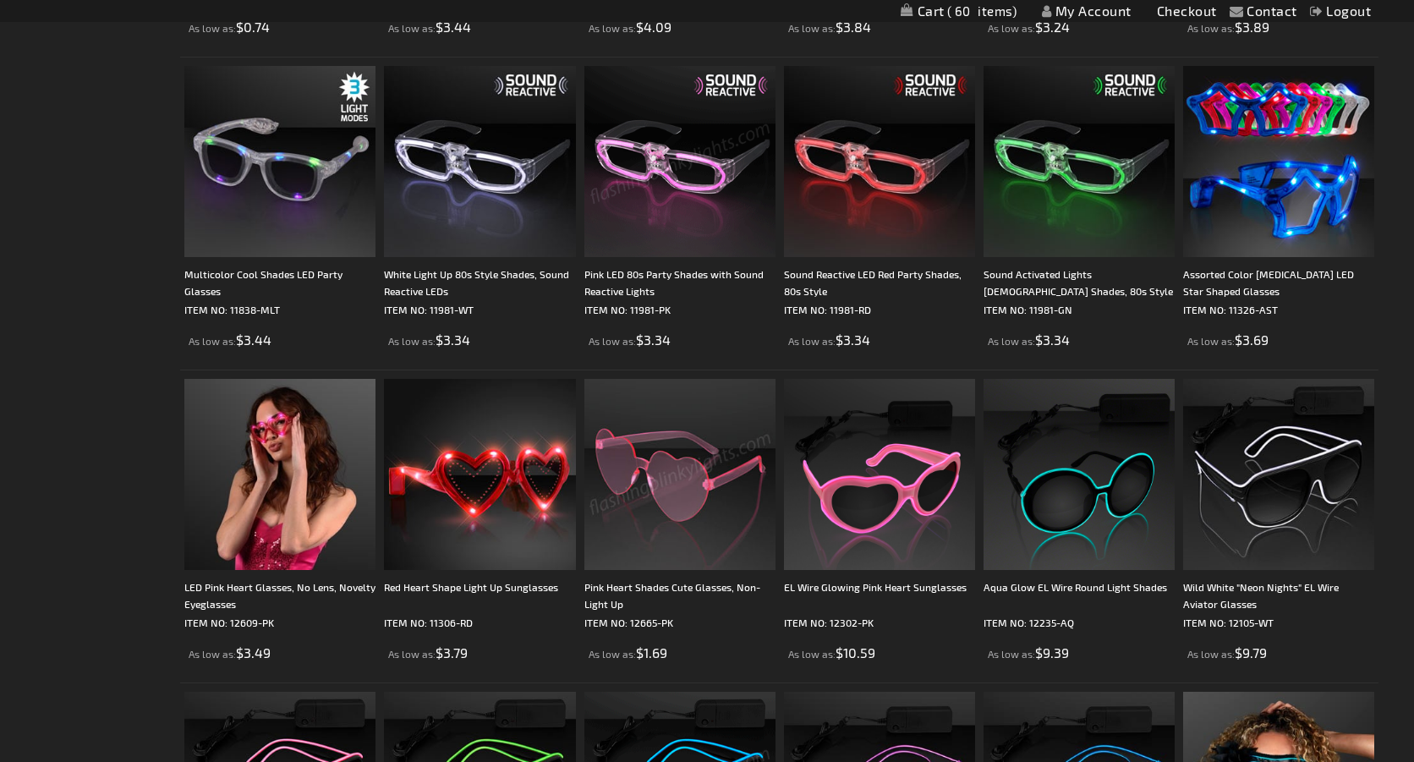
scroll to position [962, 0]
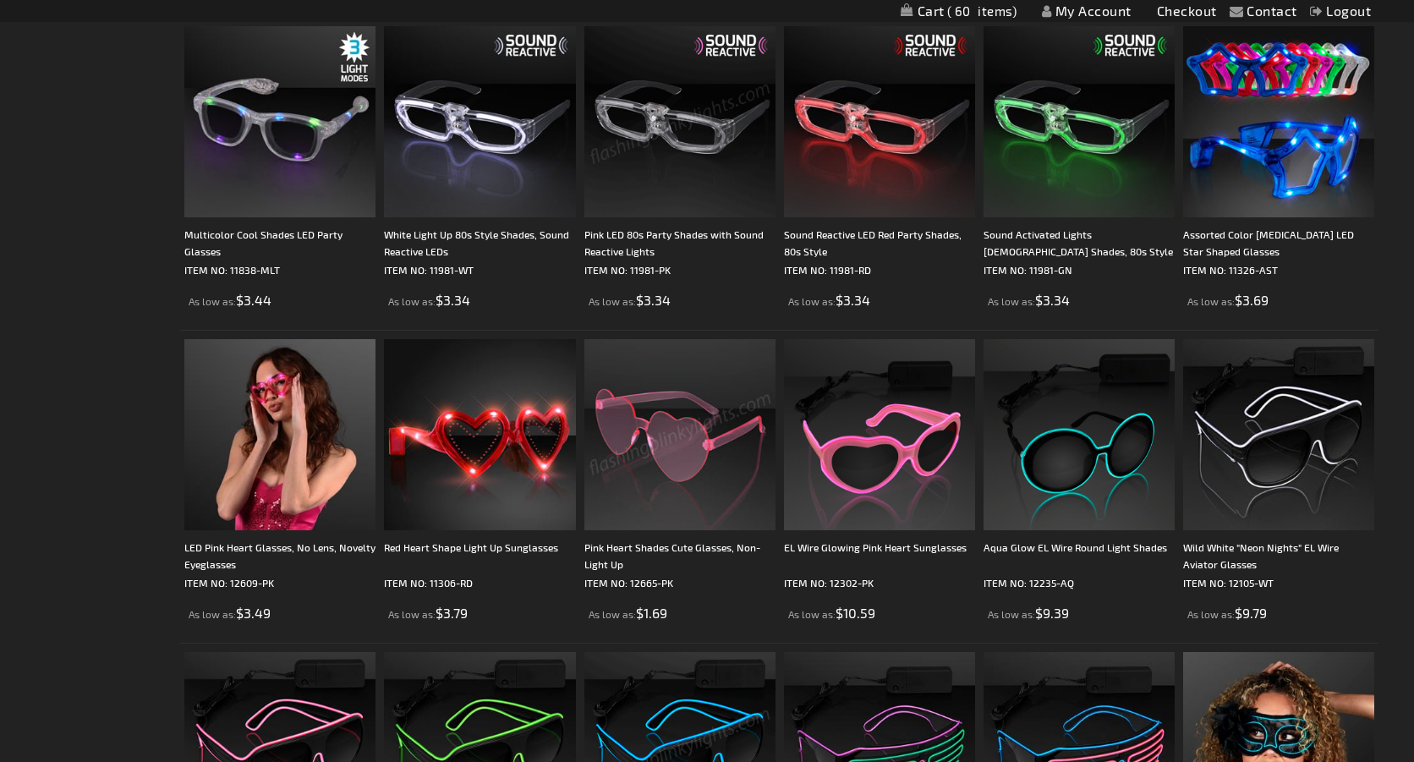
click at [646, 407] on img at bounding box center [679, 434] width 191 height 191
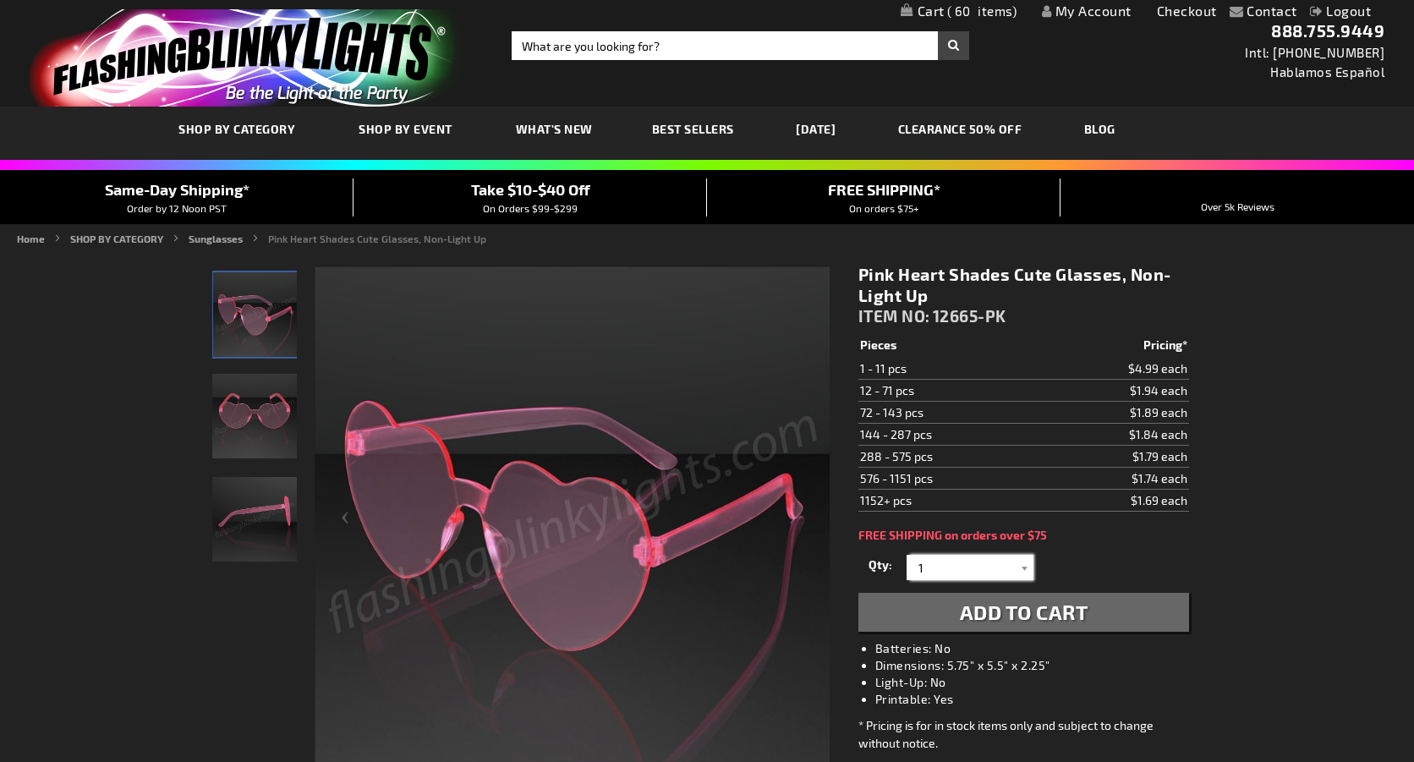
click at [943, 573] on input "1" at bounding box center [972, 567] width 123 height 25
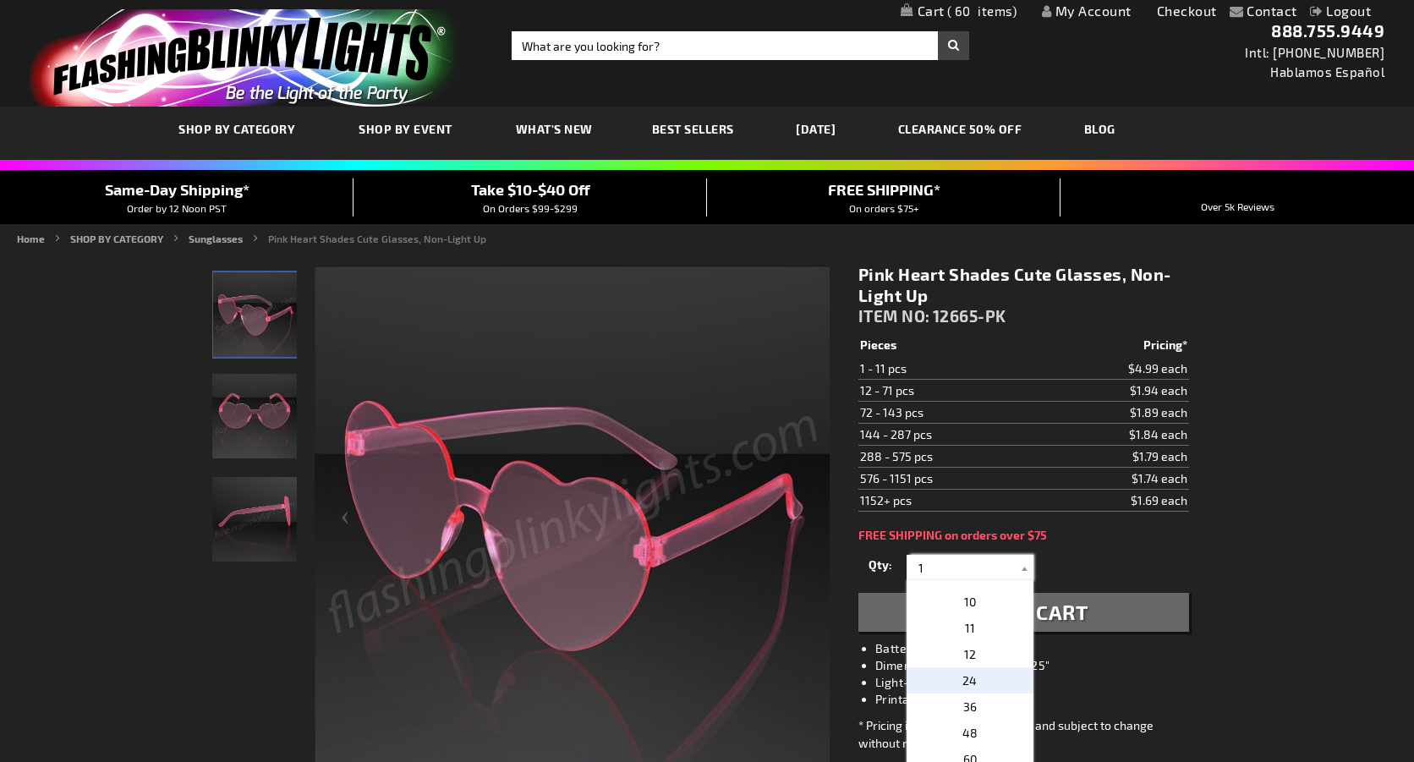
scroll to position [230, 0]
click at [983, 681] on p "24" at bounding box center [969, 678] width 127 height 26
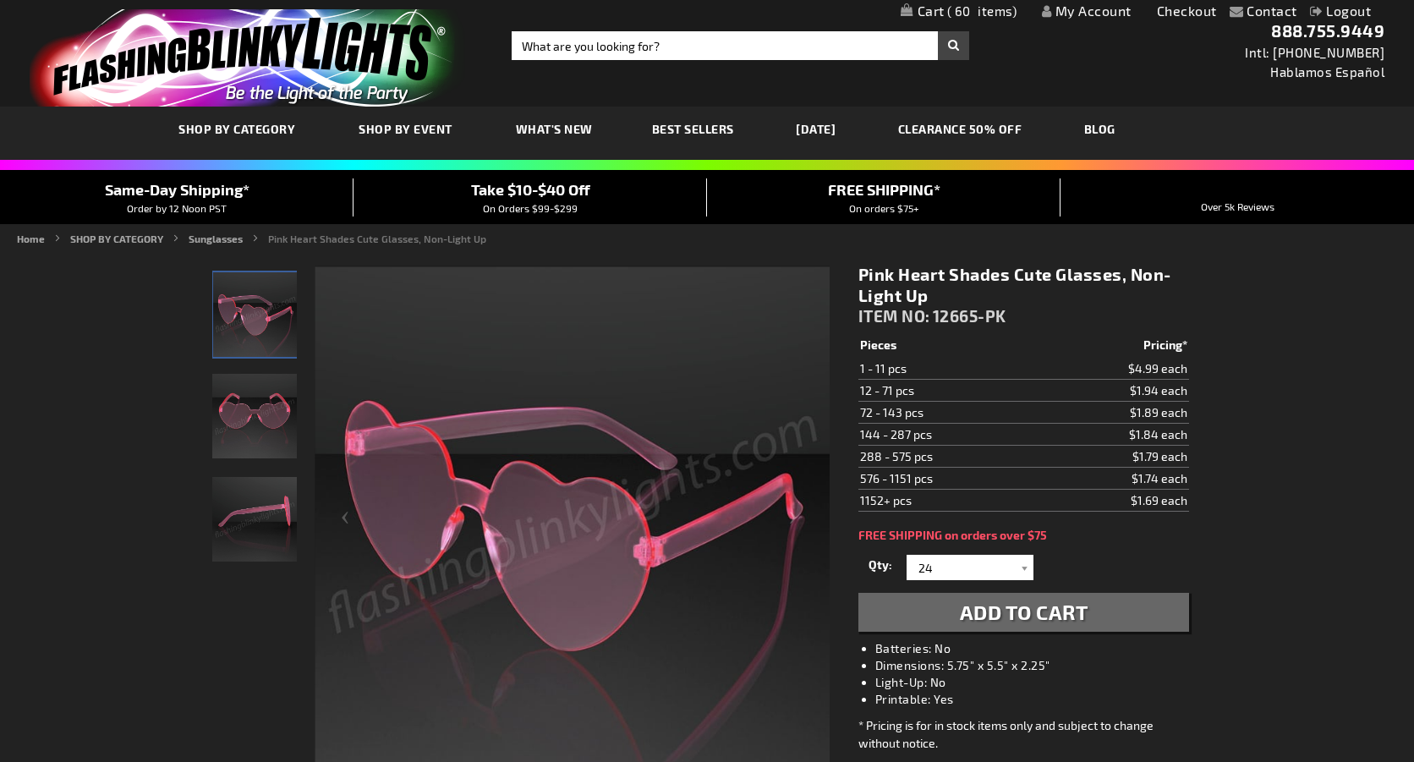
click at [1006, 612] on span "Add to Cart" at bounding box center [1024, 612] width 129 height 25
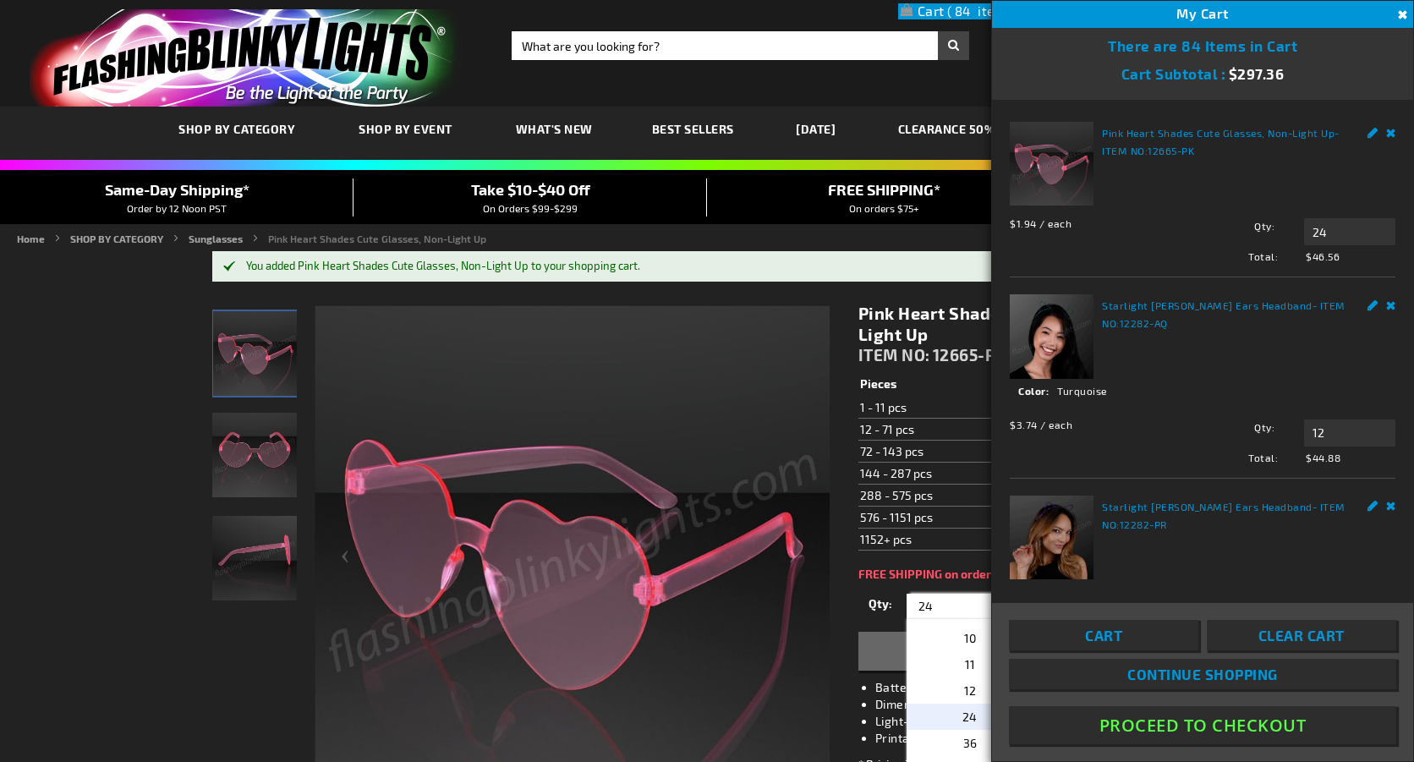
click at [940, 612] on input "24" at bounding box center [972, 606] width 123 height 25
click at [975, 748] on span "36" at bounding box center [970, 743] width 14 height 14
type input "36"
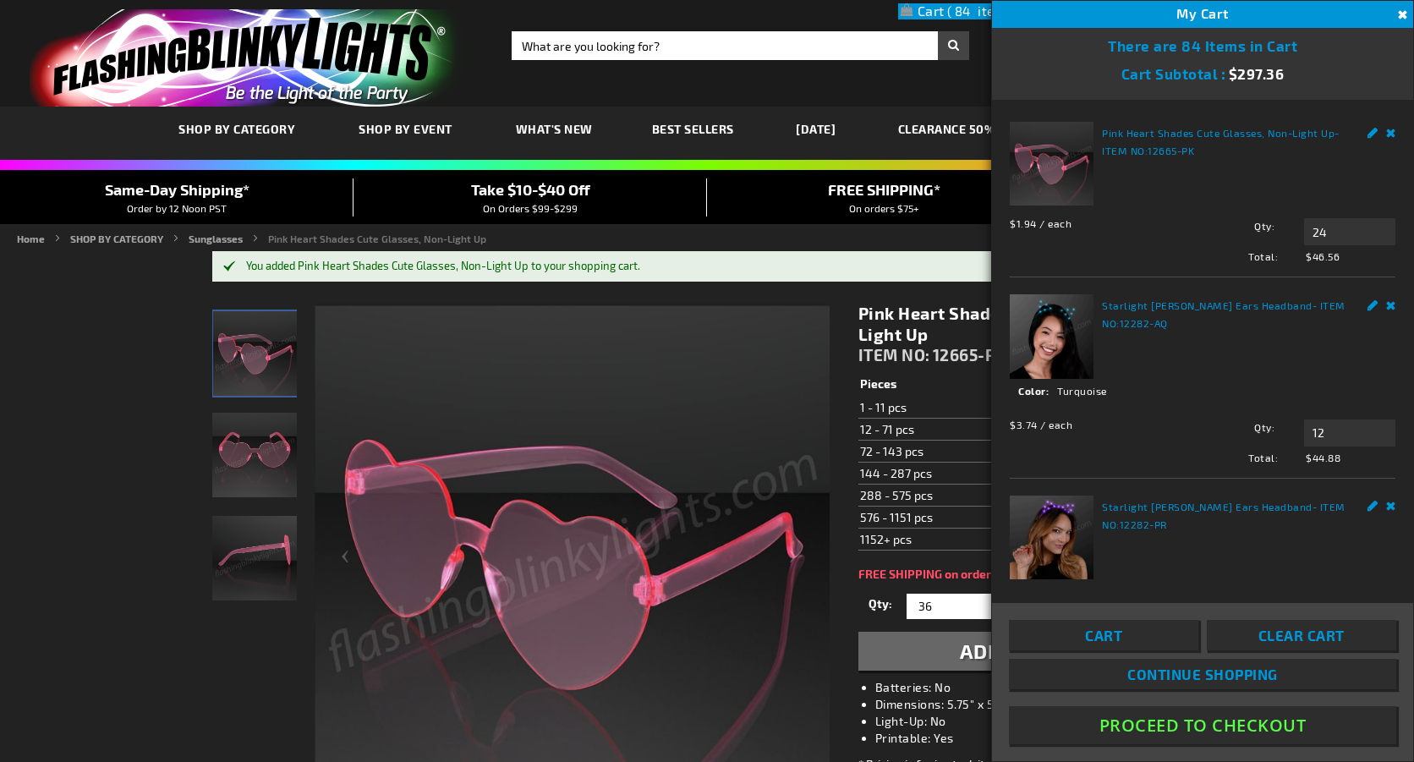
click at [946, 666] on button "Add to Cart" at bounding box center [1023, 651] width 331 height 39
click at [1367, 130] on link "Edit" at bounding box center [1372, 131] width 11 height 18
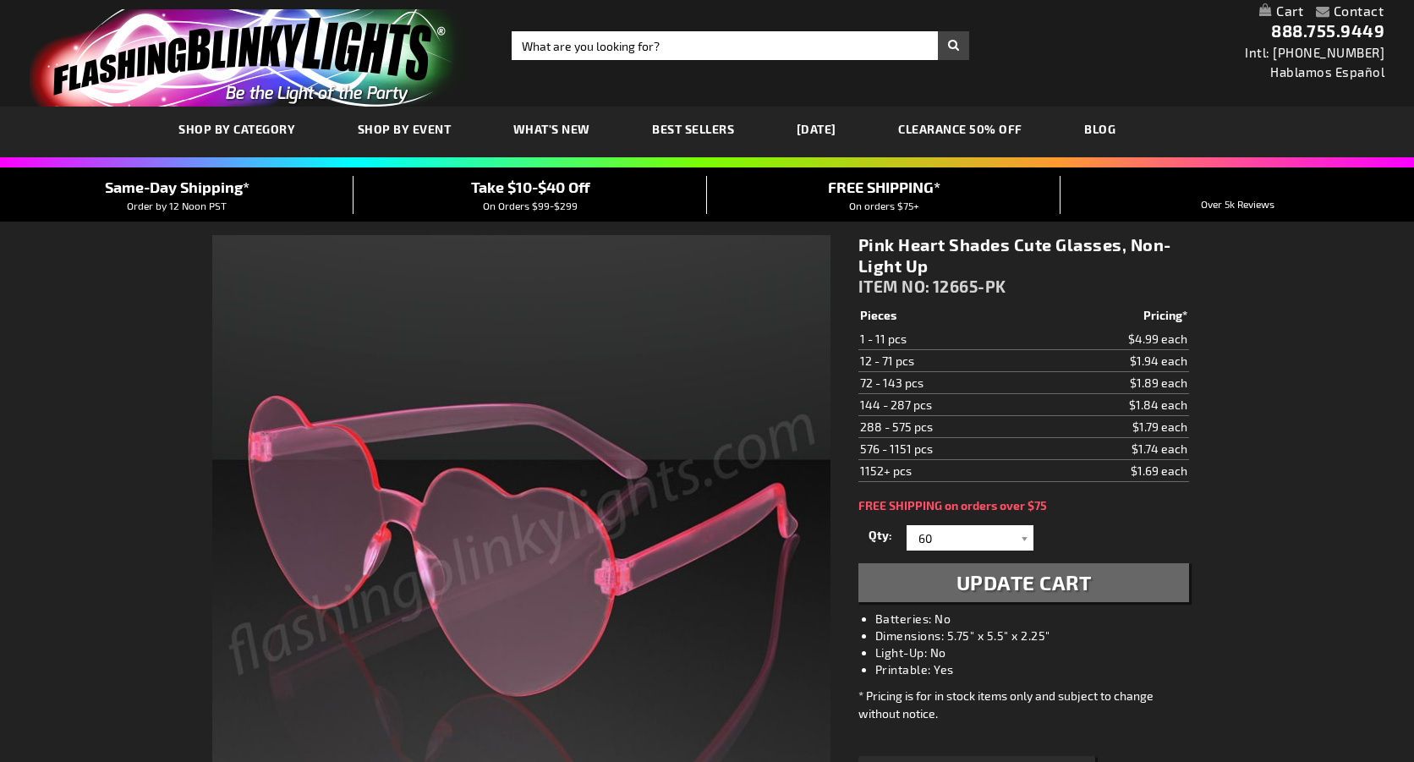
select select
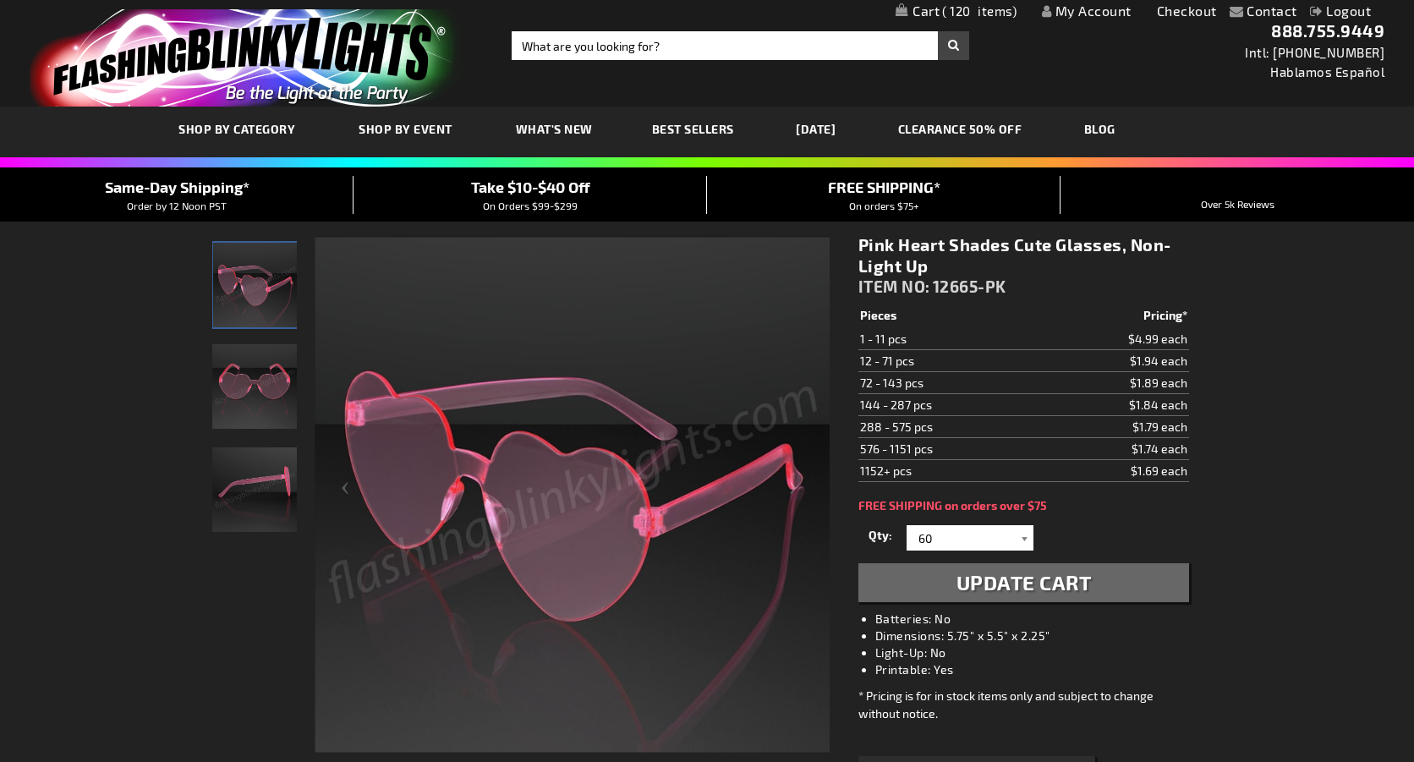
click at [1018, 542] on div at bounding box center [1024, 537] width 17 height 25
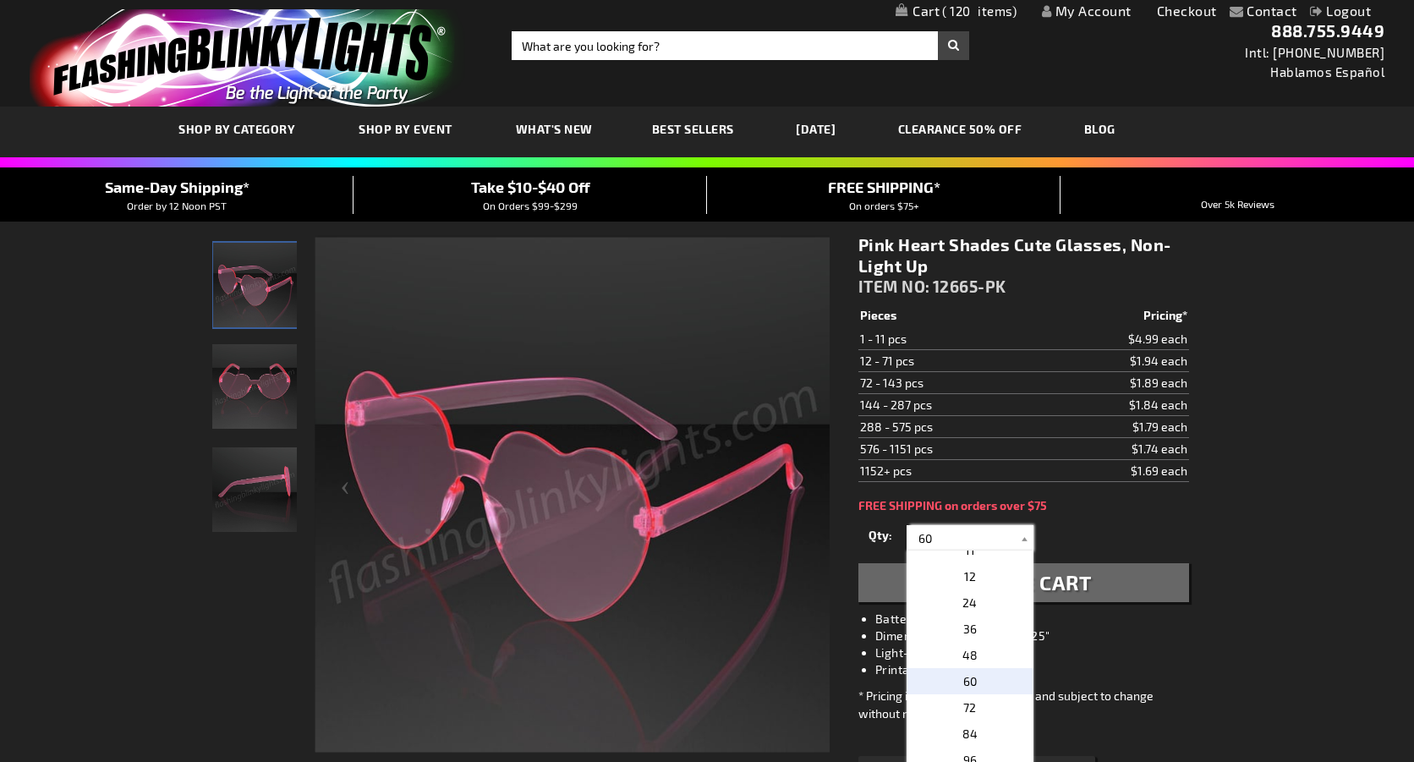
scroll to position [276, 0]
click at [964, 624] on span "36" at bounding box center [970, 629] width 14 height 14
type input "36"
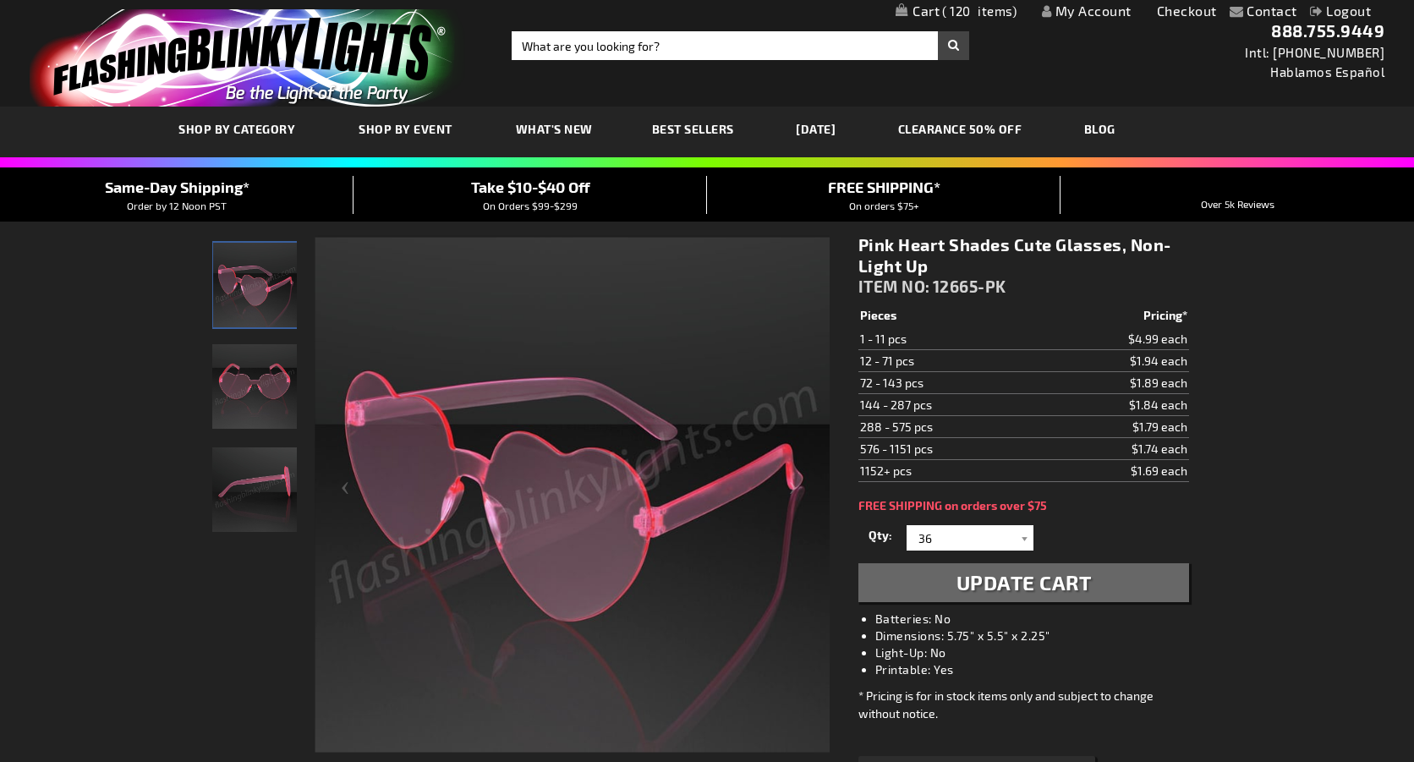
click at [988, 580] on span "Update Cart" at bounding box center [1023, 582] width 135 height 25
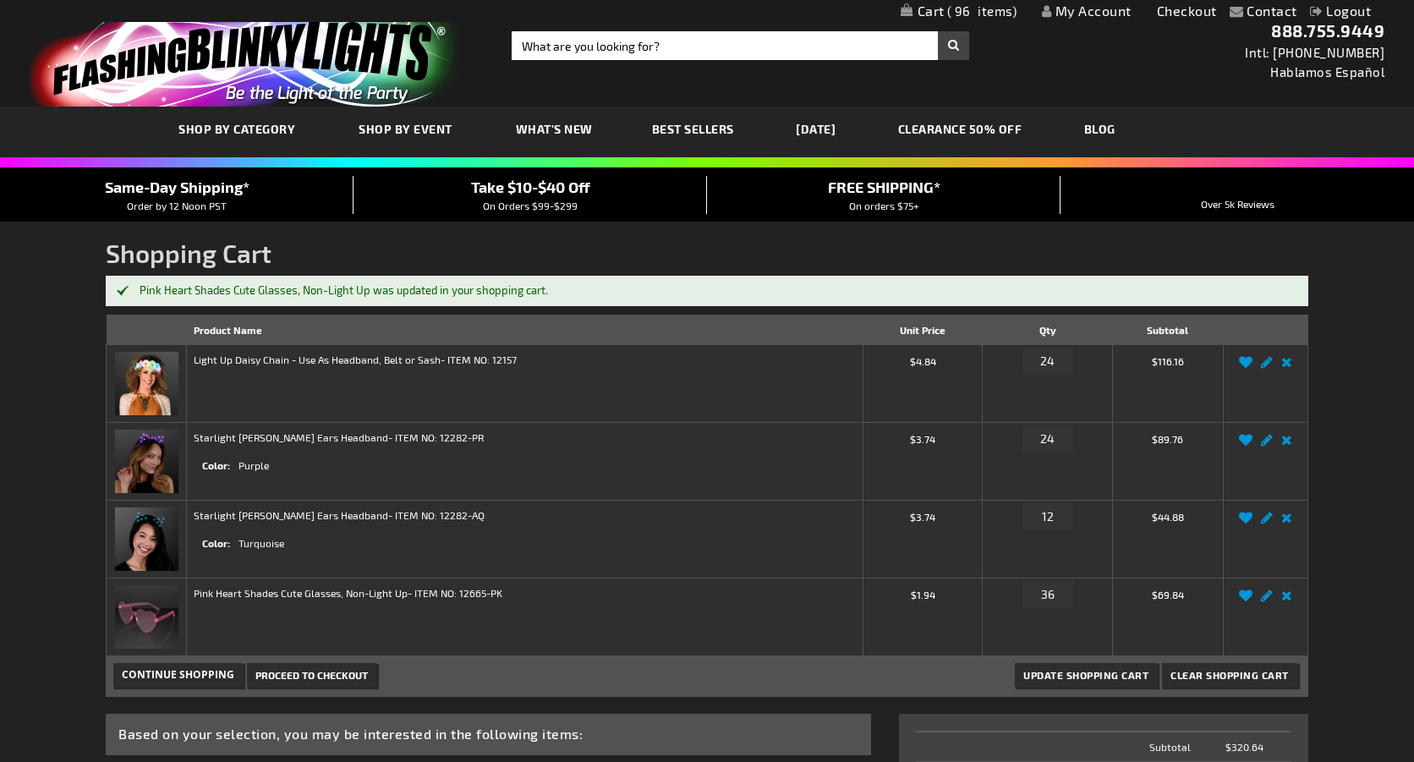
click at [288, 679] on span "Proceed to Checkout" at bounding box center [311, 675] width 112 height 12
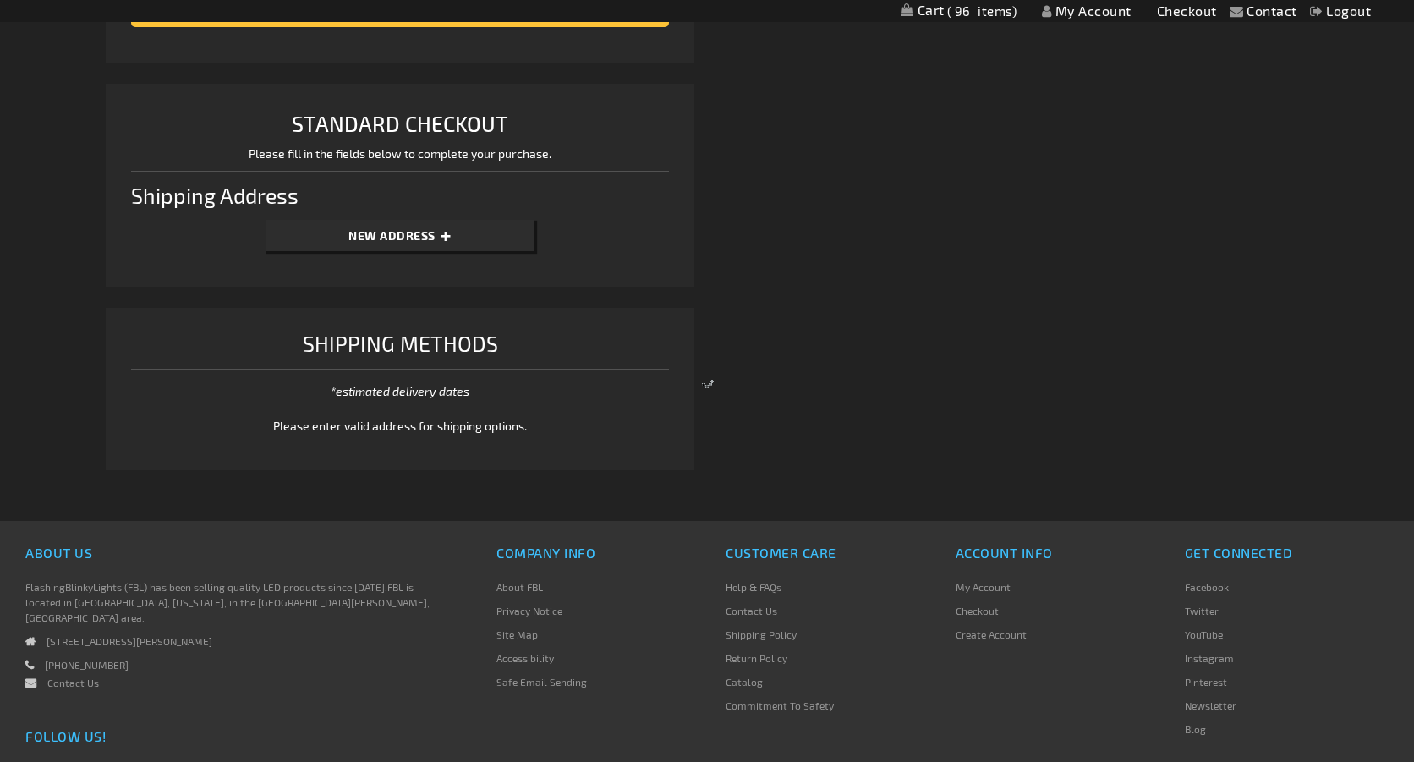
scroll to position [405, 0]
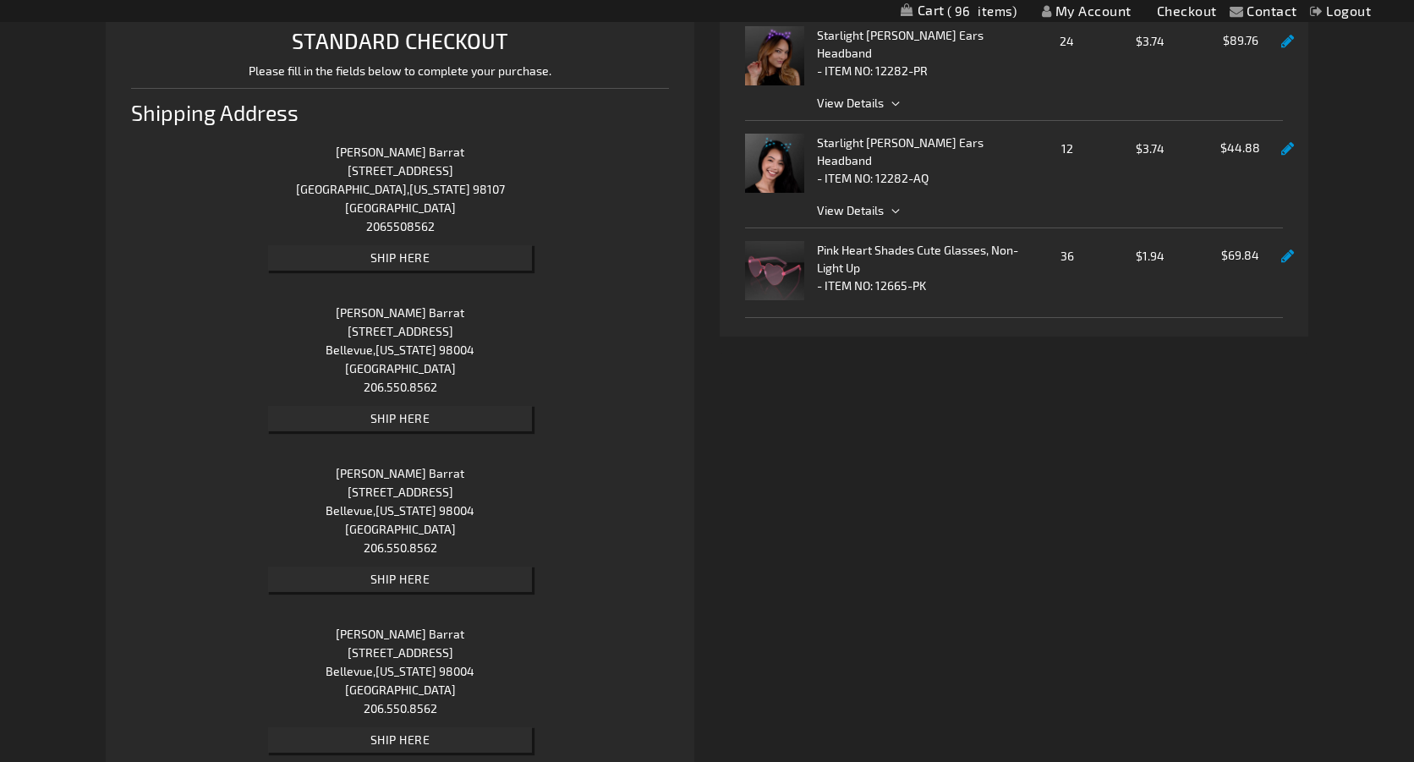
click at [427, 263] on span "Ship Here" at bounding box center [400, 257] width 60 height 14
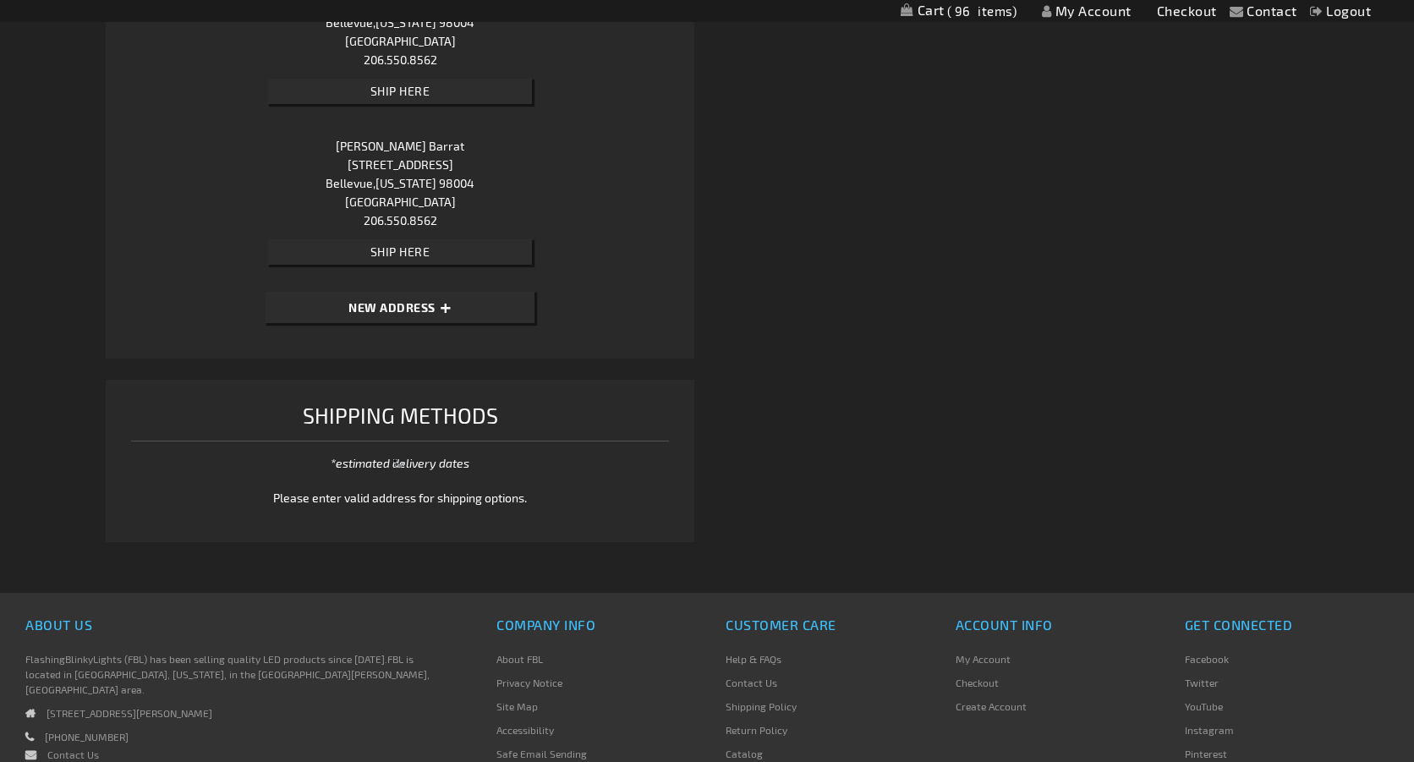
scroll to position [866, 0]
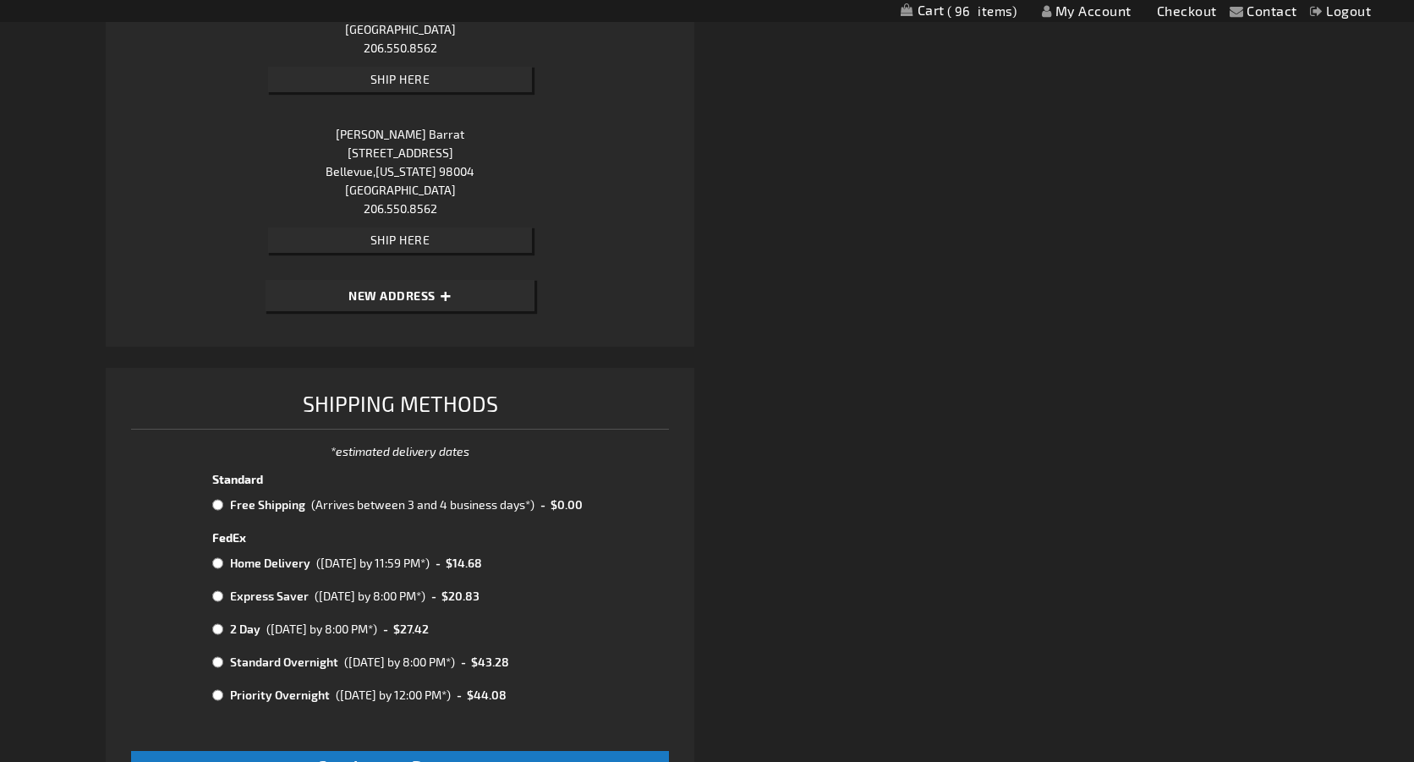
click at [218, 507] on input "radio" at bounding box center [217, 505] width 11 height 14
radio input "true"
click at [334, 757] on span "Continue to Payment" at bounding box center [400, 766] width 167 height 19
checkbox input "true"
select select "cdbbf8c3d90c2ed915ee9e03ce55c1afcb941ed6"
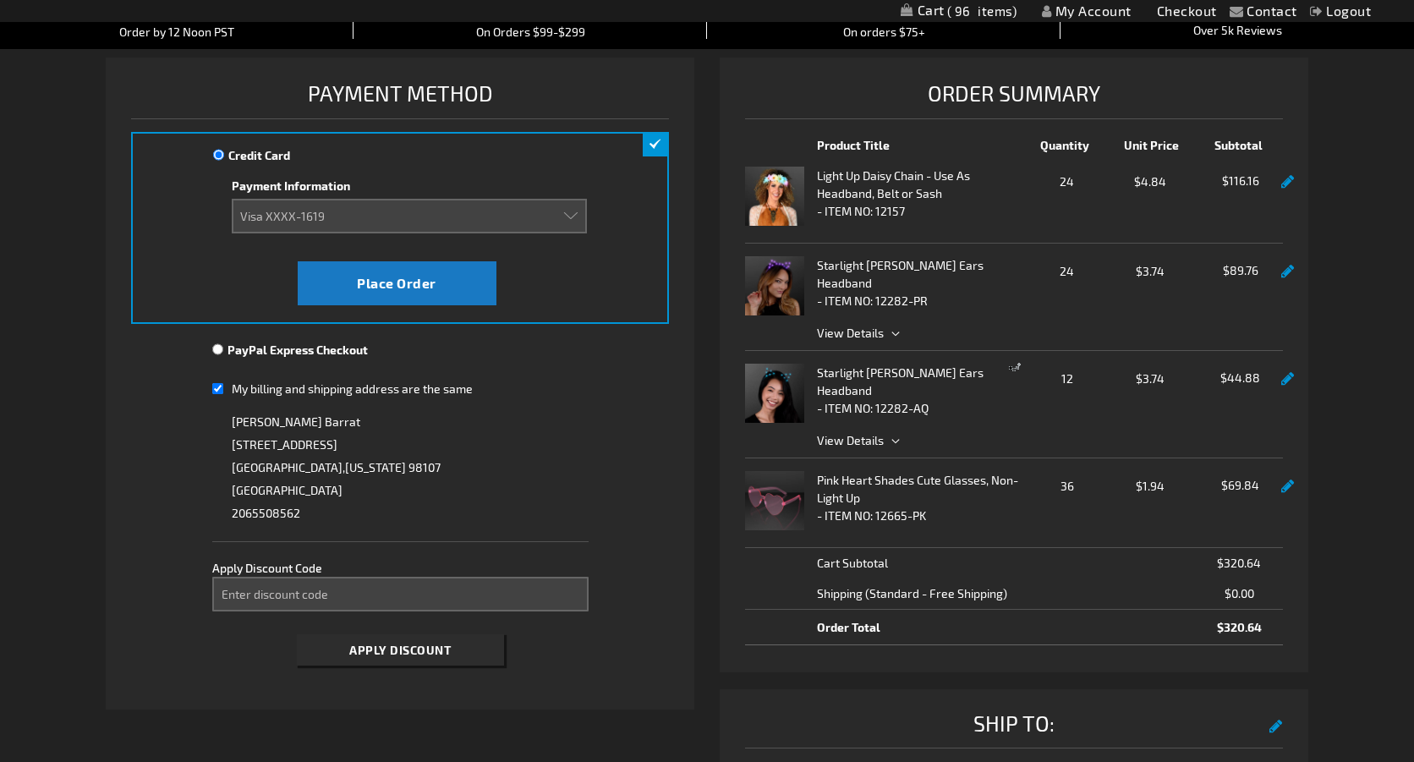
scroll to position [175, 0]
click at [229, 594] on input "Enter discount code" at bounding box center [400, 594] width 376 height 35
type input "Take40"
click at [381, 638] on button "Apply Discount" at bounding box center [400, 649] width 207 height 31
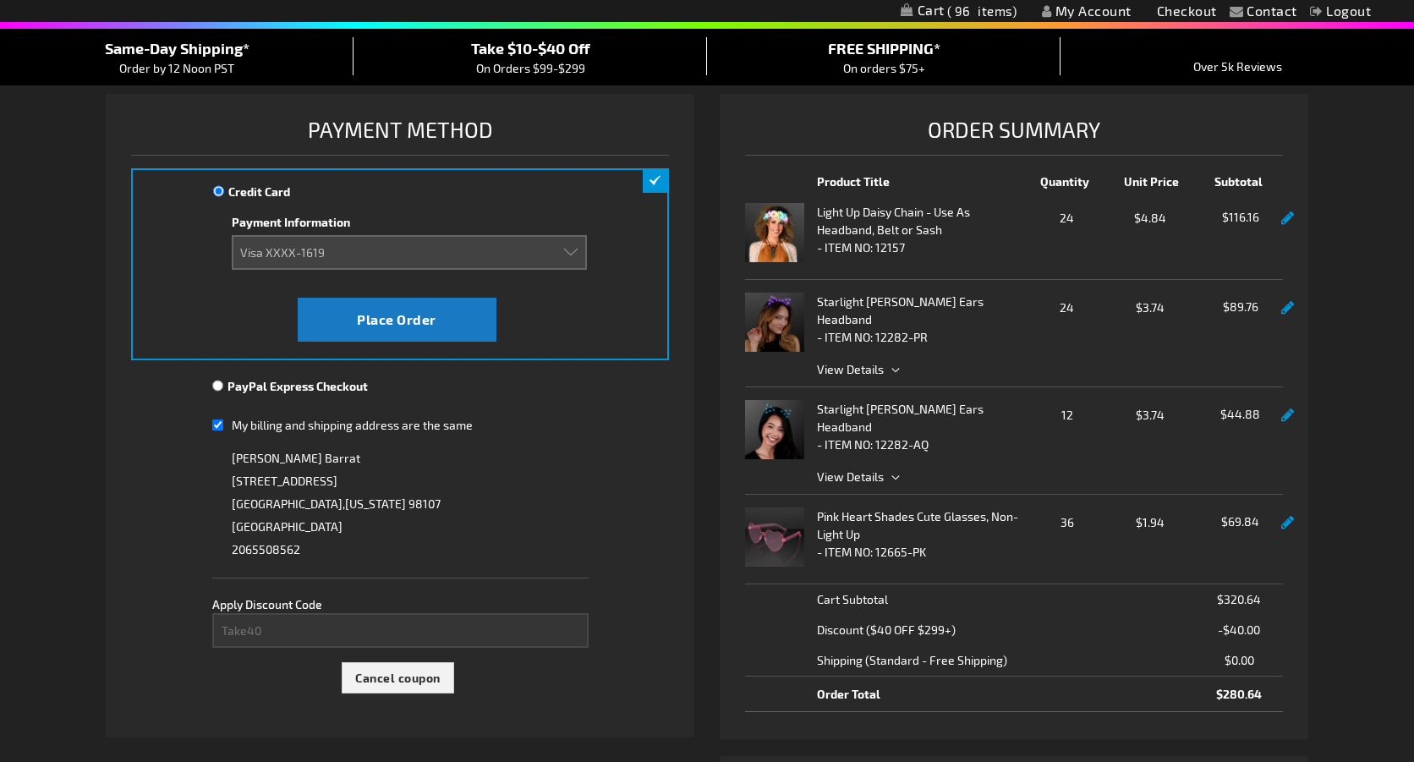
scroll to position [137, 0]
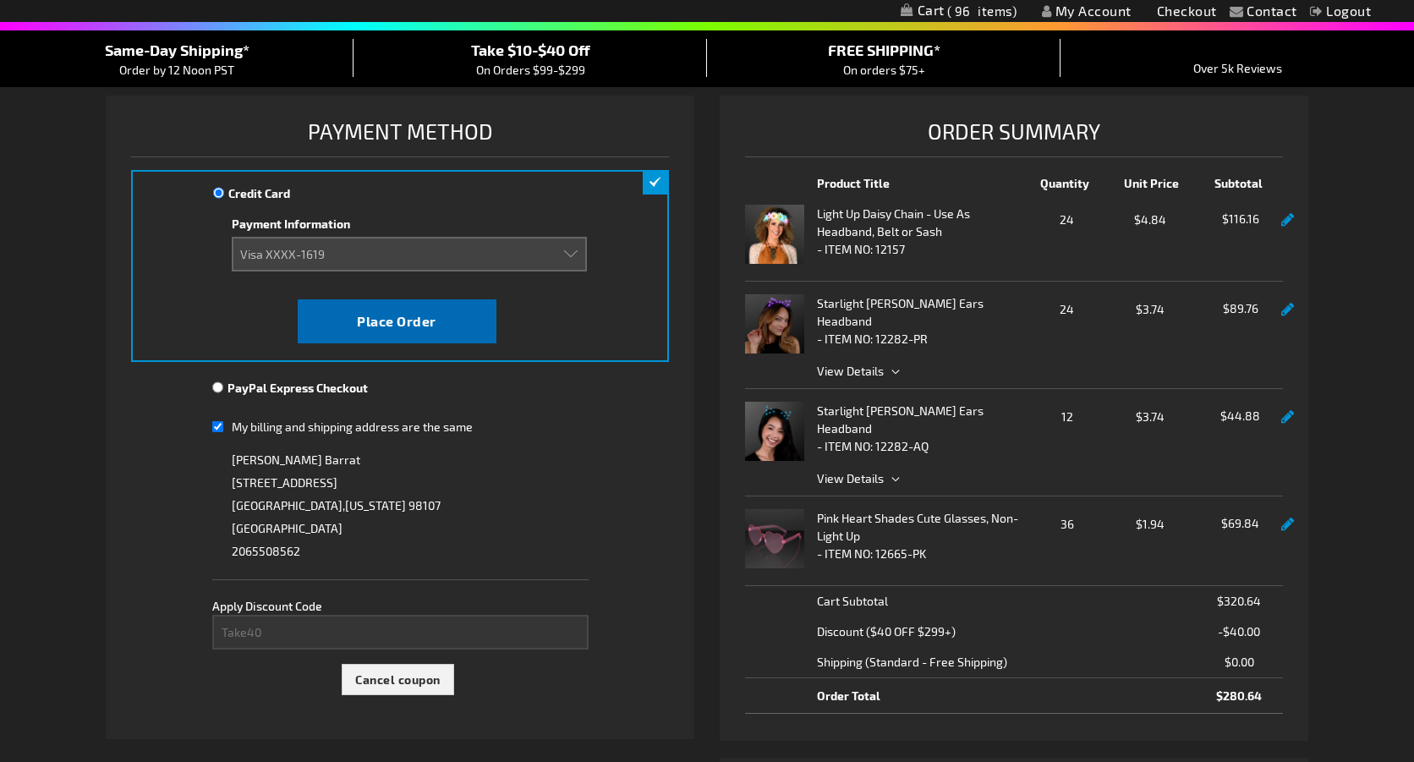
click at [390, 330] on button "Place Order" at bounding box center [397, 321] width 199 height 44
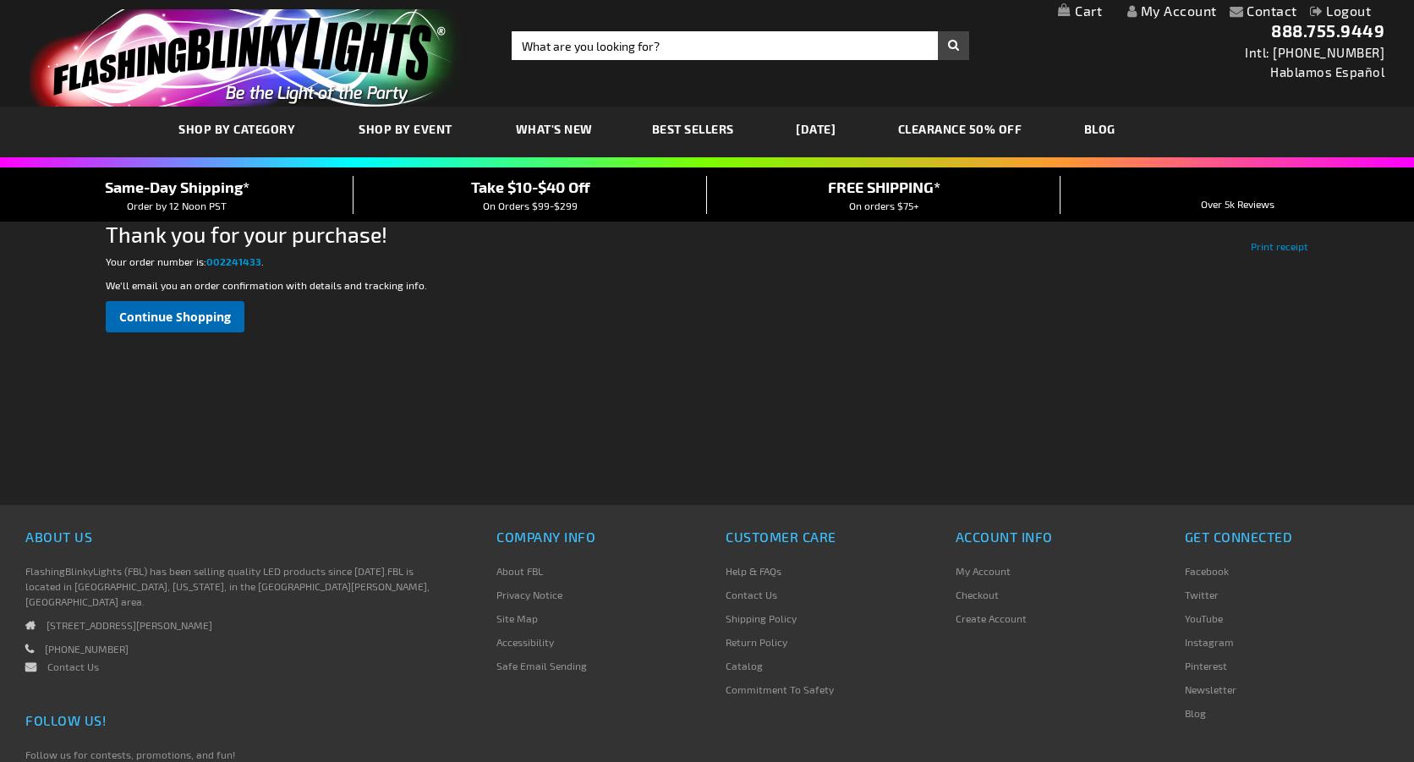
click at [138, 316] on span "Continue Shopping" at bounding box center [175, 317] width 112 height 16
